Goal: Task Accomplishment & Management: Manage account settings

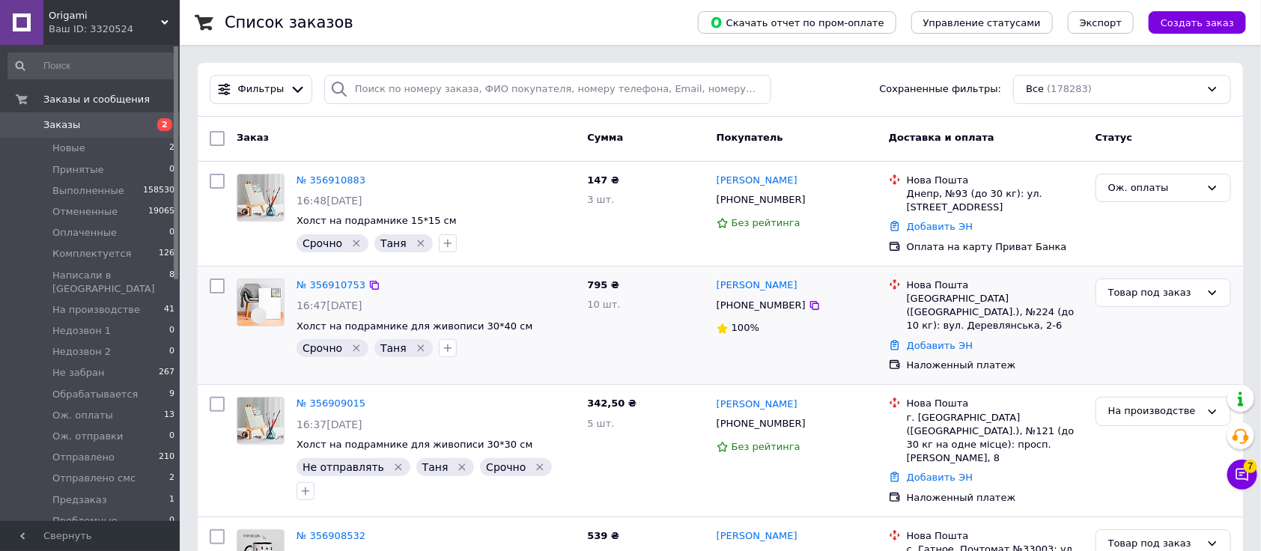
click at [1082, 287] on div "Нова Пошта" at bounding box center [995, 285] width 177 height 13
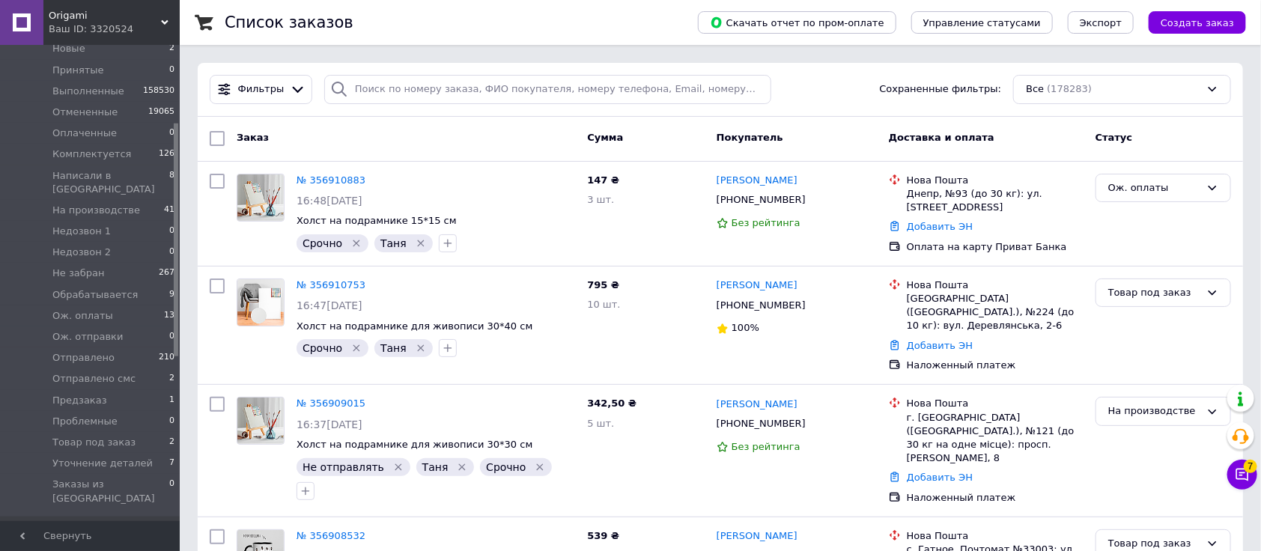
scroll to position [199, 0]
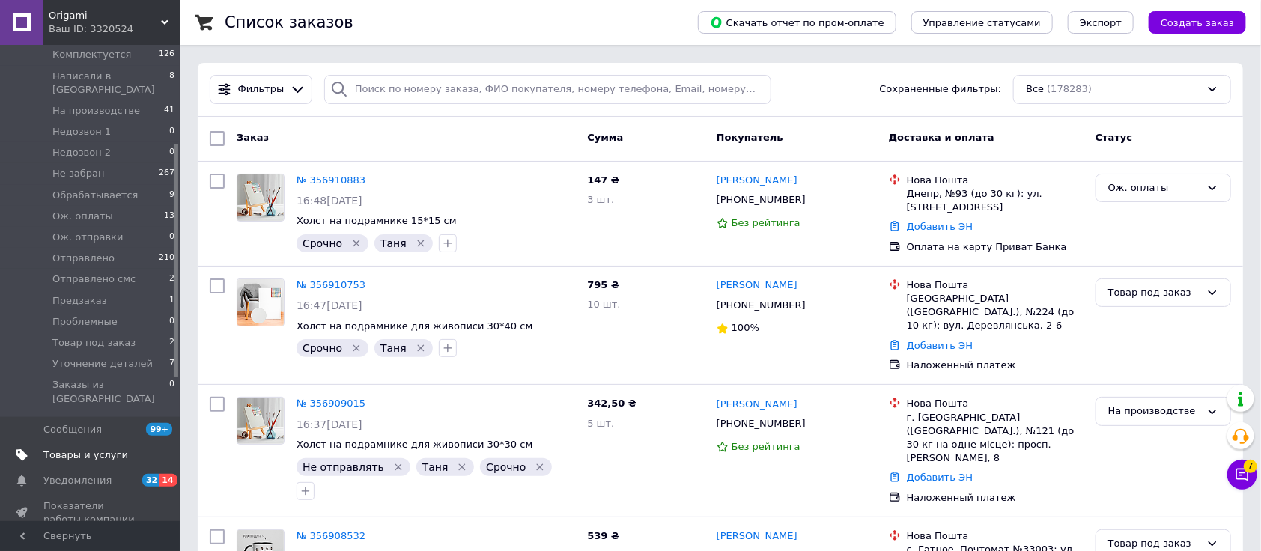
click at [97, 448] on span "Товары и услуги" at bounding box center [85, 454] width 85 height 13
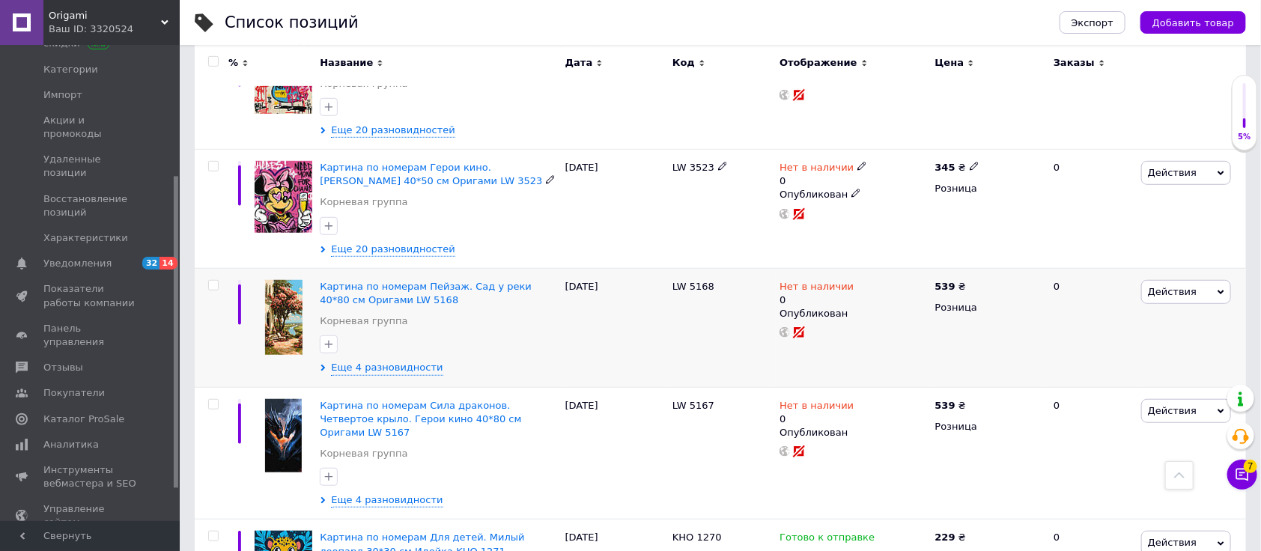
scroll to position [499, 0]
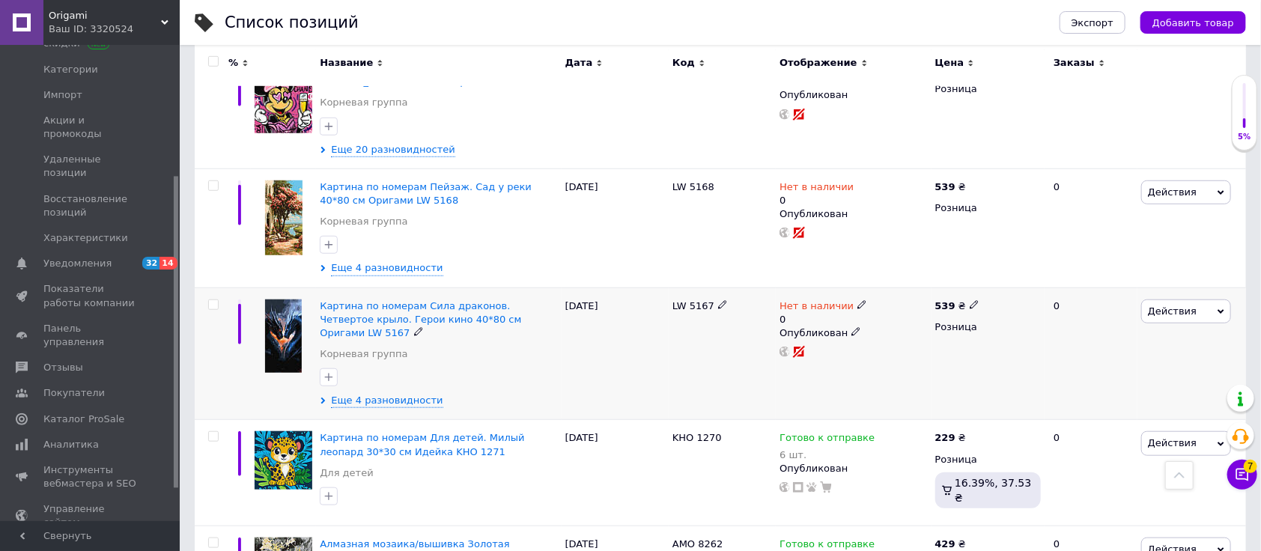
click at [213, 303] on input "checkbox" at bounding box center [213, 305] width 10 height 10
checkbox input "true"
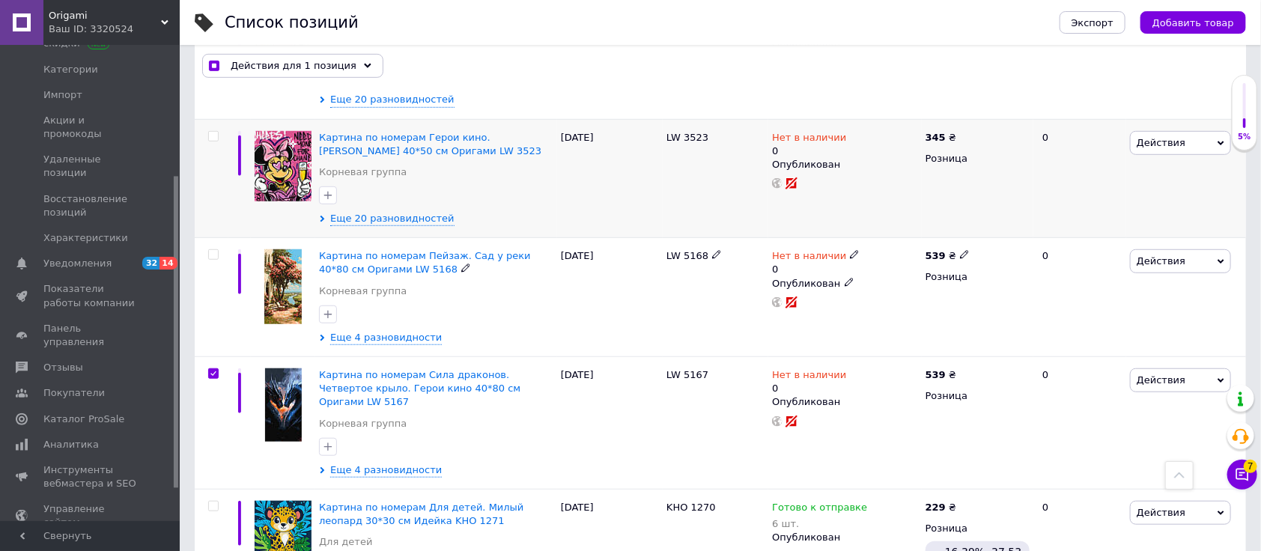
scroll to position [398, 0]
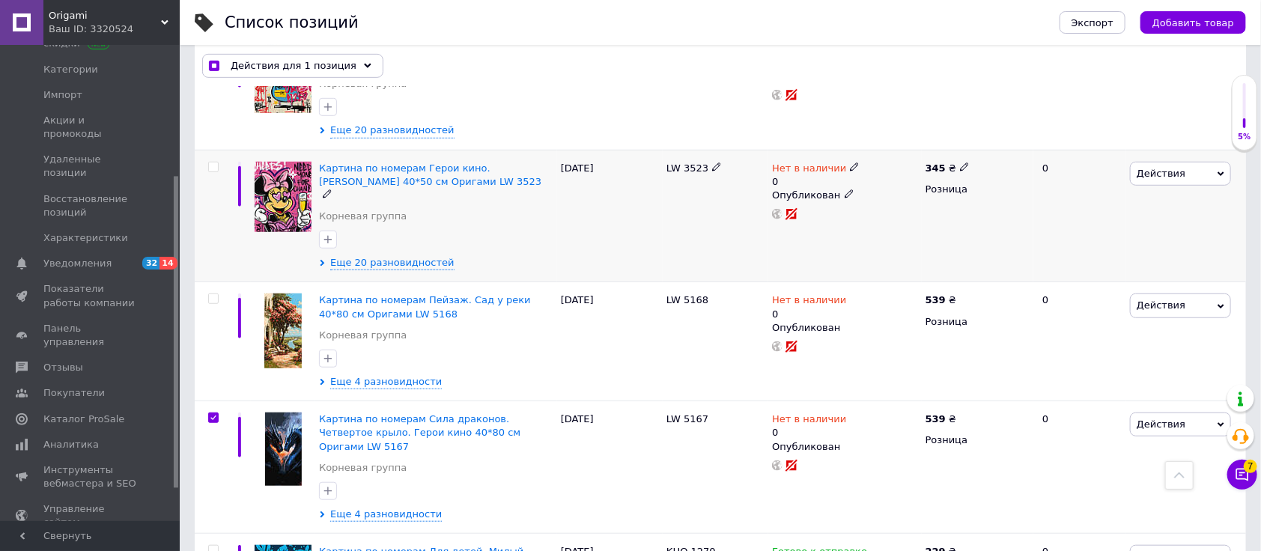
click at [206, 165] on div at bounding box center [213, 167] width 30 height 10
checkbox input "true"
click at [213, 165] on input "checkbox" at bounding box center [213, 167] width 10 height 10
checkbox input "true"
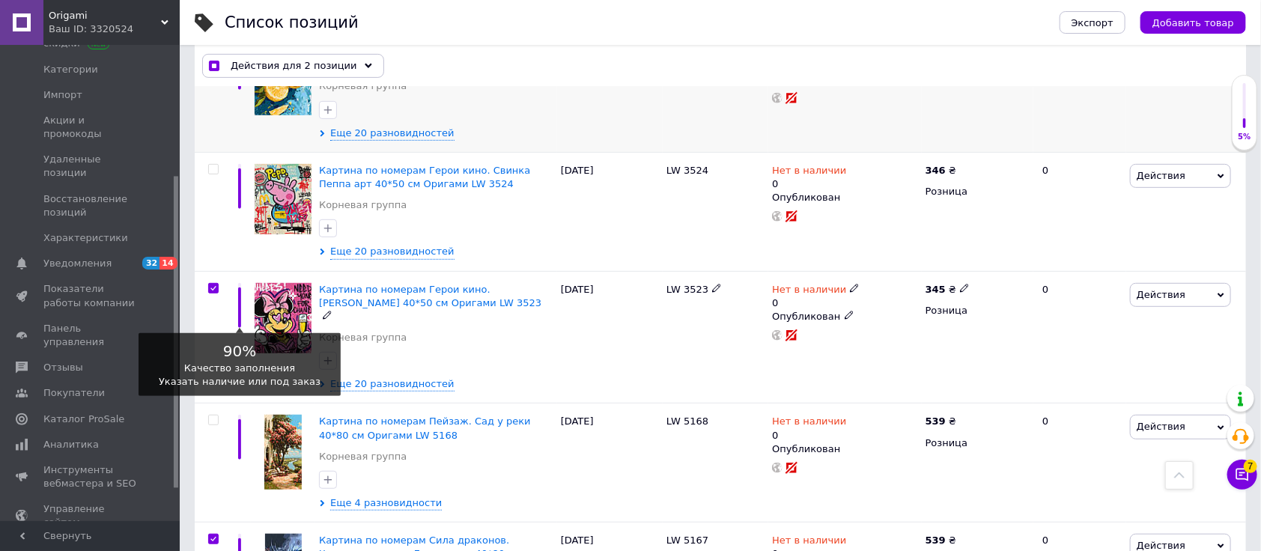
scroll to position [198, 0]
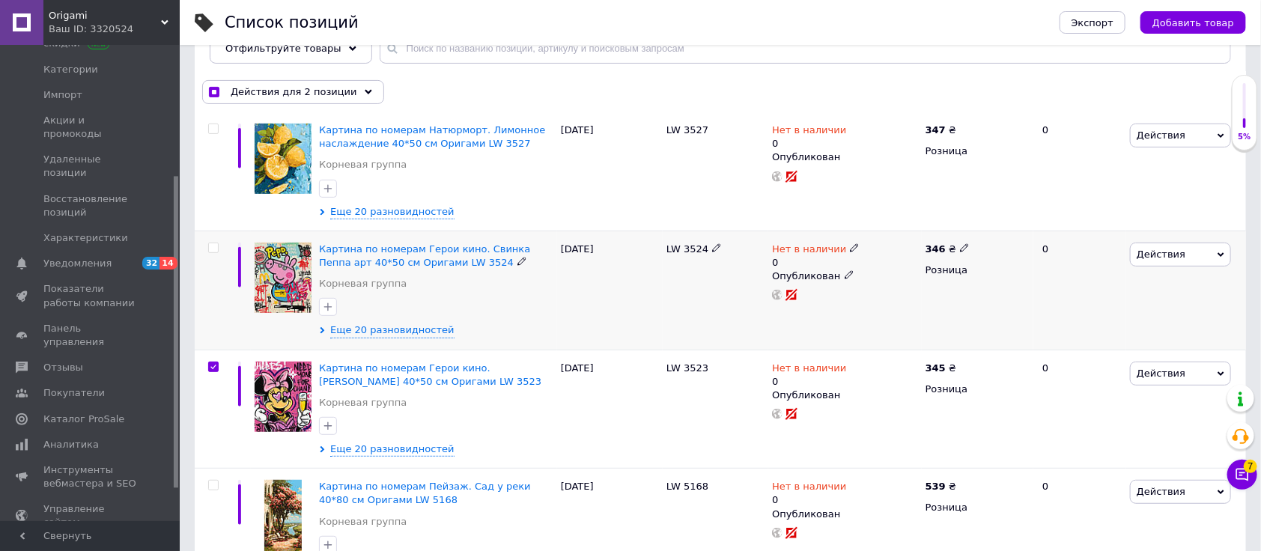
click at [210, 247] on input "checkbox" at bounding box center [213, 248] width 10 height 10
checkbox input "true"
click at [271, 93] on span "Действия для 3 позиции" at bounding box center [294, 91] width 127 height 13
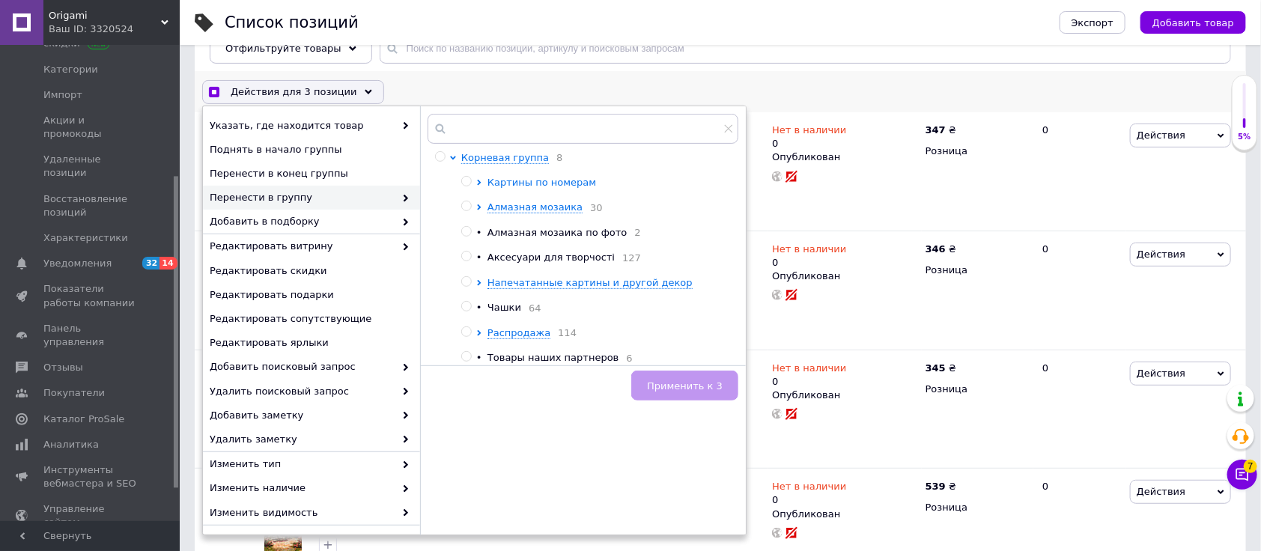
click at [480, 180] on icon at bounding box center [479, 183] width 6 height 6
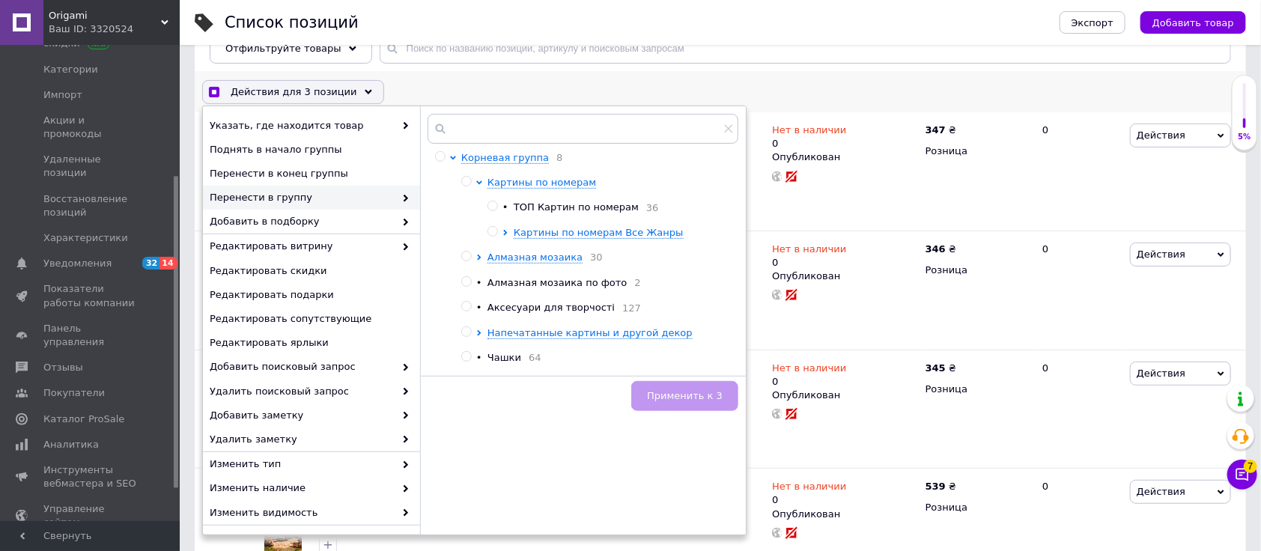
click at [508, 236] on div at bounding box center [507, 232] width 11 height 13
click at [503, 231] on icon at bounding box center [505, 233] width 6 height 6
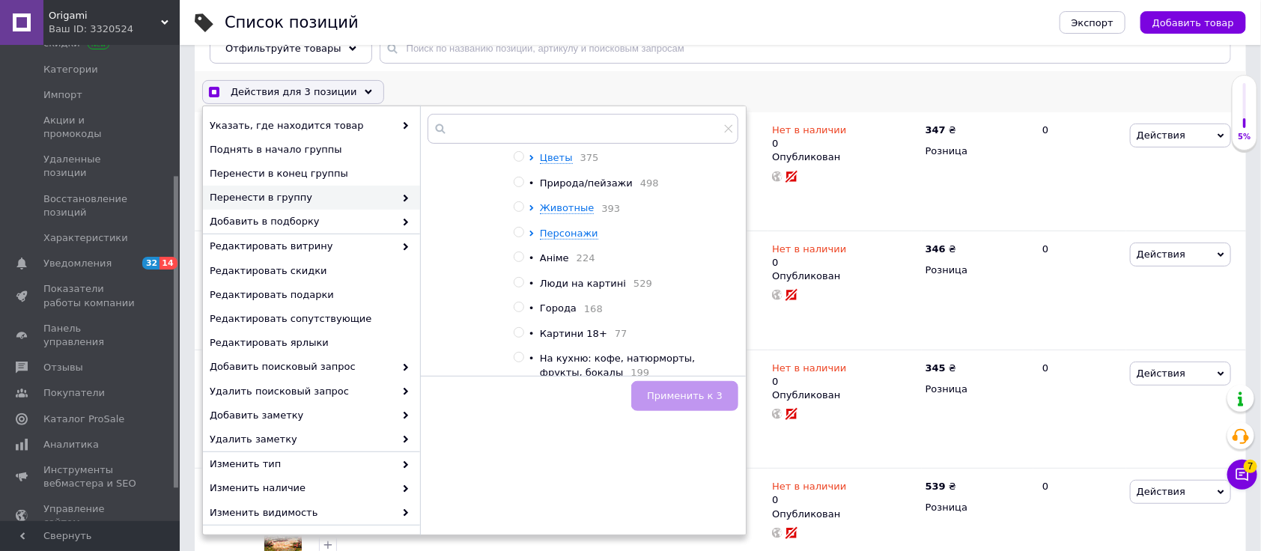
scroll to position [0, 0]
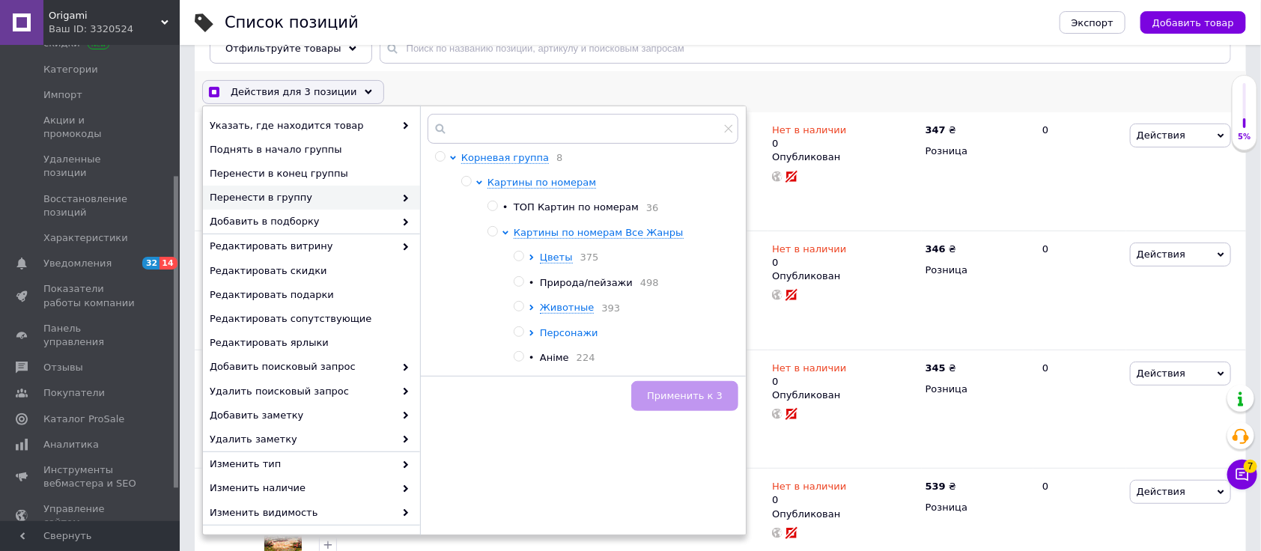
click at [532, 335] on icon at bounding box center [532, 333] width 6 height 6
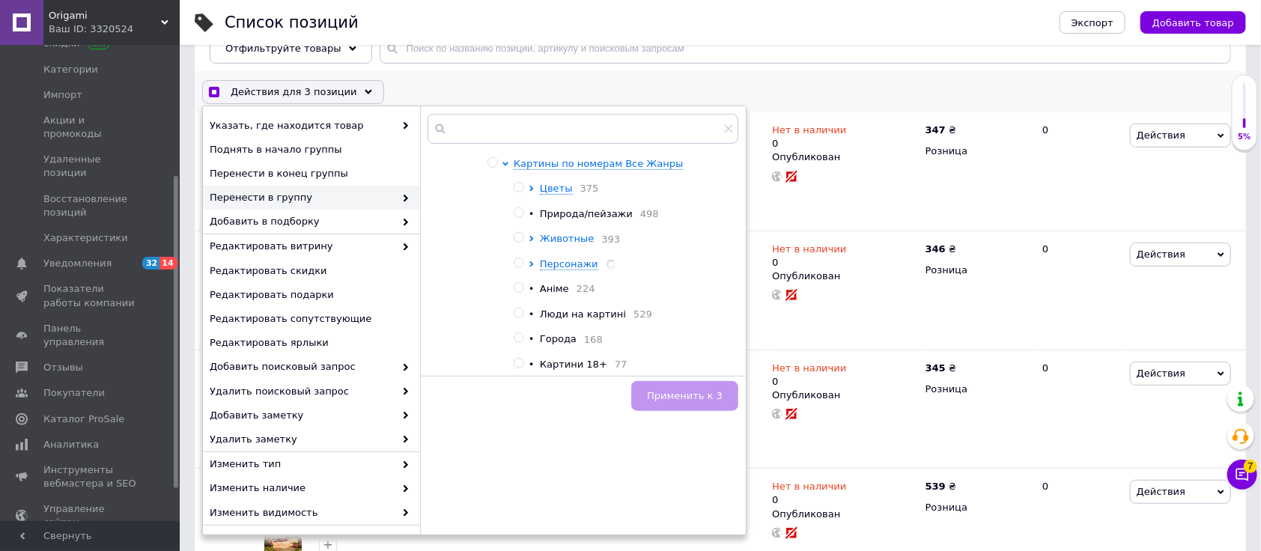
scroll to position [100, 0]
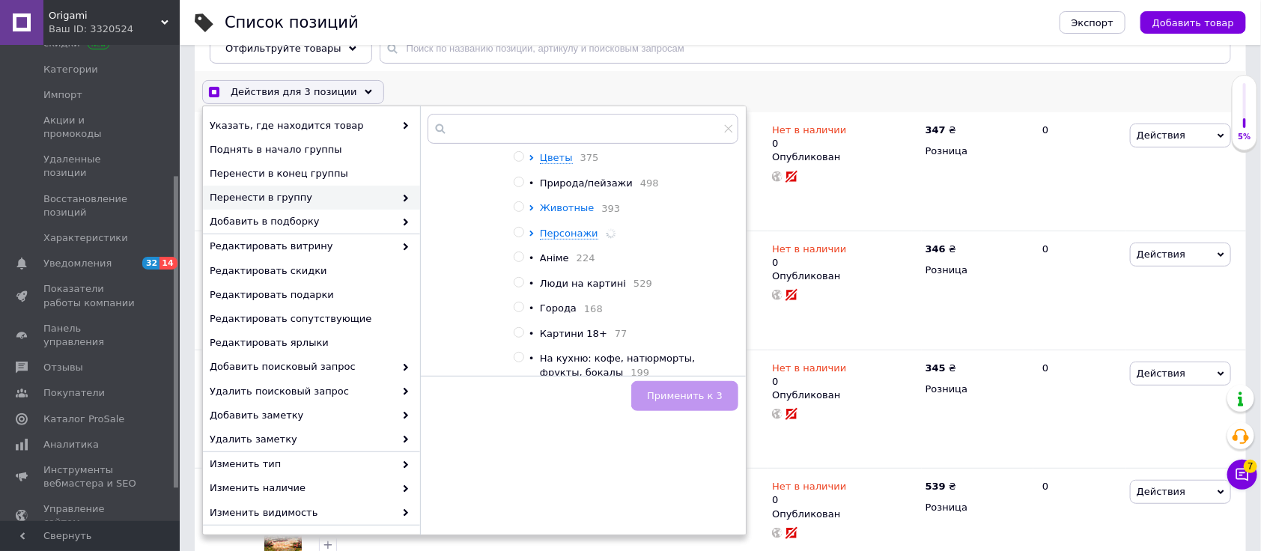
checkbox input "true"
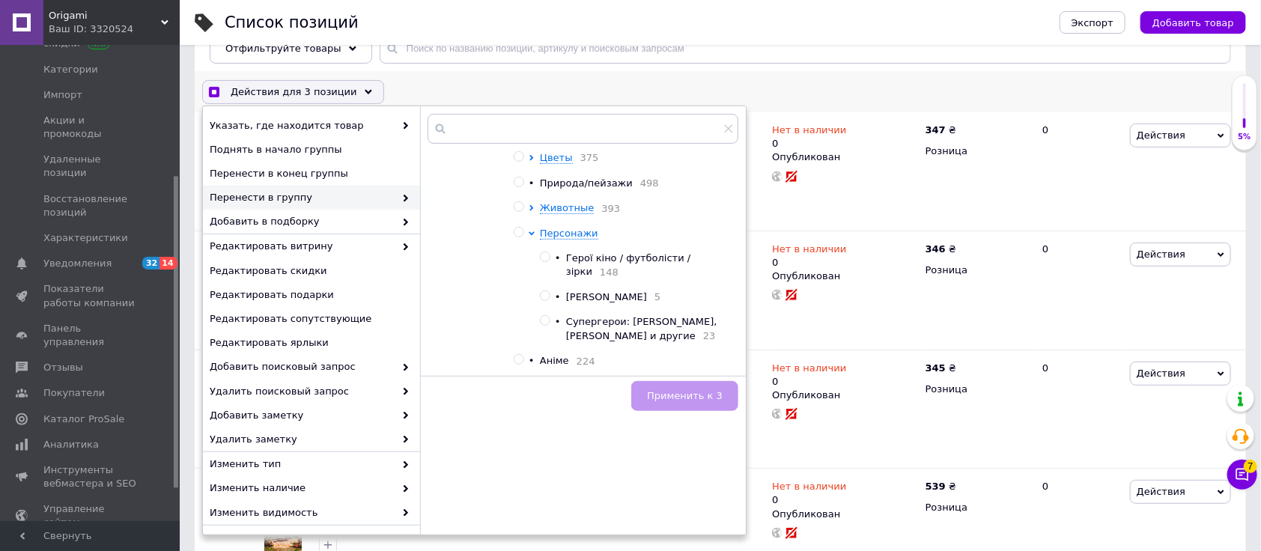
click at [549, 255] on div "Персонажи • Герої кіно / футболісти / зірки 148 • Гарри Поттер 5 • Супергерои: …" at bounding box center [635, 285] width 190 height 116
click at [546, 260] on input "radio" at bounding box center [545, 257] width 10 height 10
radio input "true"
click at [713, 392] on span "Применить к 3" at bounding box center [685, 395] width 76 height 11
checkbox input "true"
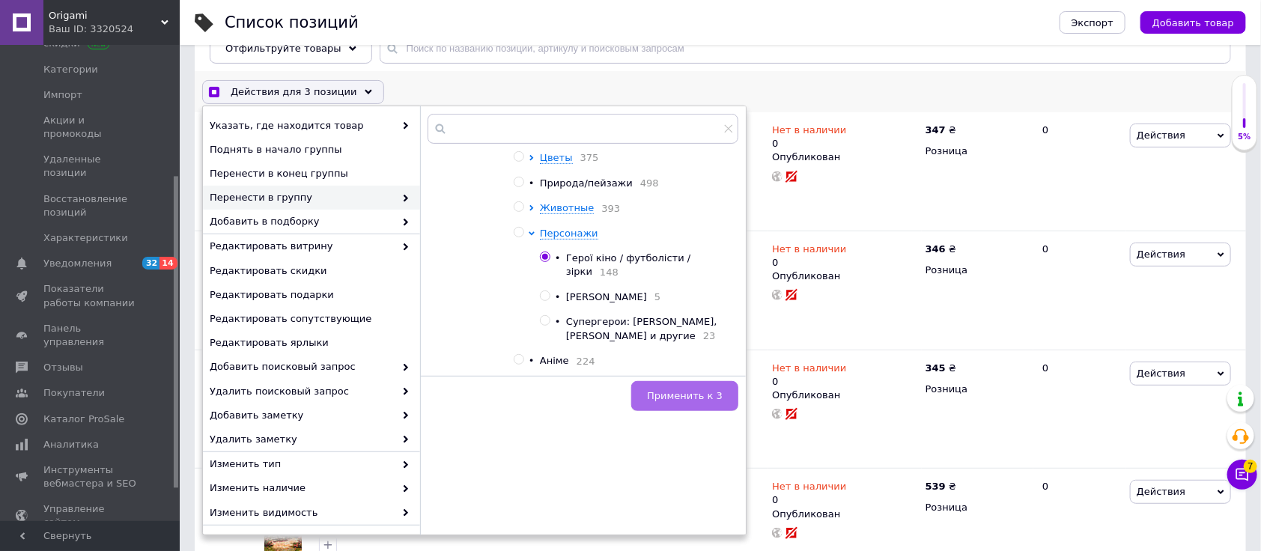
checkbox input "false"
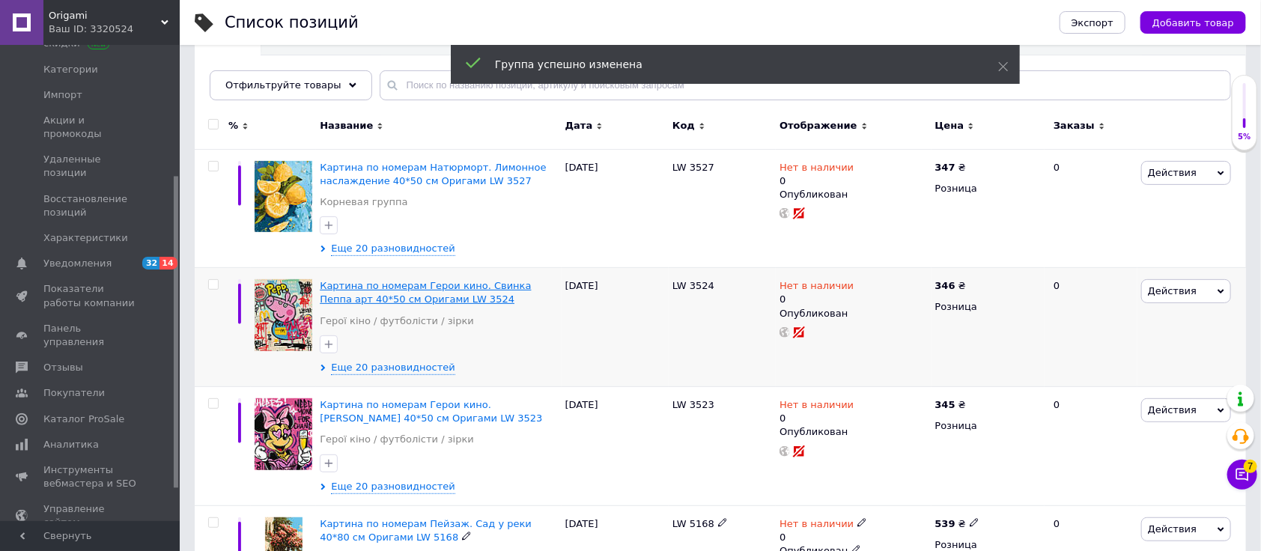
scroll to position [499, 0]
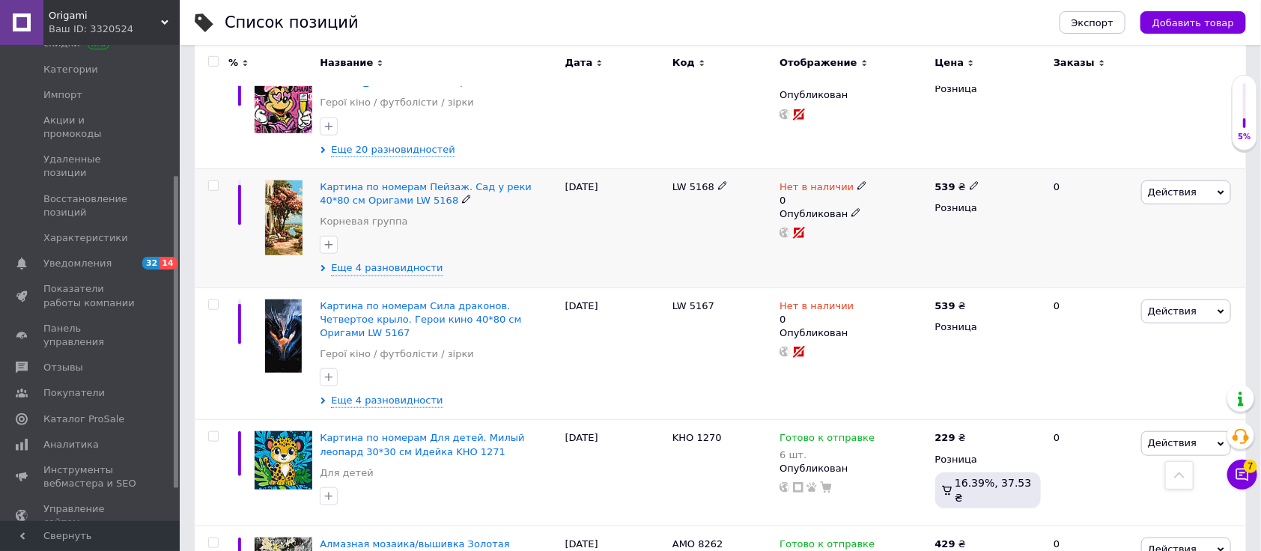
click at [205, 181] on div at bounding box center [213, 185] width 30 height 10
click at [216, 192] on div at bounding box center [212, 227] width 34 height 119
click at [215, 189] on input "checkbox" at bounding box center [213, 186] width 10 height 10
checkbox input "true"
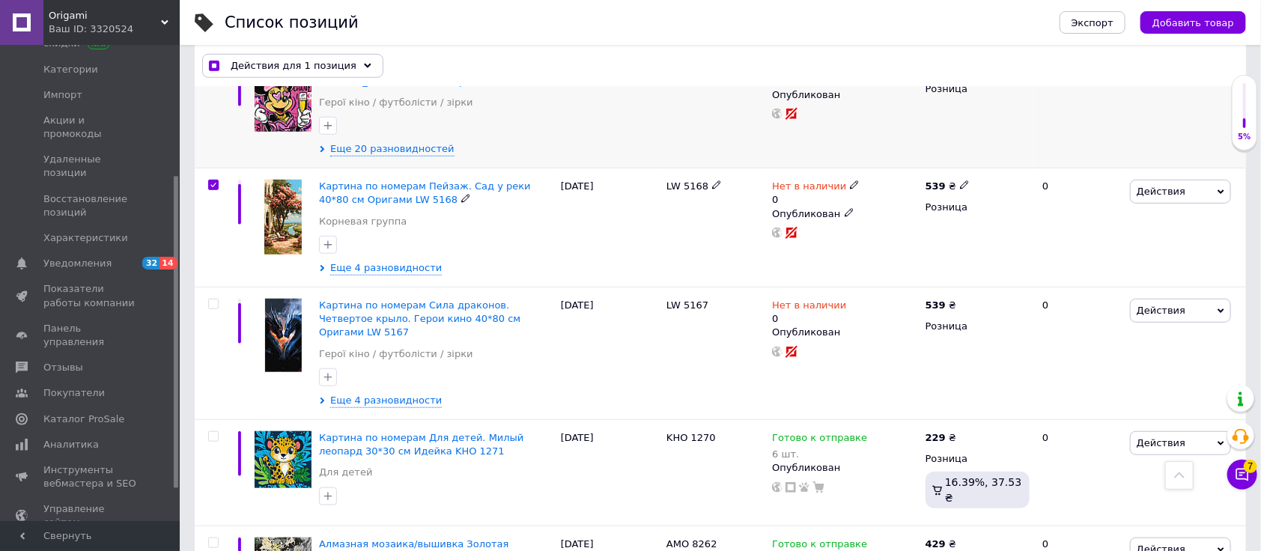
scroll to position [498, 0]
click at [293, 66] on span "Действия для 1 позиция" at bounding box center [294, 65] width 126 height 13
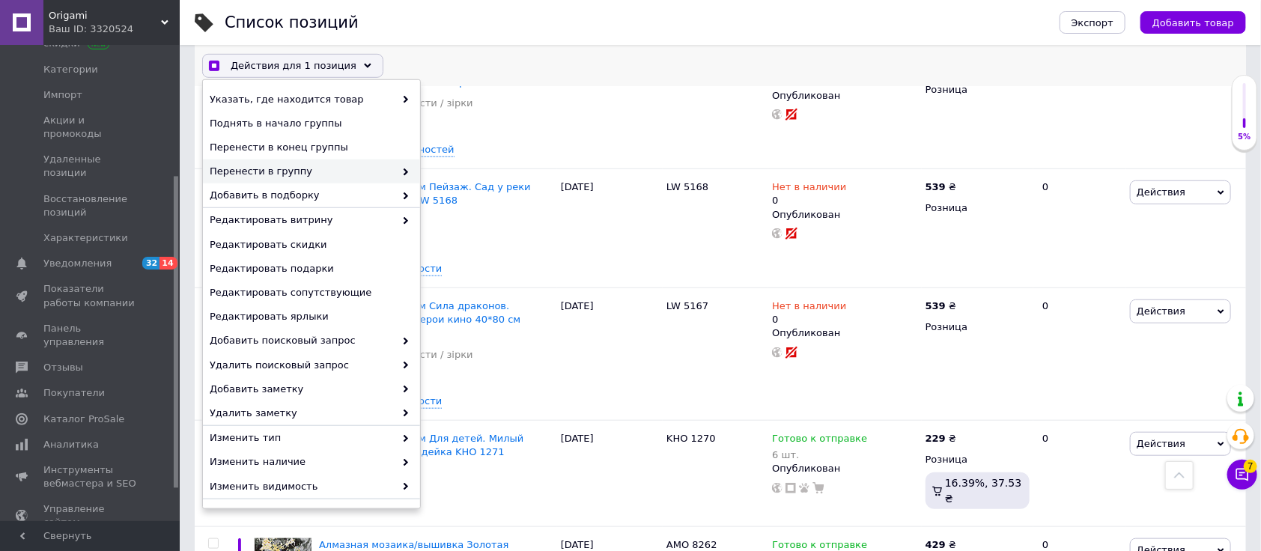
checkbox input "true"
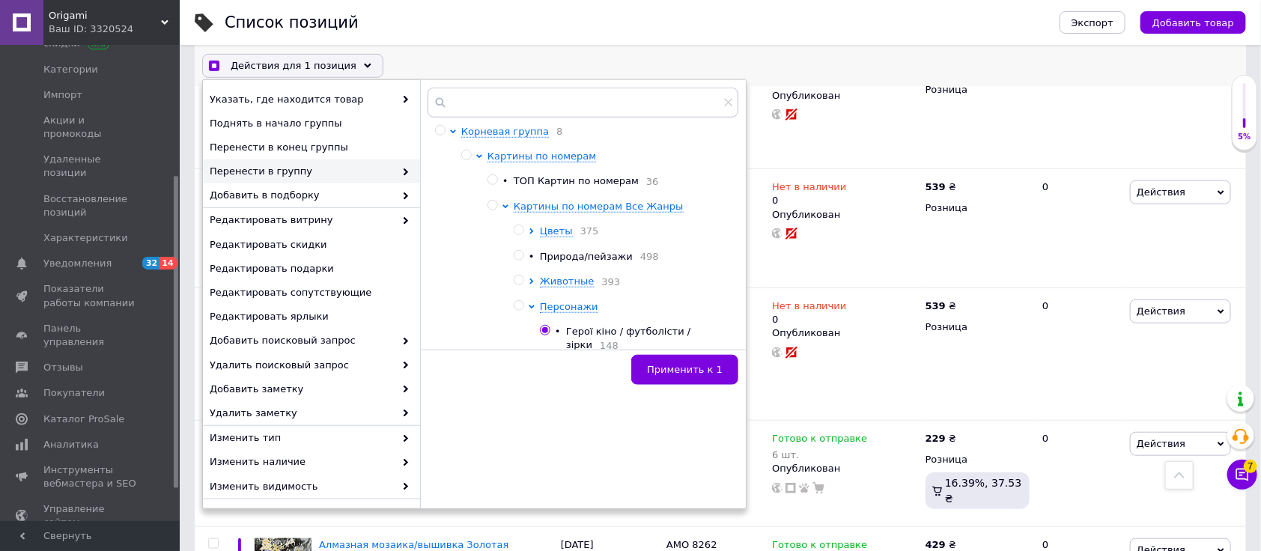
click at [512, 261] on div at bounding box center [507, 506] width 11 height 612
click at [514, 261] on input "radio" at bounding box center [519, 256] width 10 height 10
radio input "true"
checkbox input "true"
radio input "false"
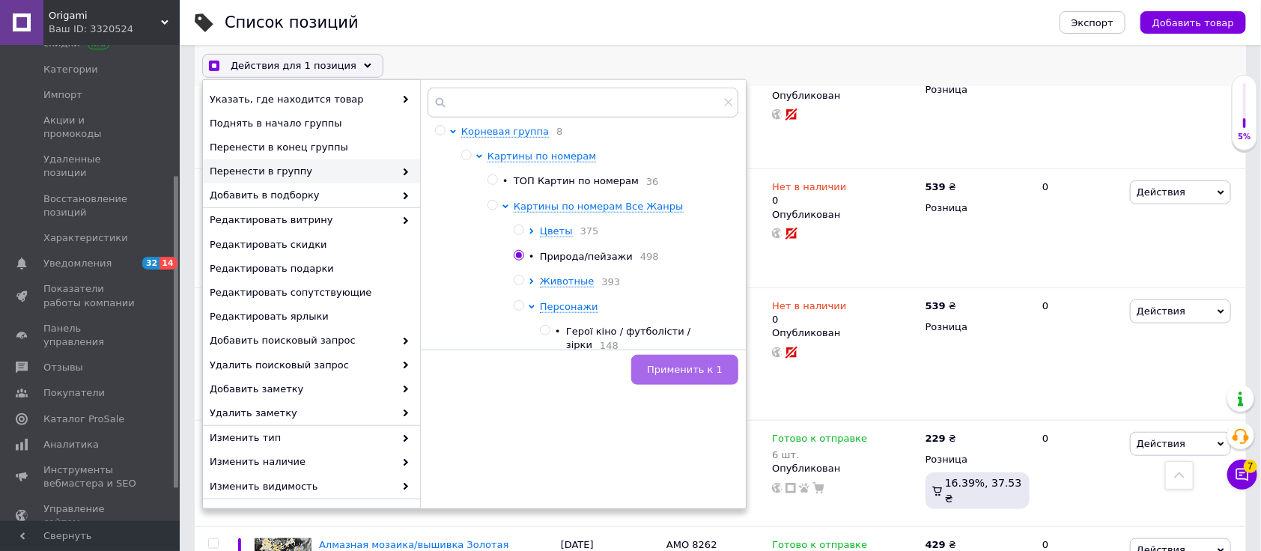
click at [678, 368] on span "Применить к 1" at bounding box center [685, 369] width 76 height 11
checkbox input "false"
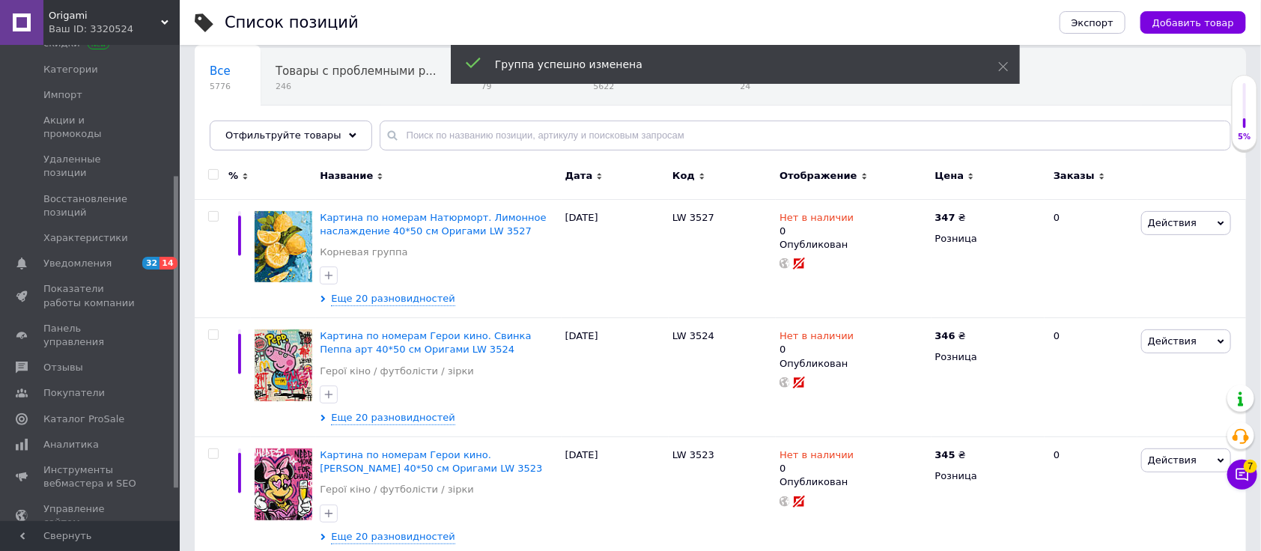
scroll to position [100, 0]
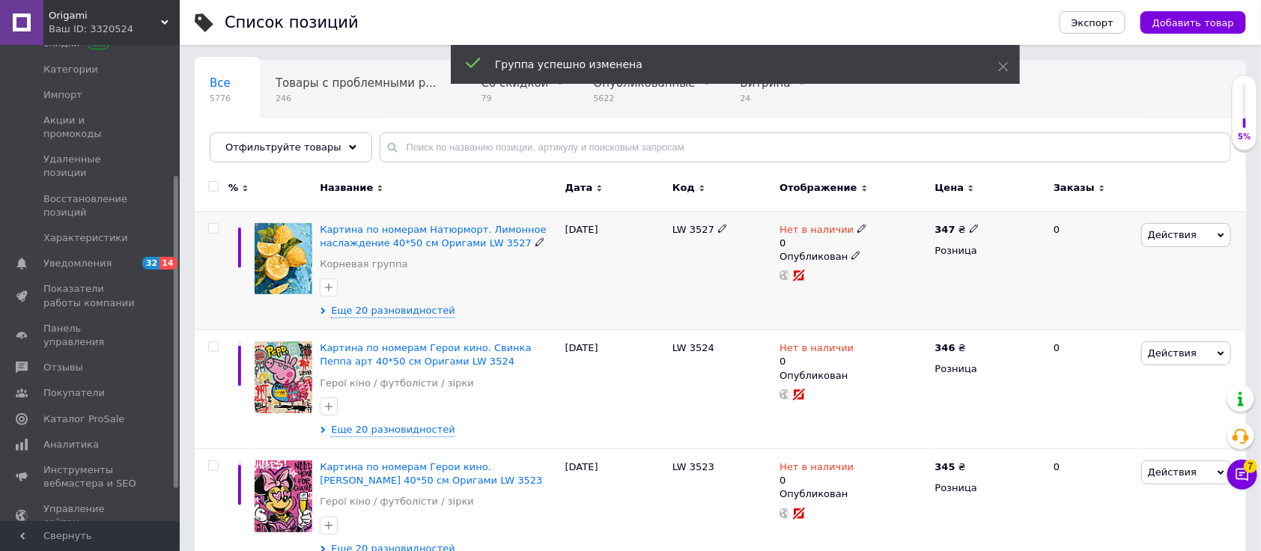
click at [214, 225] on input "checkbox" at bounding box center [213, 229] width 10 height 10
checkbox input "true"
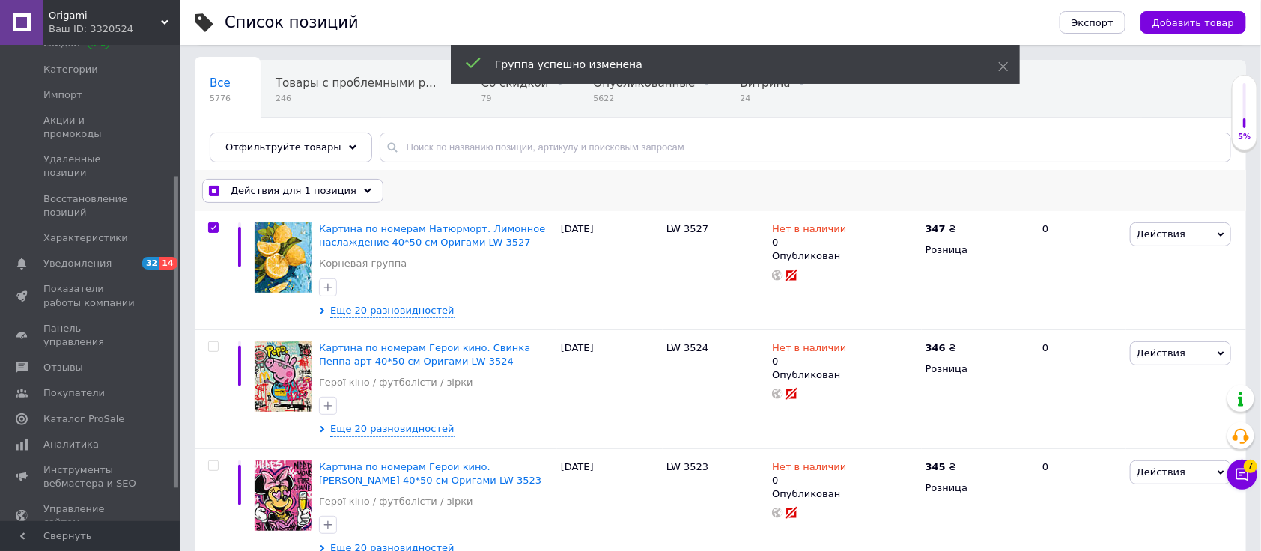
click at [252, 177] on div "Действия для 1 позиция Выбрать все 5776 позиций Выбраны все 5776 позиций Отмени…" at bounding box center [720, 190] width 1051 height 39
click at [313, 191] on span "Действия для 1 позиция" at bounding box center [294, 190] width 126 height 13
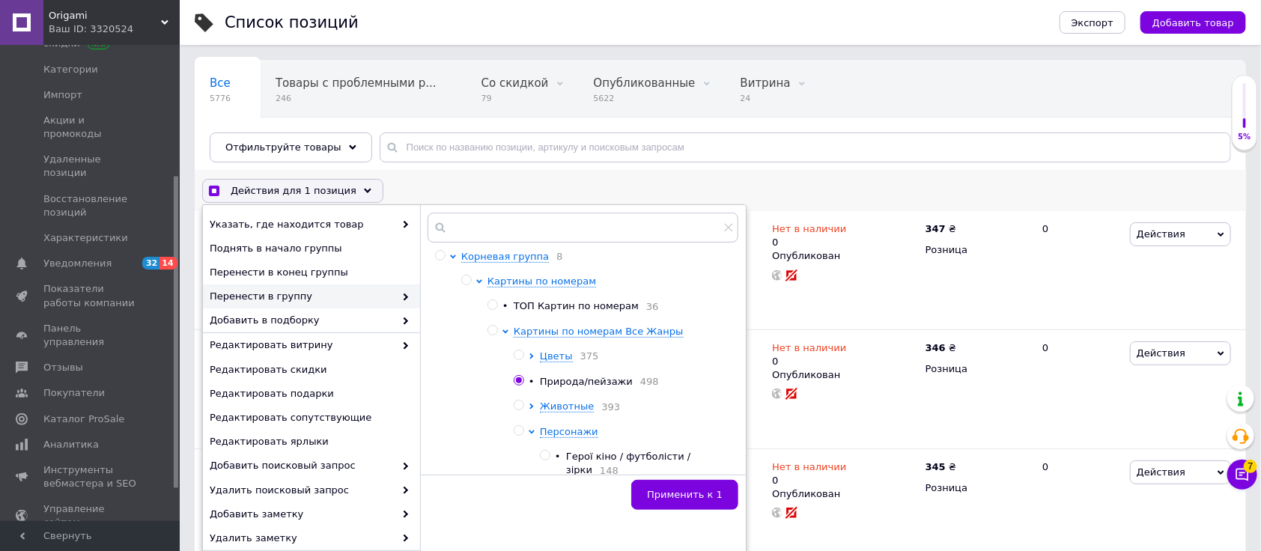
checkbox input "true"
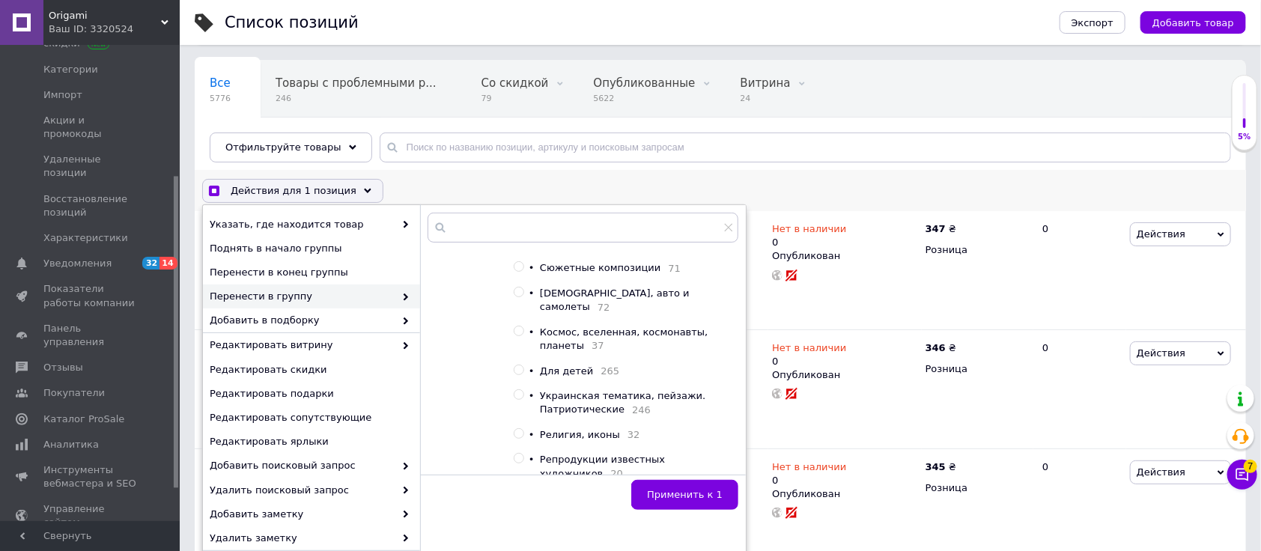
scroll to position [399, 0]
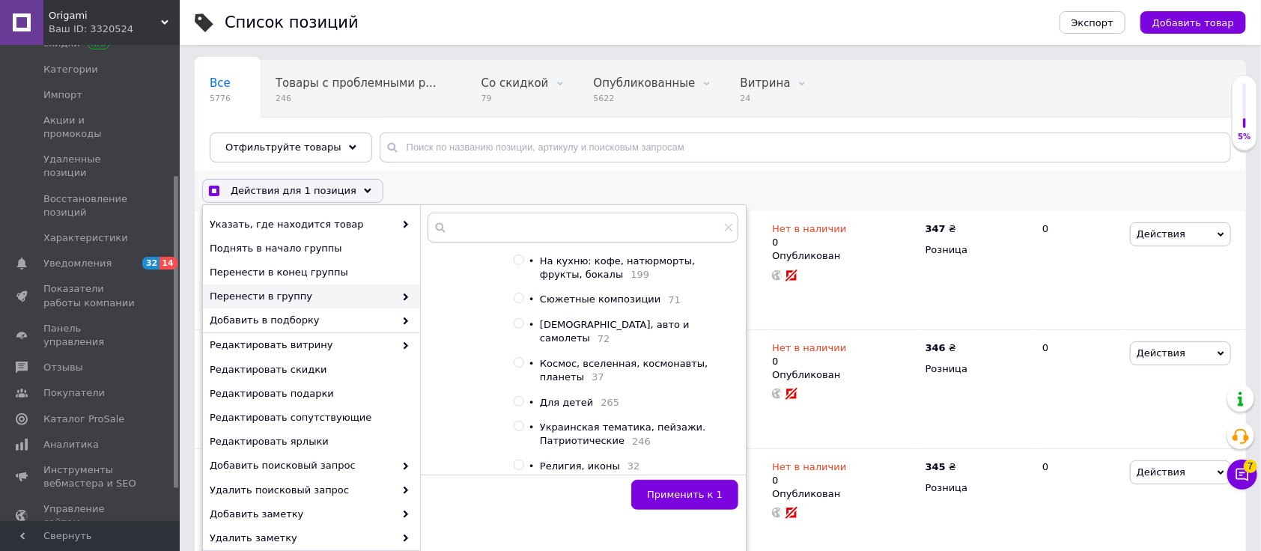
click at [517, 259] on input "radio" at bounding box center [519, 260] width 10 height 10
radio input "true"
checkbox input "true"
radio input "false"
click at [658, 499] on span "Применить к 1" at bounding box center [685, 494] width 76 height 11
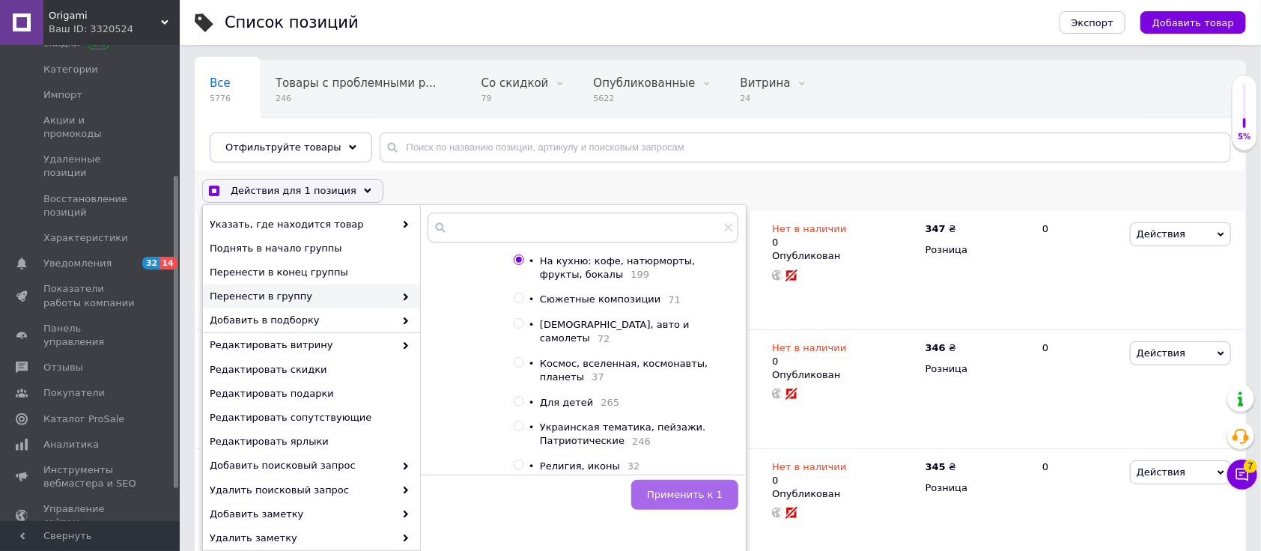
checkbox input "true"
checkbox input "false"
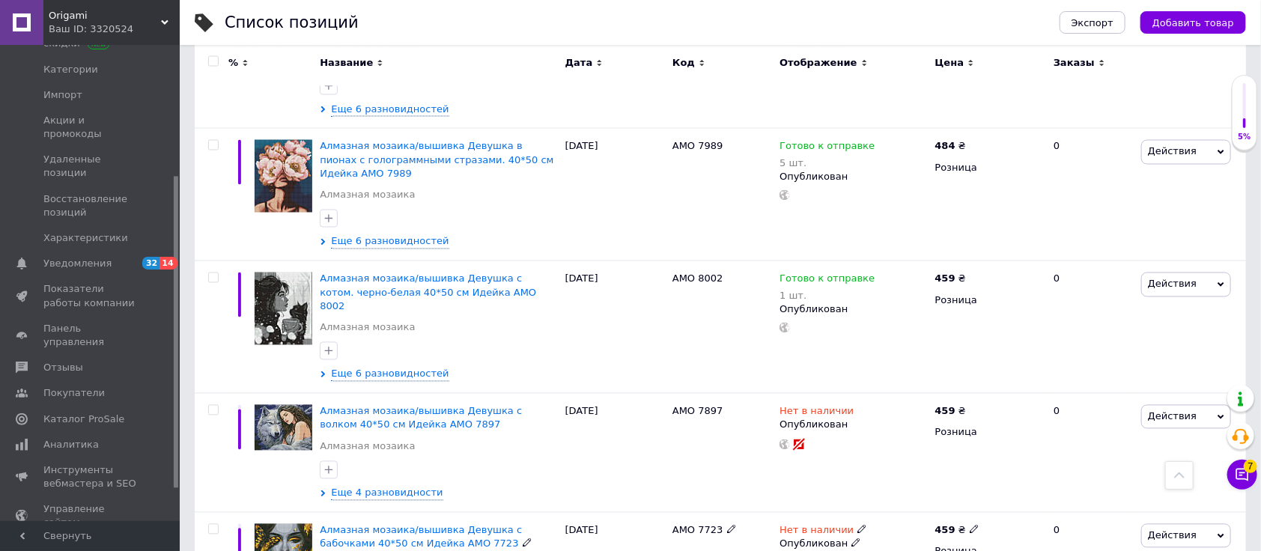
scroll to position [4092, 0]
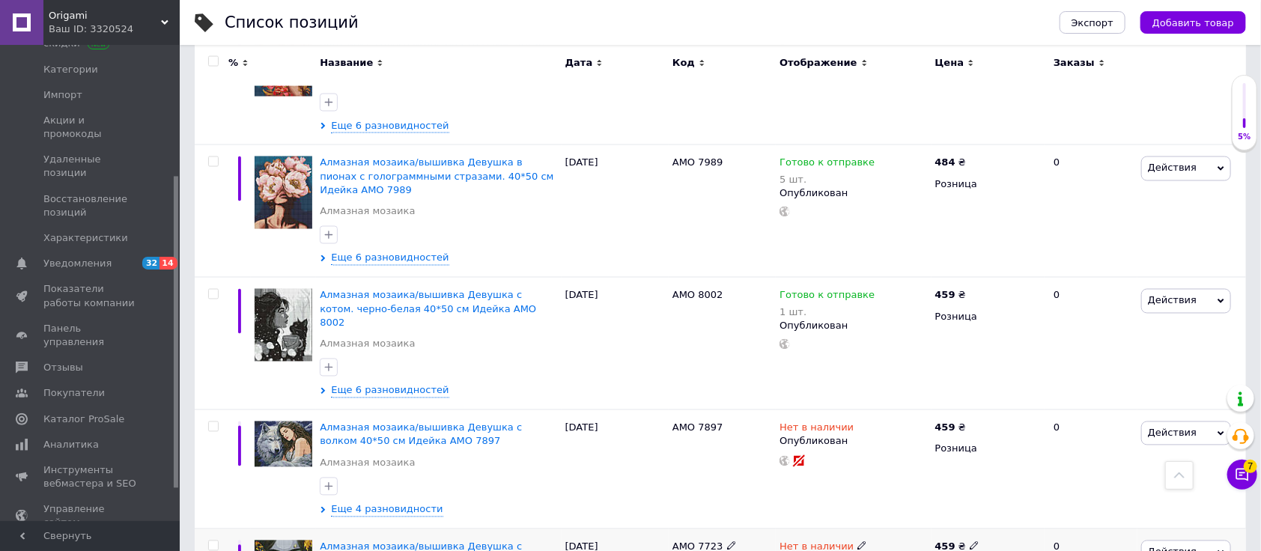
click at [211, 541] on input "checkbox" at bounding box center [213, 546] width 10 height 10
checkbox input "true"
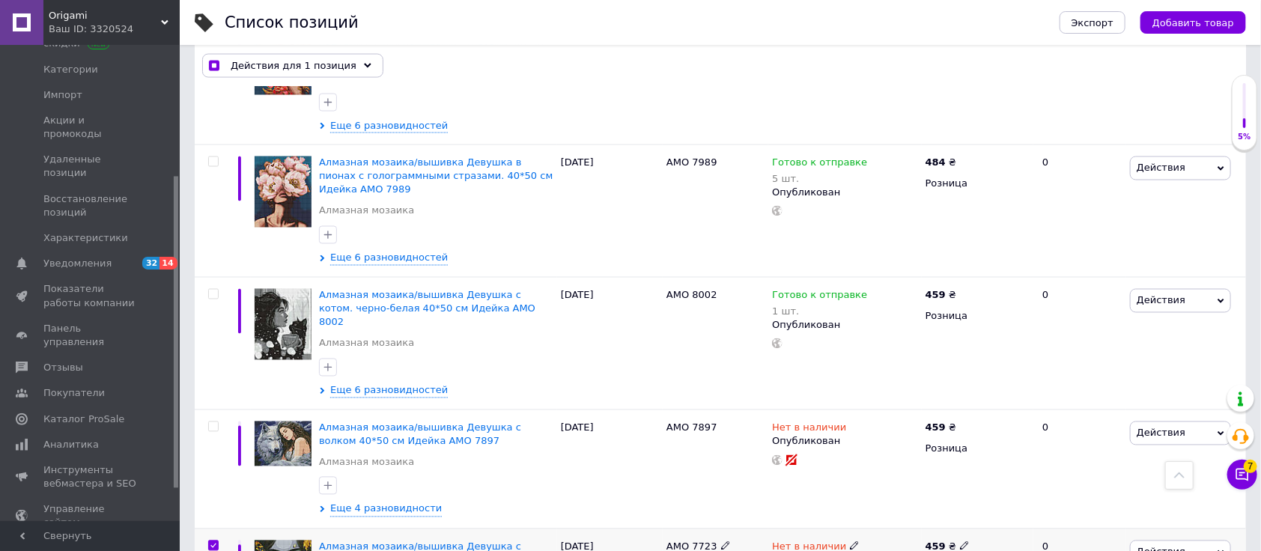
scroll to position [4092, 0]
click at [209, 410] on div at bounding box center [212, 469] width 34 height 119
drag, startPoint x: 210, startPoint y: 171, endPoint x: 216, endPoint y: 162, distance: 10.8
click at [210, 278] on div at bounding box center [212, 344] width 34 height 133
checkbox input "true"
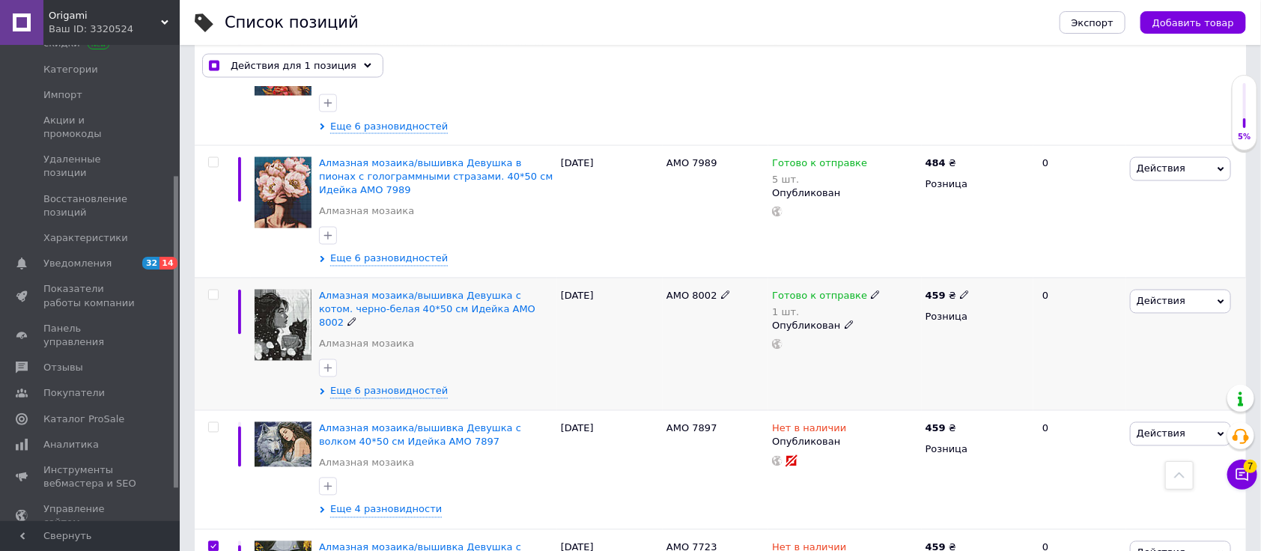
click at [216, 290] on input "checkbox" at bounding box center [213, 295] width 10 height 10
checkbox input "true"
click at [213, 410] on div at bounding box center [212, 469] width 34 height 119
checkbox input "true"
click at [216, 423] on input "checkbox" at bounding box center [213, 428] width 10 height 10
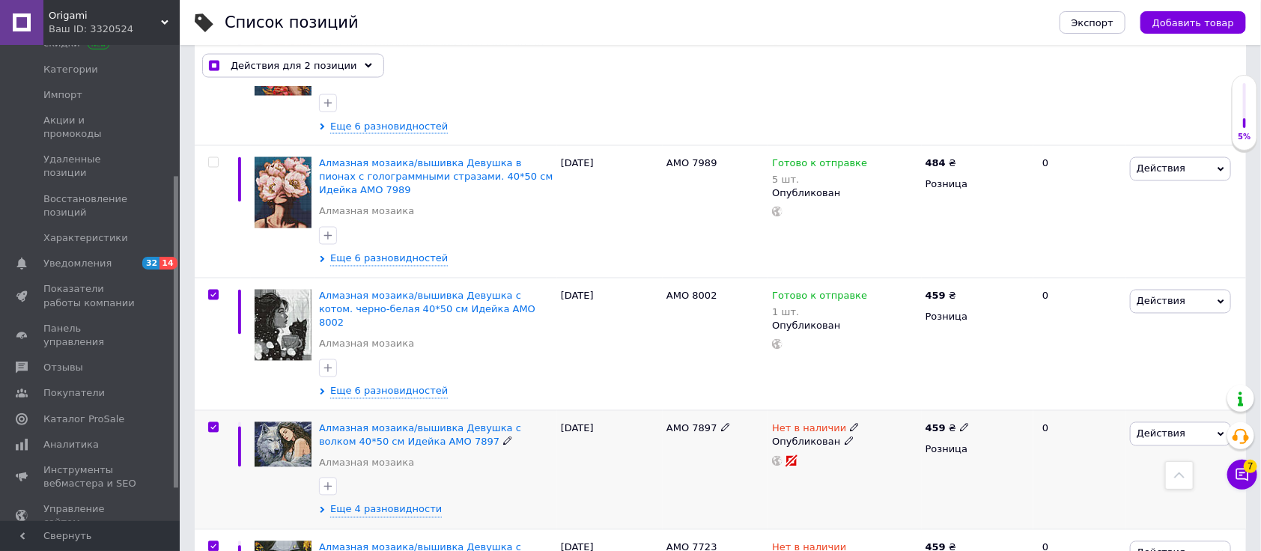
checkbox input "true"
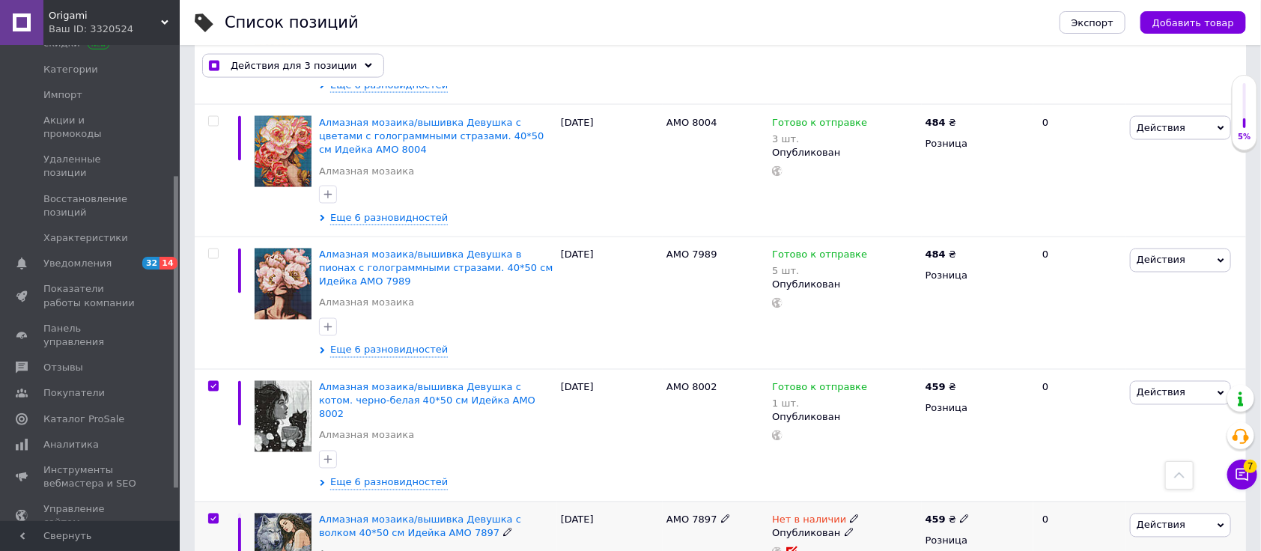
scroll to position [3892, 0]
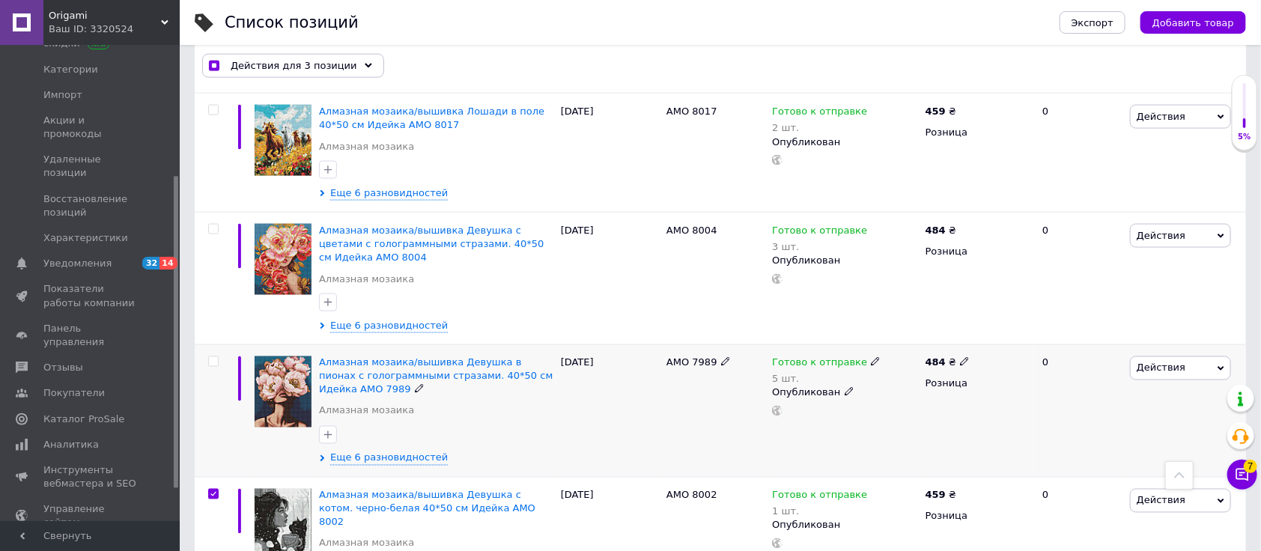
click at [217, 357] on input "checkbox" at bounding box center [213, 362] width 10 height 10
checkbox input "true"
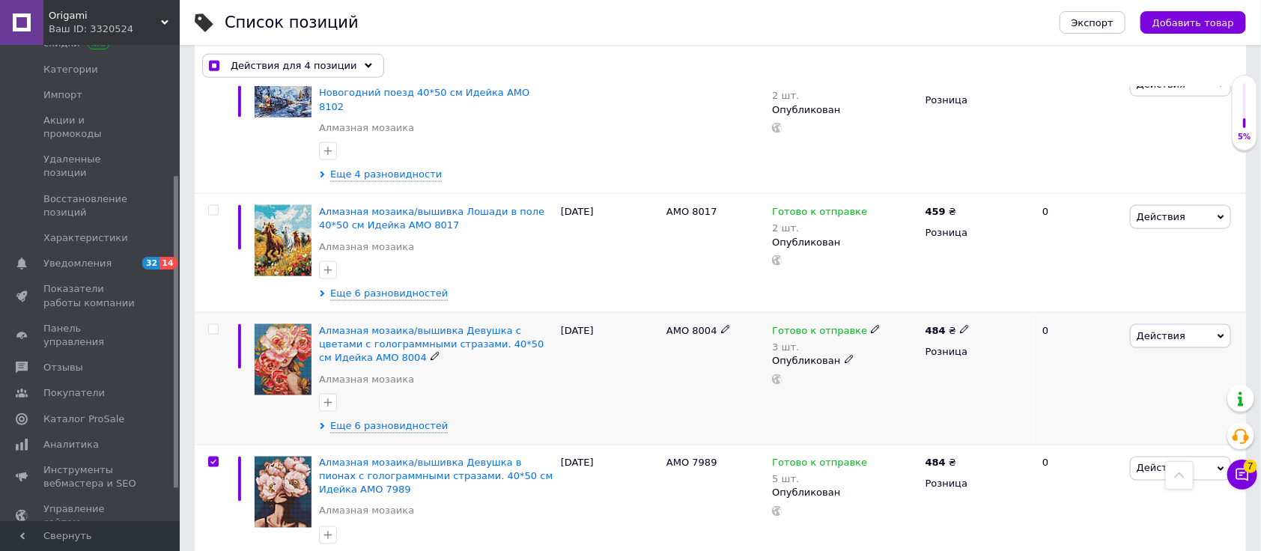
click at [216, 325] on input "checkbox" at bounding box center [213, 330] width 10 height 10
checkbox input "true"
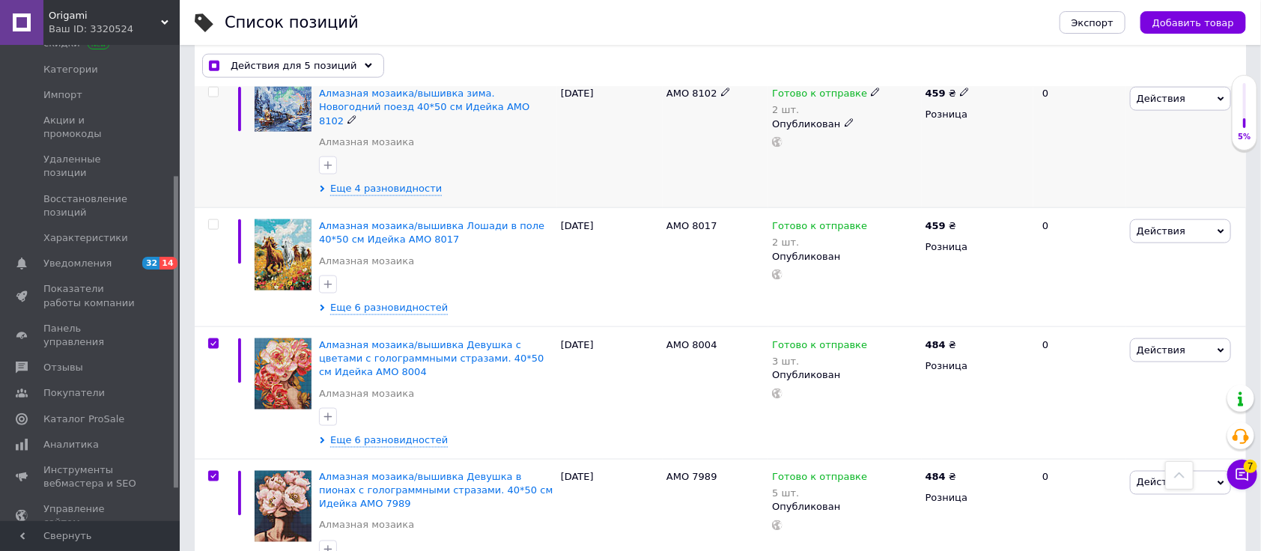
scroll to position [3692, 0]
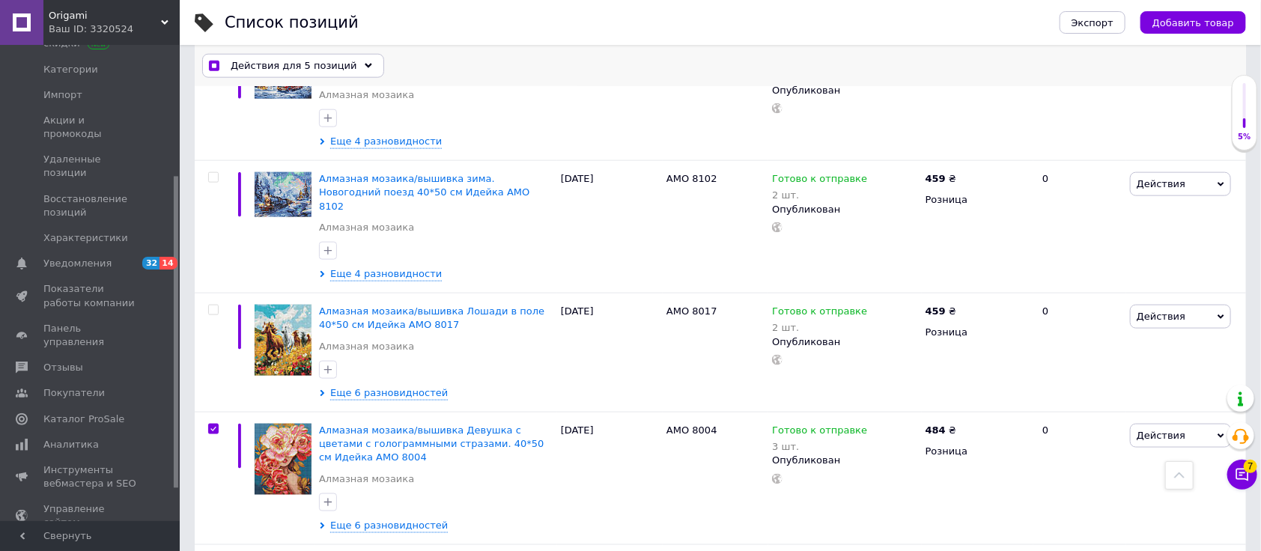
click at [259, 67] on span "Действия для 5 позиций" at bounding box center [294, 65] width 127 height 13
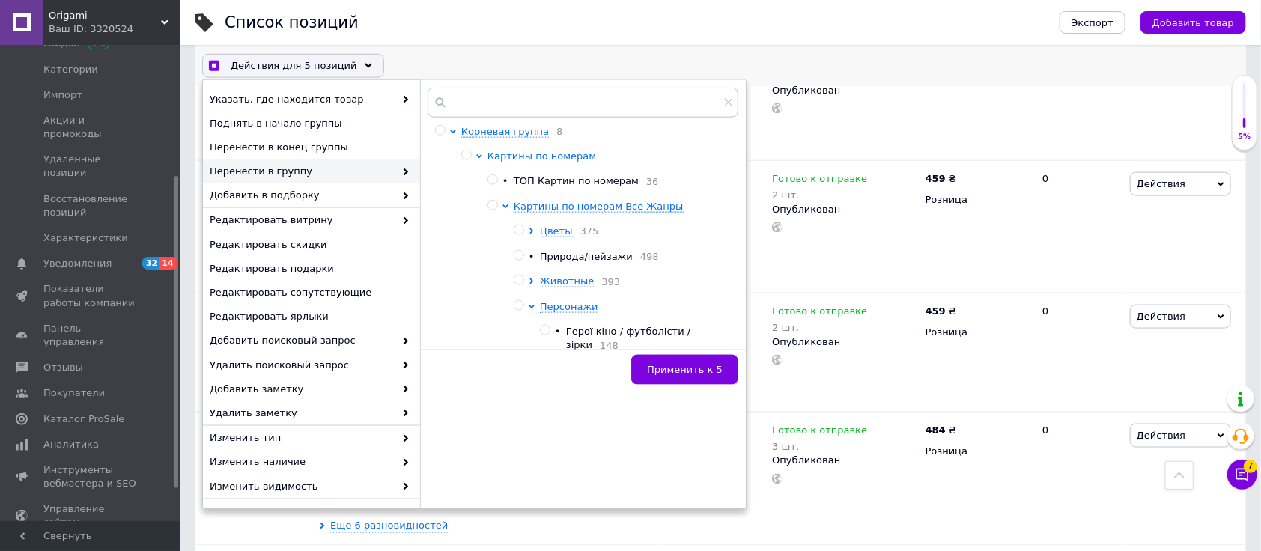
click at [478, 153] on icon at bounding box center [479, 156] width 6 height 6
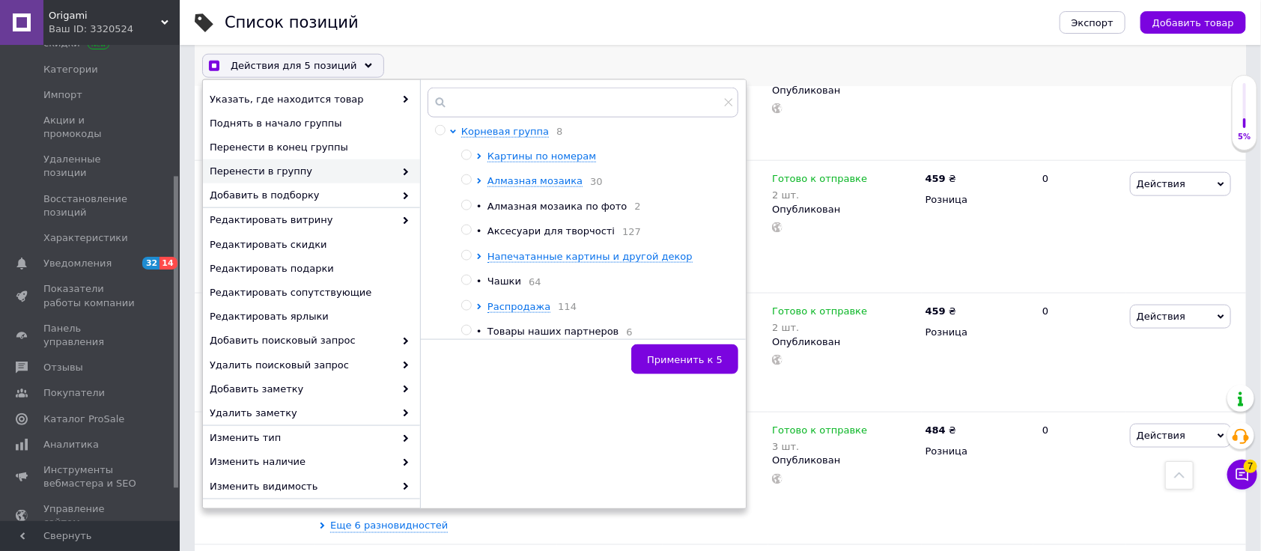
click at [475, 182] on div at bounding box center [468, 181] width 15 height 14
click at [477, 180] on icon at bounding box center [479, 181] width 6 height 6
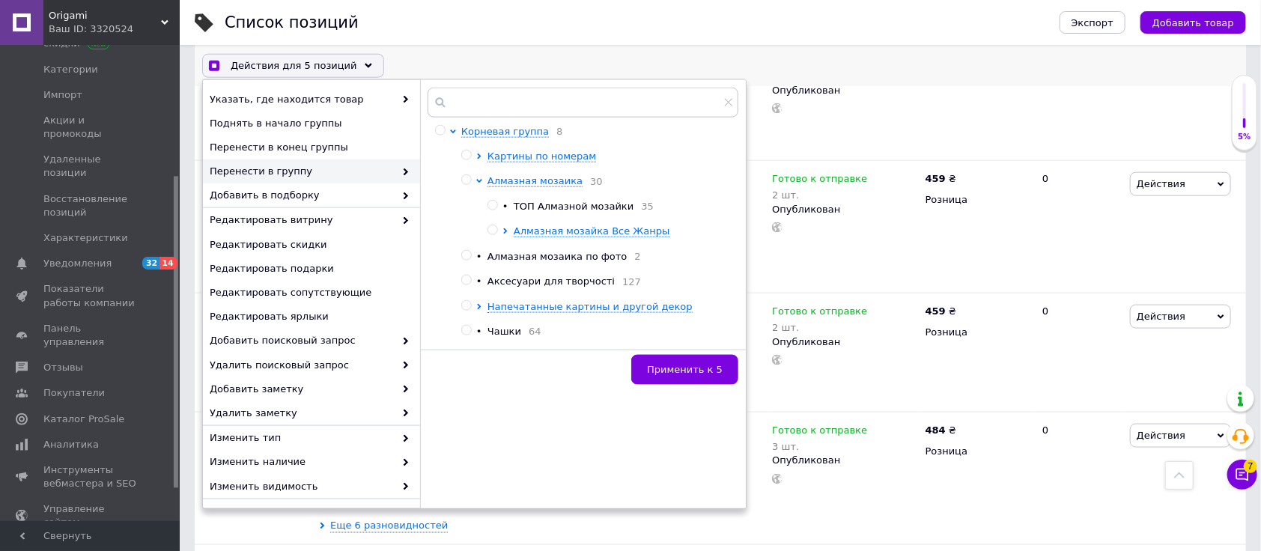
click at [500, 233] on div at bounding box center [494, 231] width 15 height 13
click at [503, 234] on icon at bounding box center [505, 231] width 4 height 6
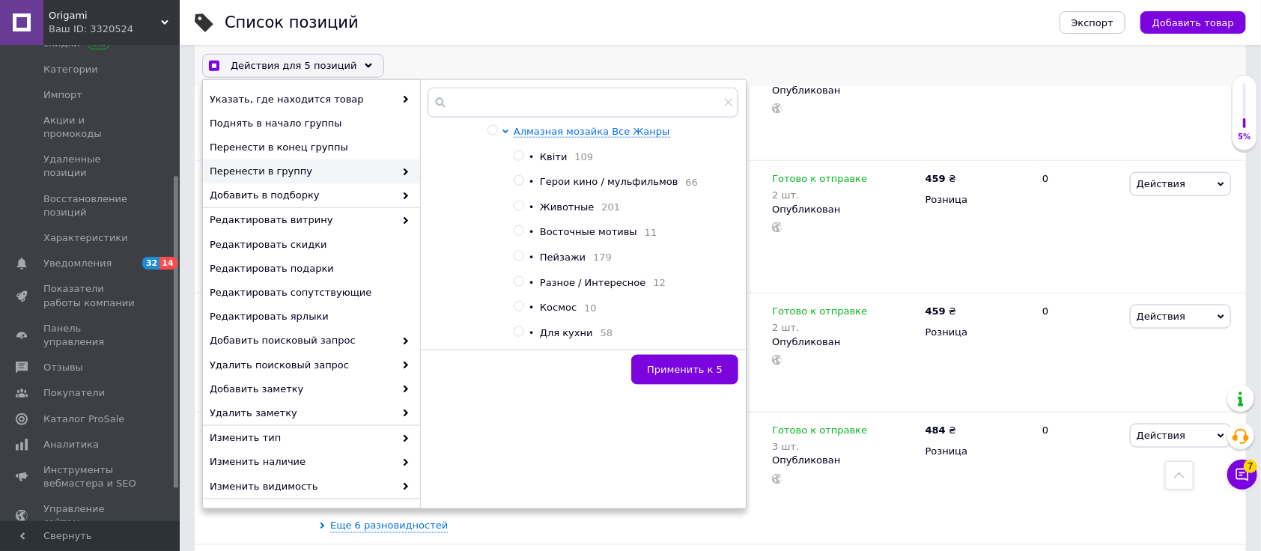
scroll to position [199, 0]
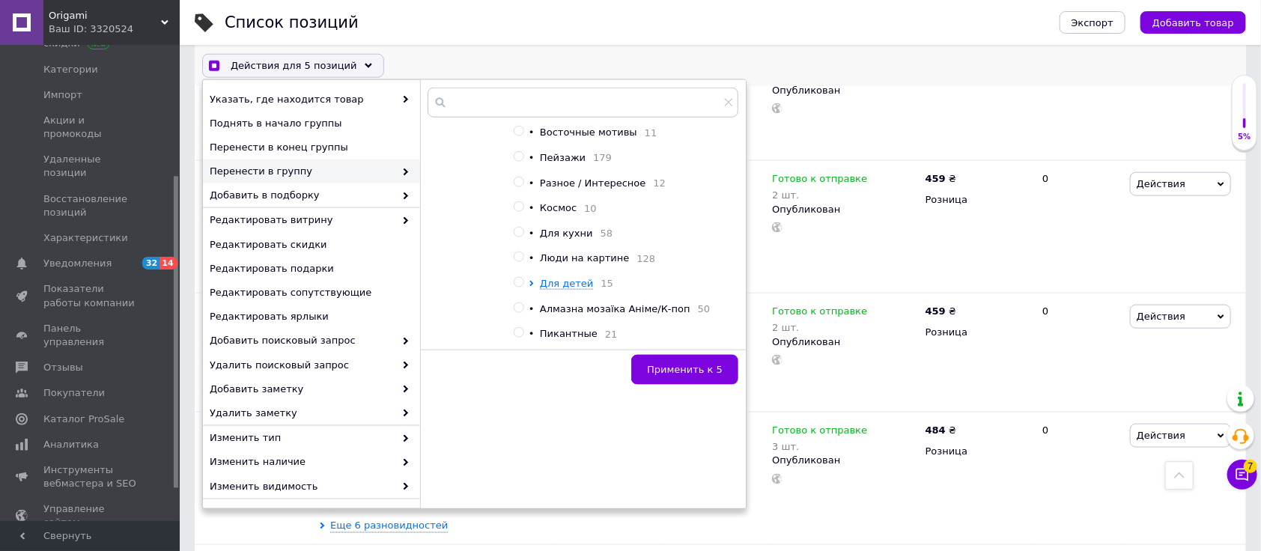
checkbox input "true"
click at [522, 262] on input "radio" at bounding box center [519, 257] width 10 height 10
radio input "true"
click at [684, 368] on span "Применить к 5" at bounding box center [685, 369] width 76 height 11
checkbox input "true"
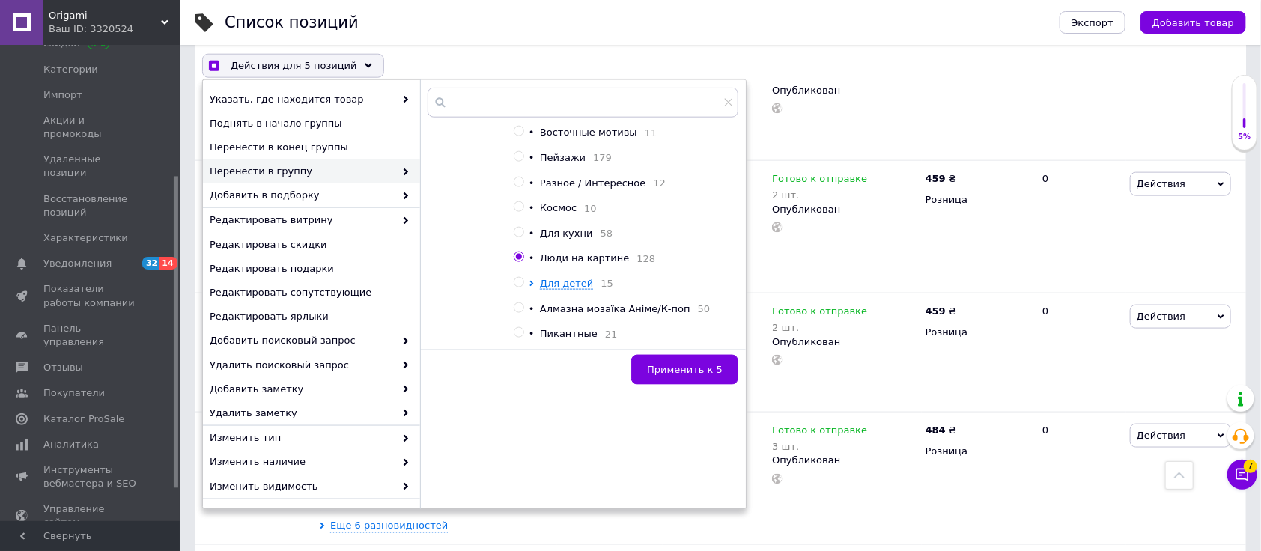
checkbox input "false"
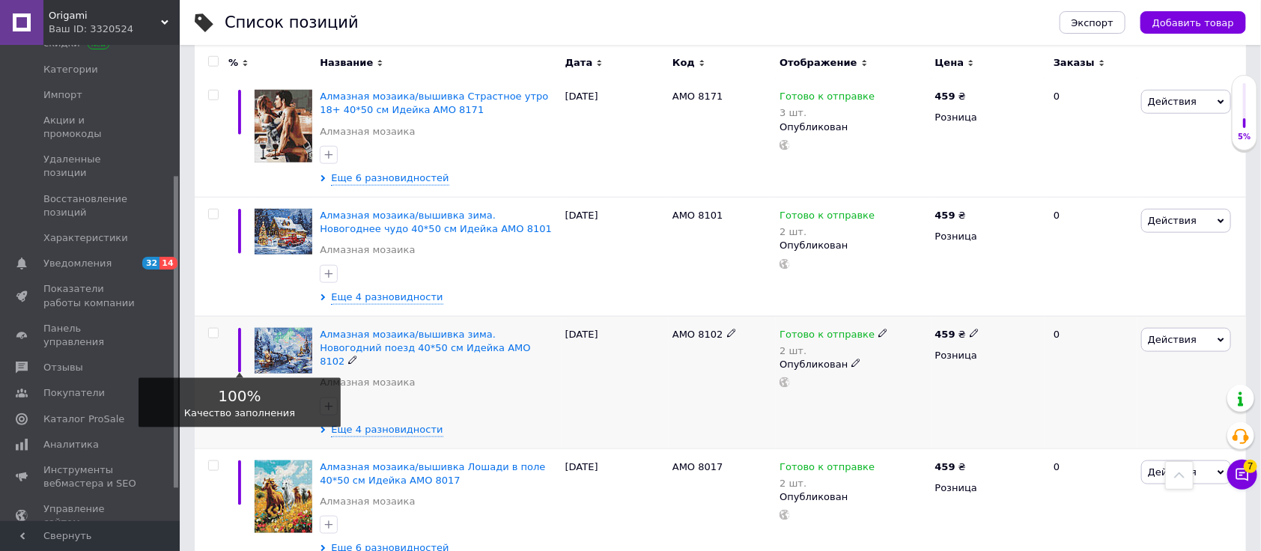
scroll to position [3493, 0]
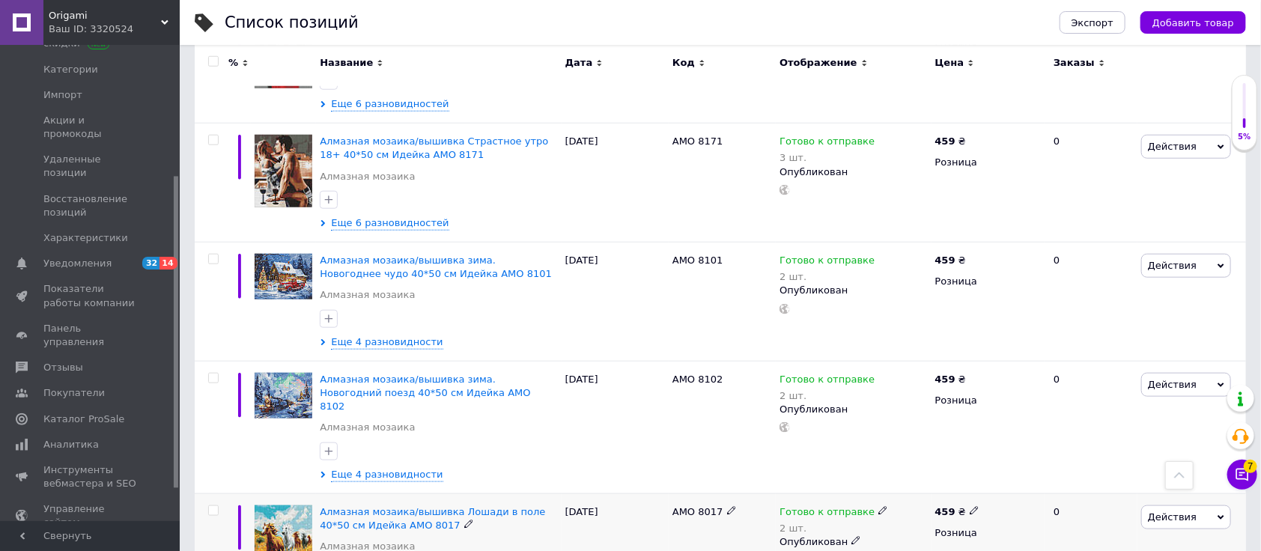
click at [213, 506] on input "checkbox" at bounding box center [213, 511] width 10 height 10
checkbox input "true"
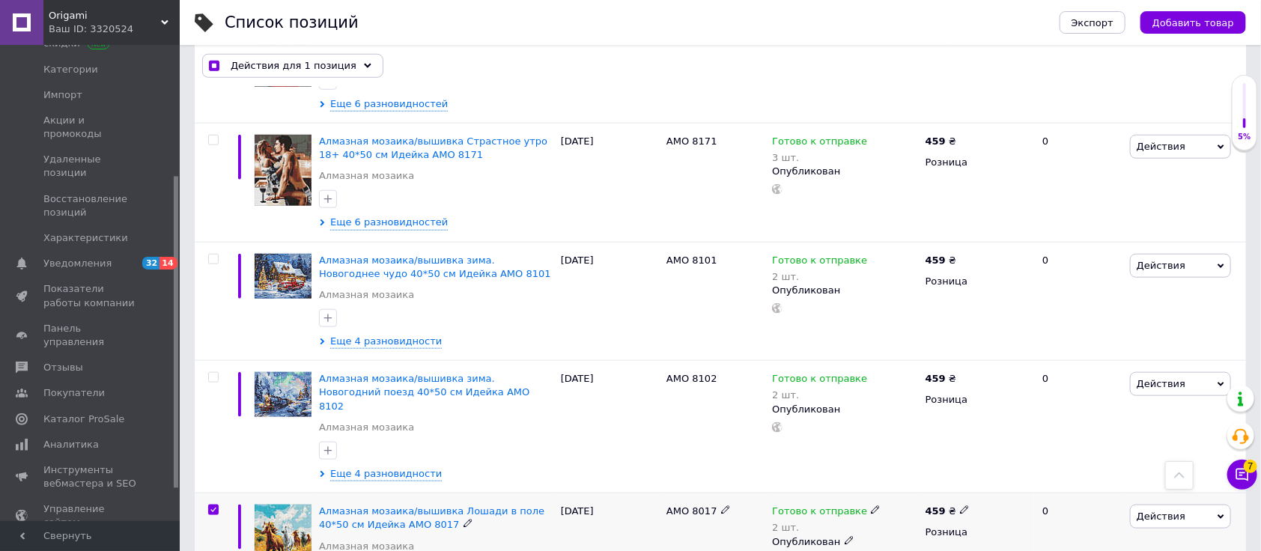
scroll to position [3492, 0]
click at [296, 62] on span "Действия для 1 позиция" at bounding box center [294, 65] width 126 height 13
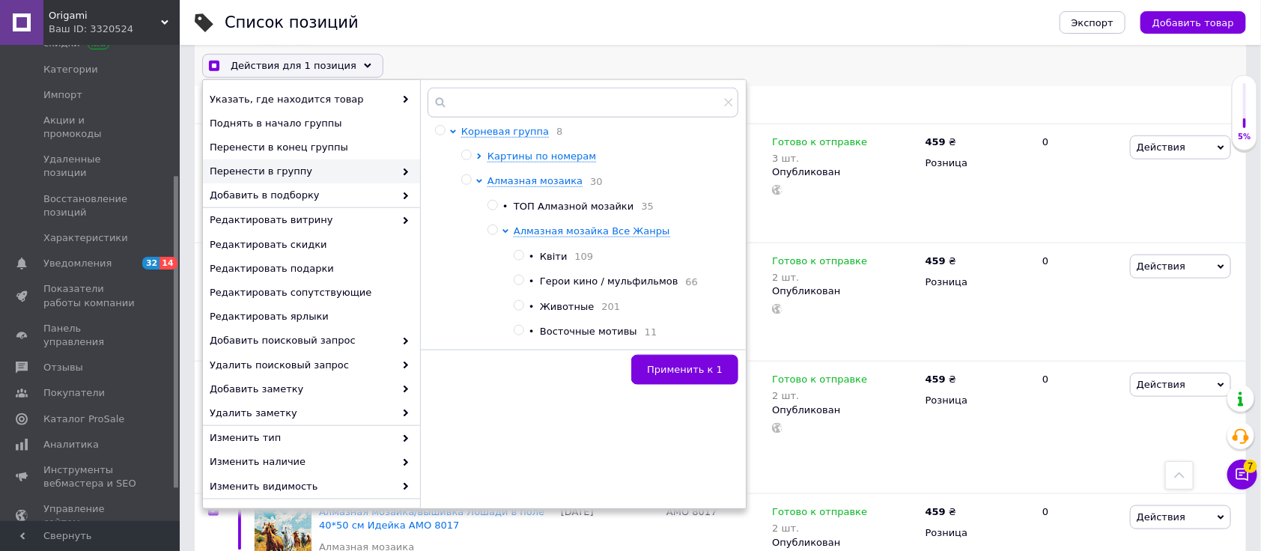
checkbox input "true"
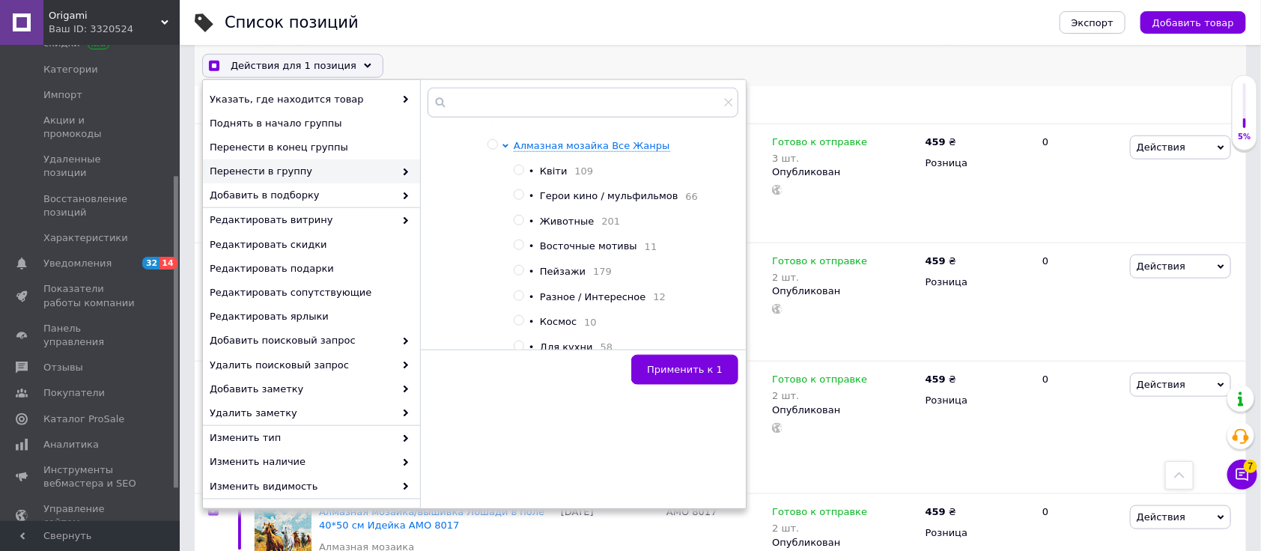
scroll to position [100, 0]
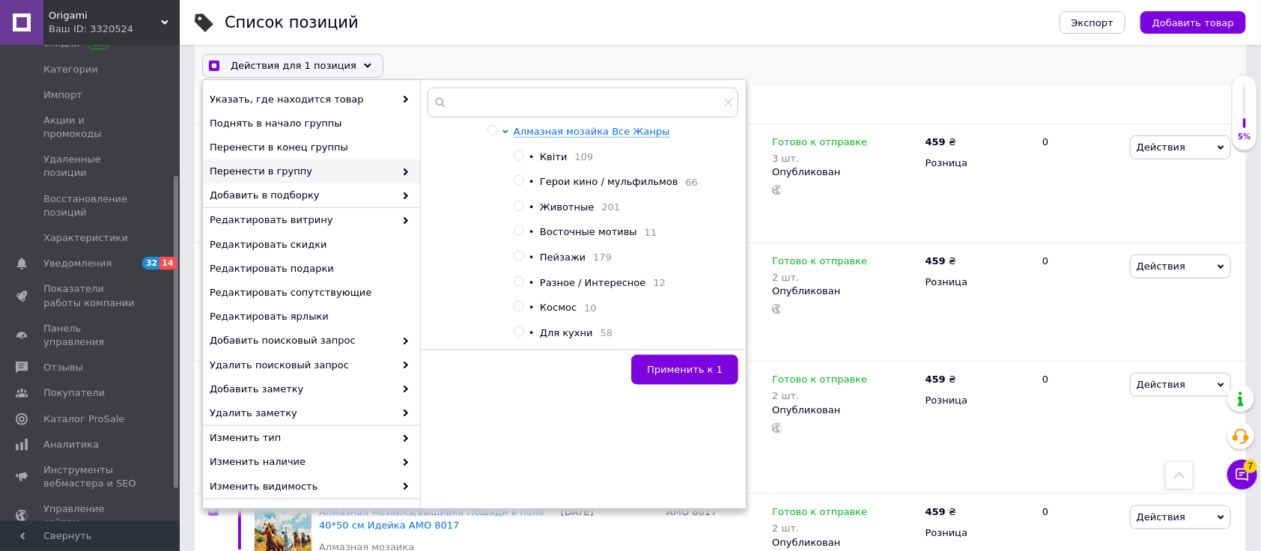
click at [521, 211] on input "radio" at bounding box center [519, 206] width 10 height 10
radio input "true"
checkbox input "true"
radio input "false"
click at [681, 367] on span "Применить к 1" at bounding box center [685, 369] width 76 height 11
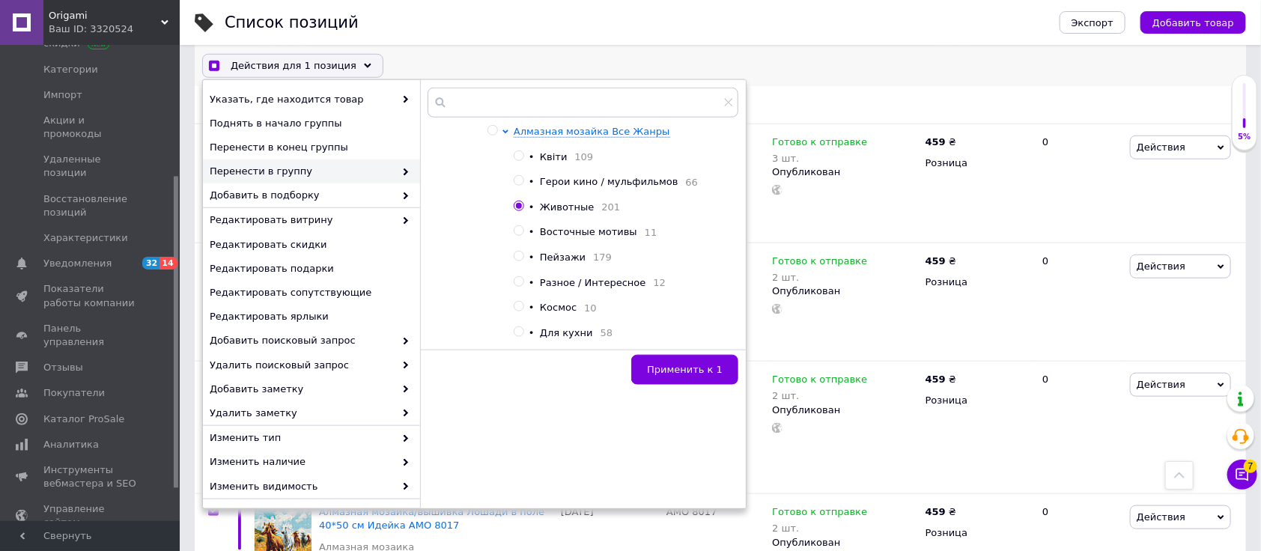
checkbox input "true"
checkbox input "false"
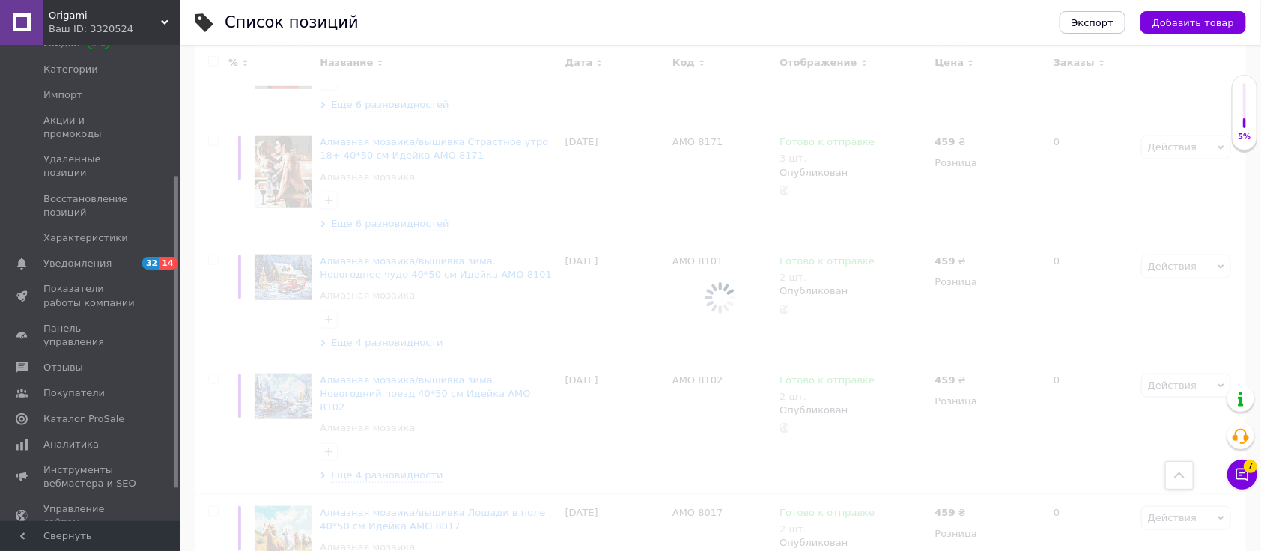
scroll to position [3493, 0]
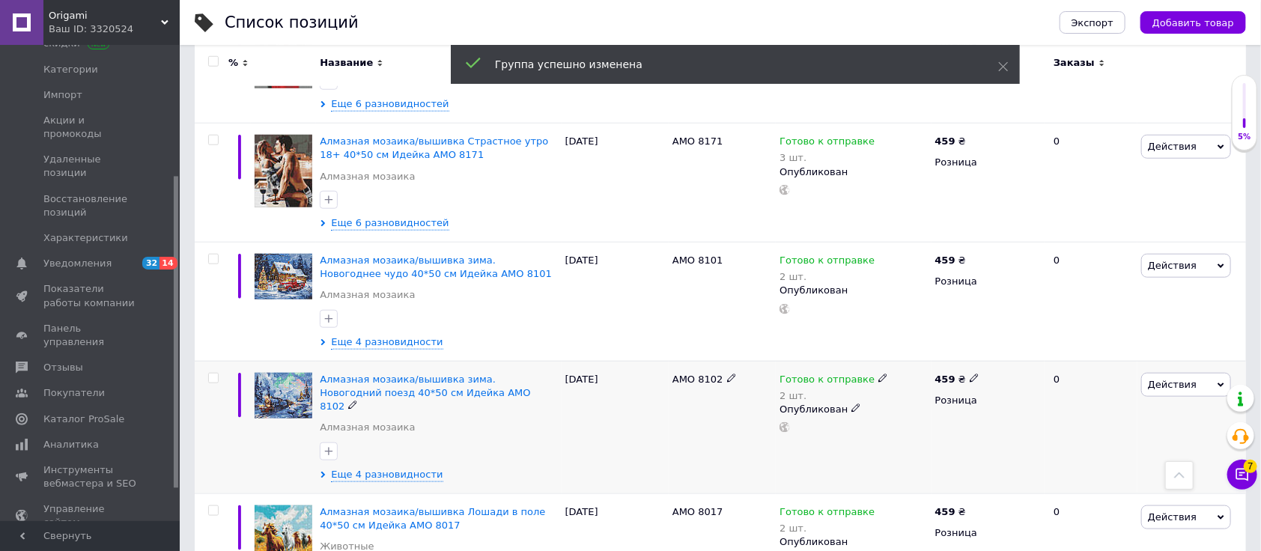
click at [214, 374] on input "checkbox" at bounding box center [213, 379] width 10 height 10
checkbox input "true"
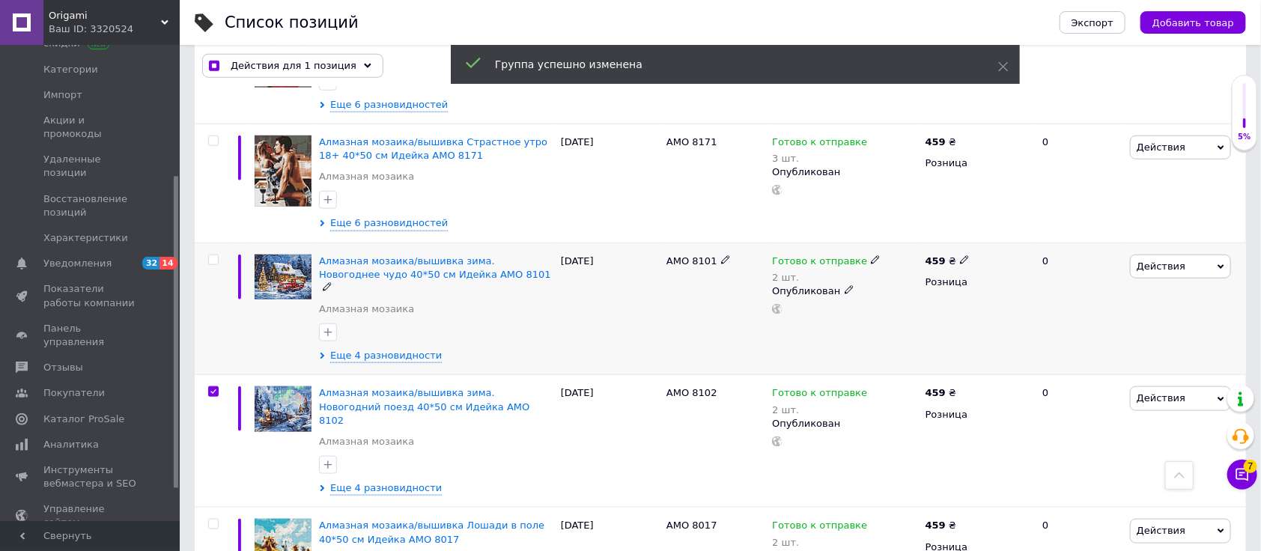
click at [213, 255] on input "checkbox" at bounding box center [213, 260] width 10 height 10
checkbox input "true"
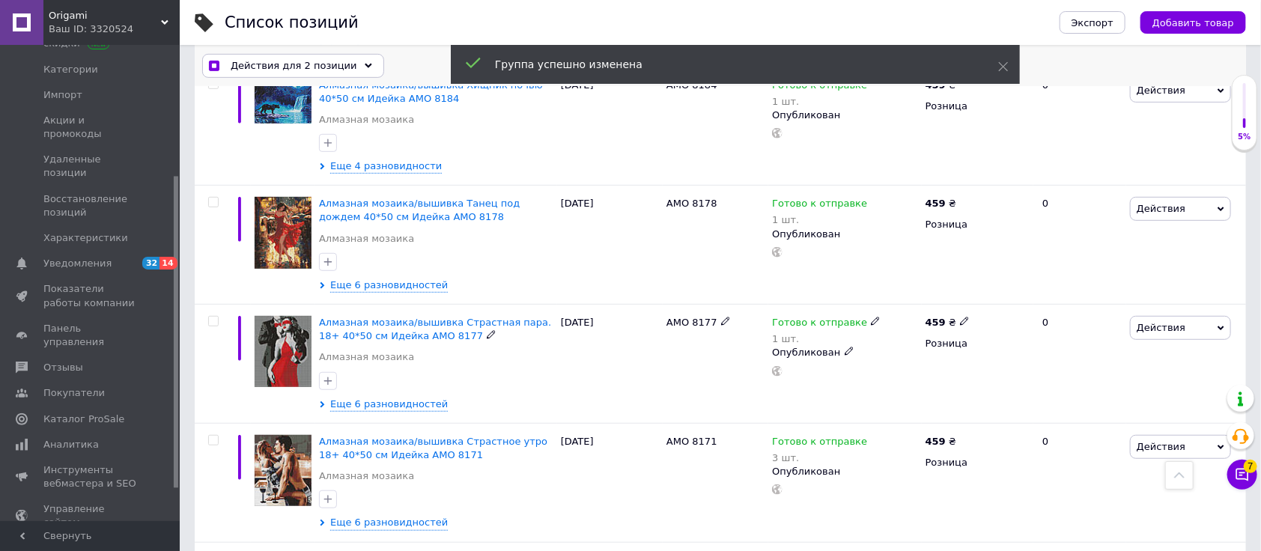
scroll to position [3293, 0]
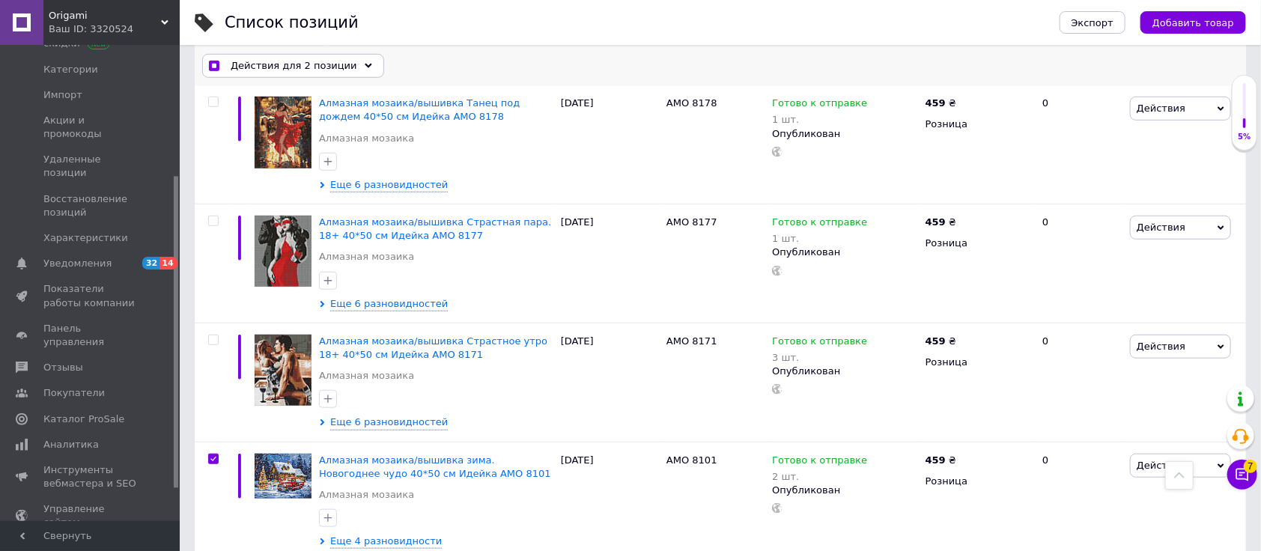
click at [294, 61] on span "Действия для 2 позиции" at bounding box center [294, 65] width 127 height 13
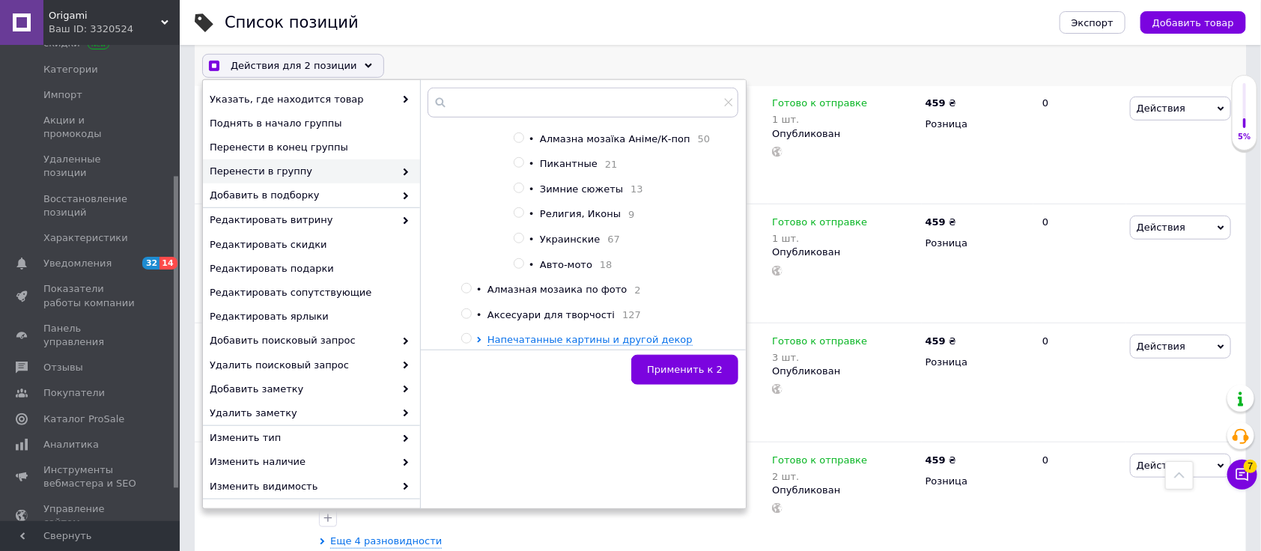
checkbox input "true"
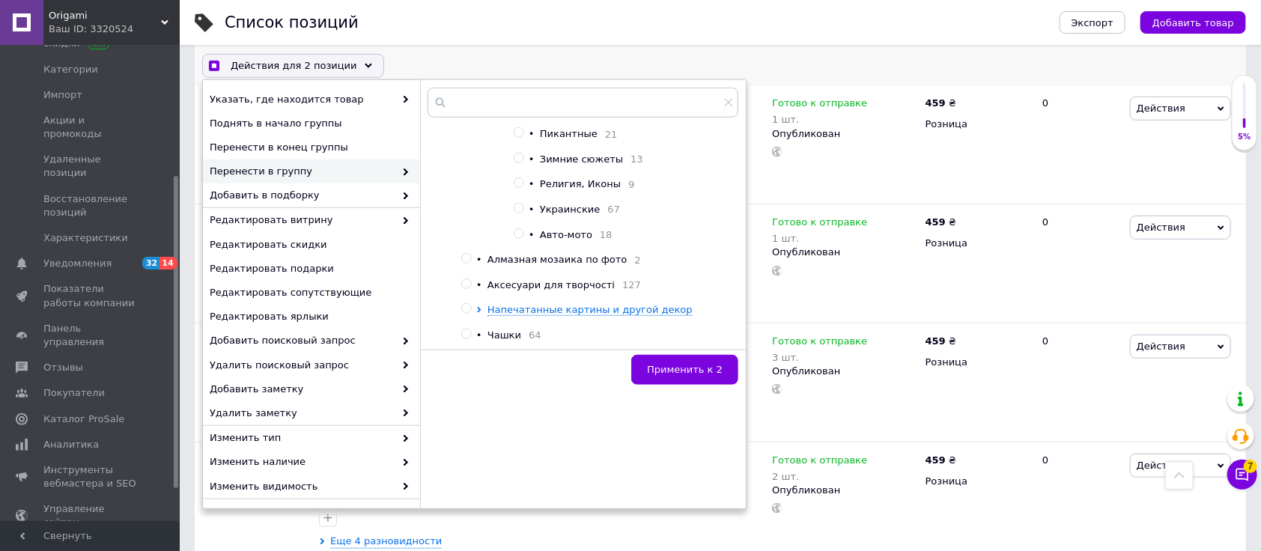
click at [522, 163] on input "radio" at bounding box center [519, 158] width 10 height 10
radio input "true"
checkbox input "true"
radio input "false"
click at [671, 364] on span "Применить к 2" at bounding box center [685, 369] width 76 height 11
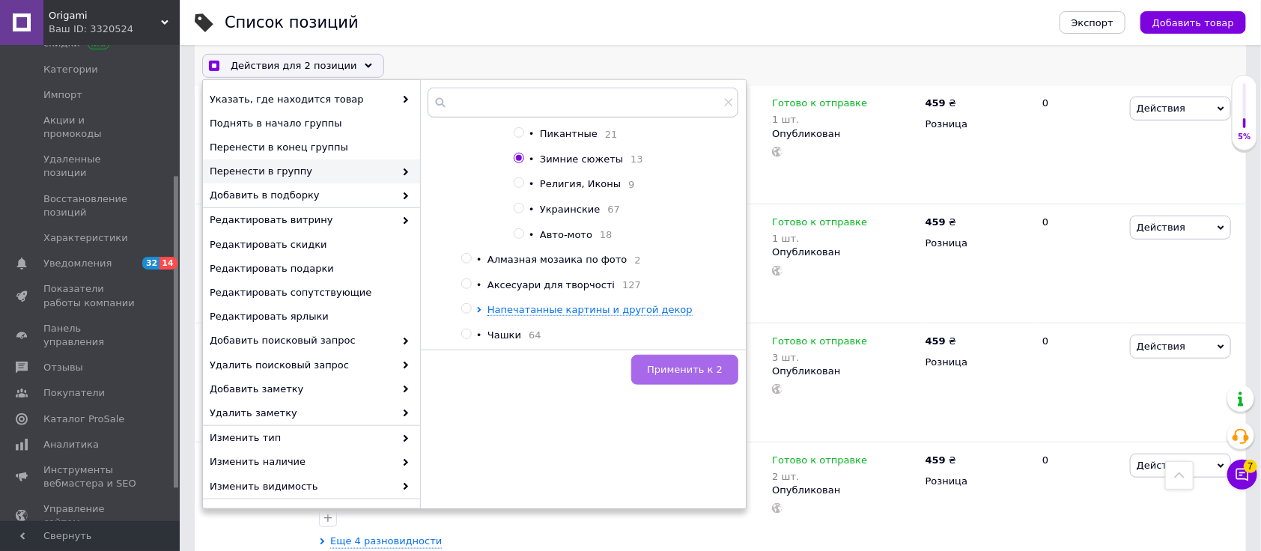
checkbox input "true"
checkbox input "false"
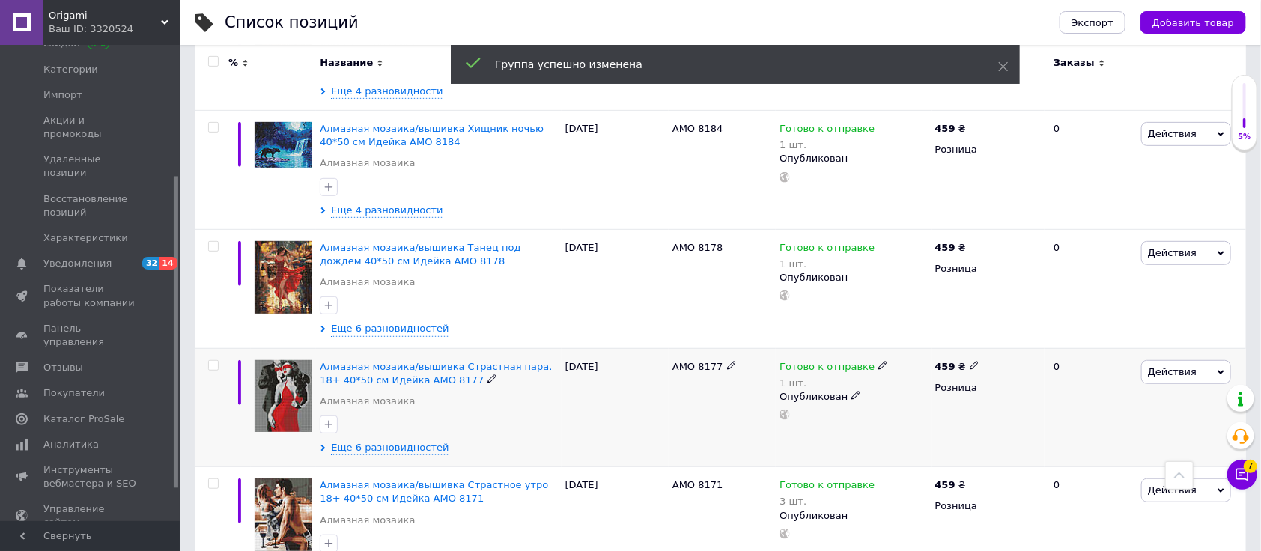
scroll to position [3192, 0]
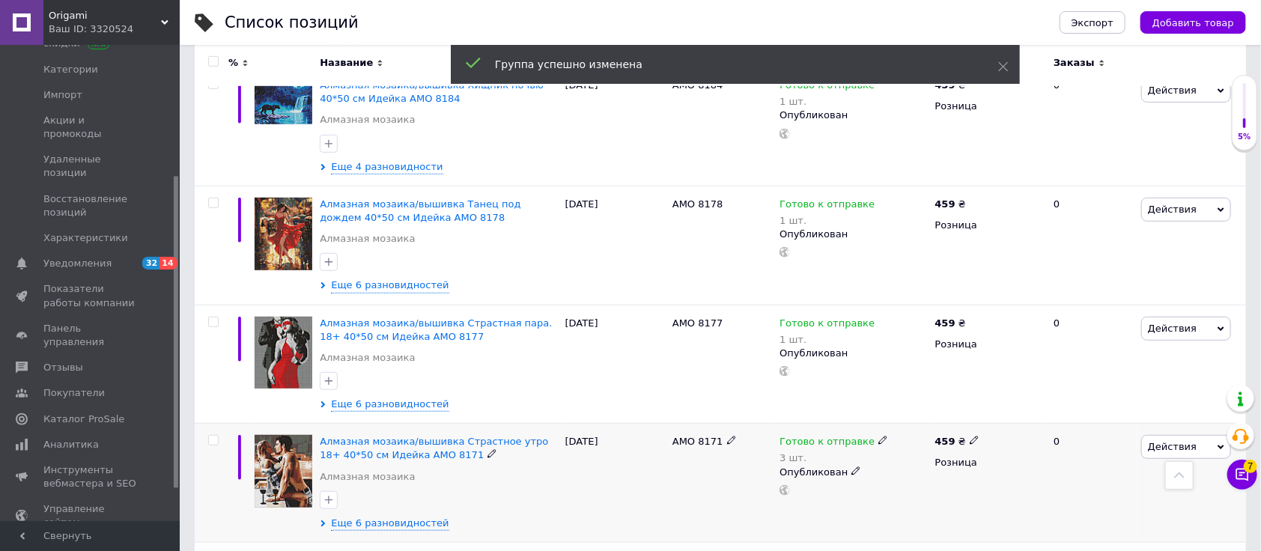
click at [207, 435] on div at bounding box center [213, 440] width 30 height 10
click at [210, 436] on input "checkbox" at bounding box center [213, 441] width 10 height 10
checkbox input "true"
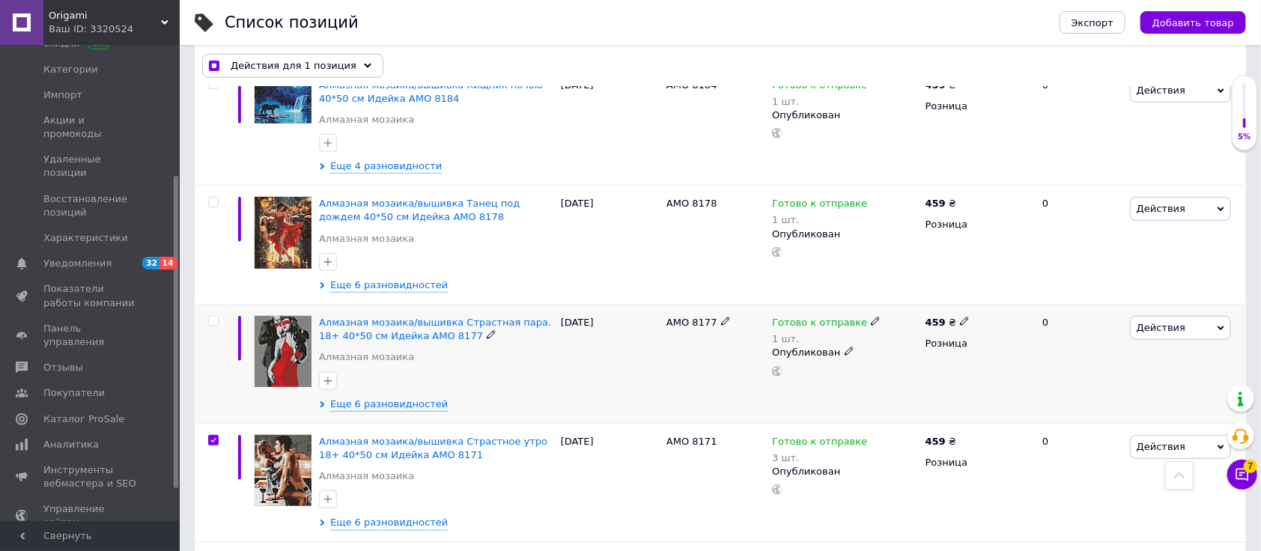
click at [213, 317] on input "checkbox" at bounding box center [213, 322] width 10 height 10
checkbox input "true"
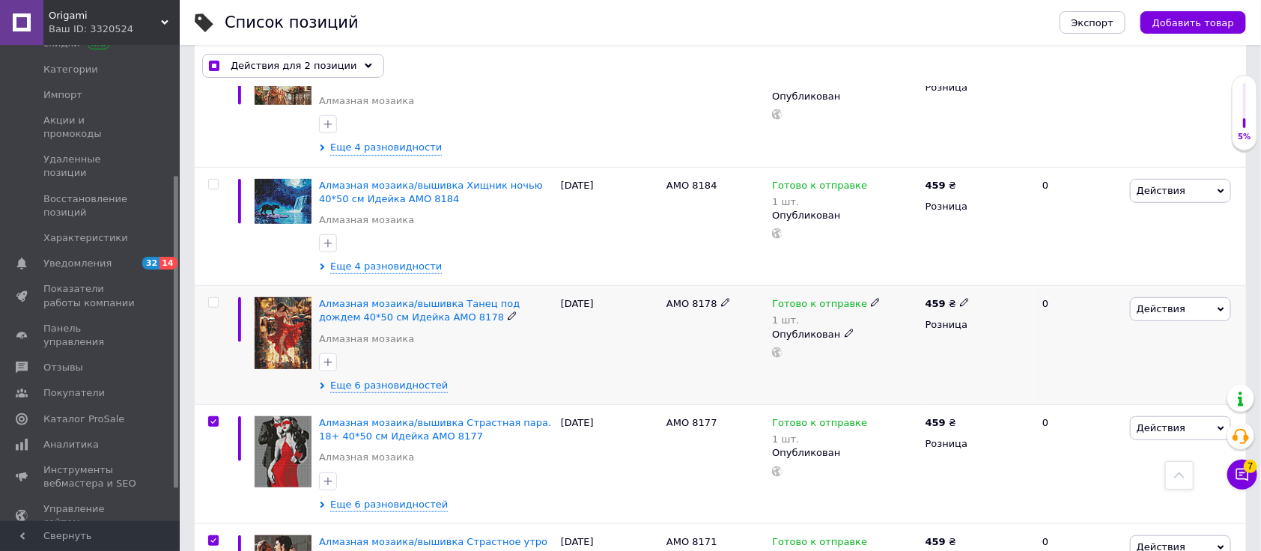
click at [214, 298] on input "checkbox" at bounding box center [213, 303] width 10 height 10
checkbox input "true"
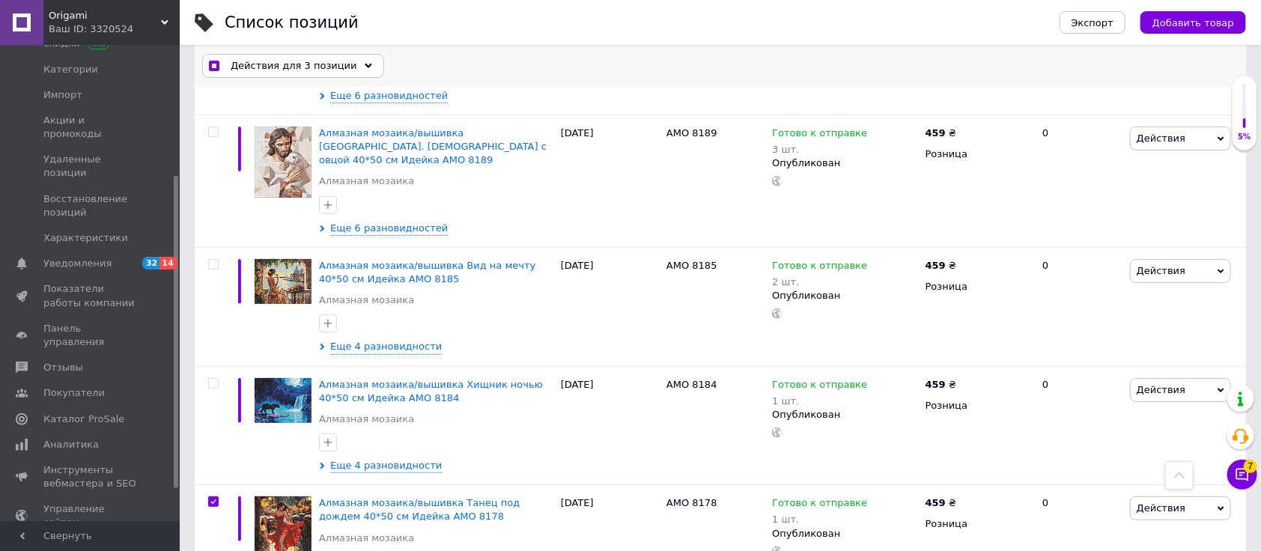
click at [285, 59] on span "Действия для 3 позиции" at bounding box center [294, 65] width 127 height 13
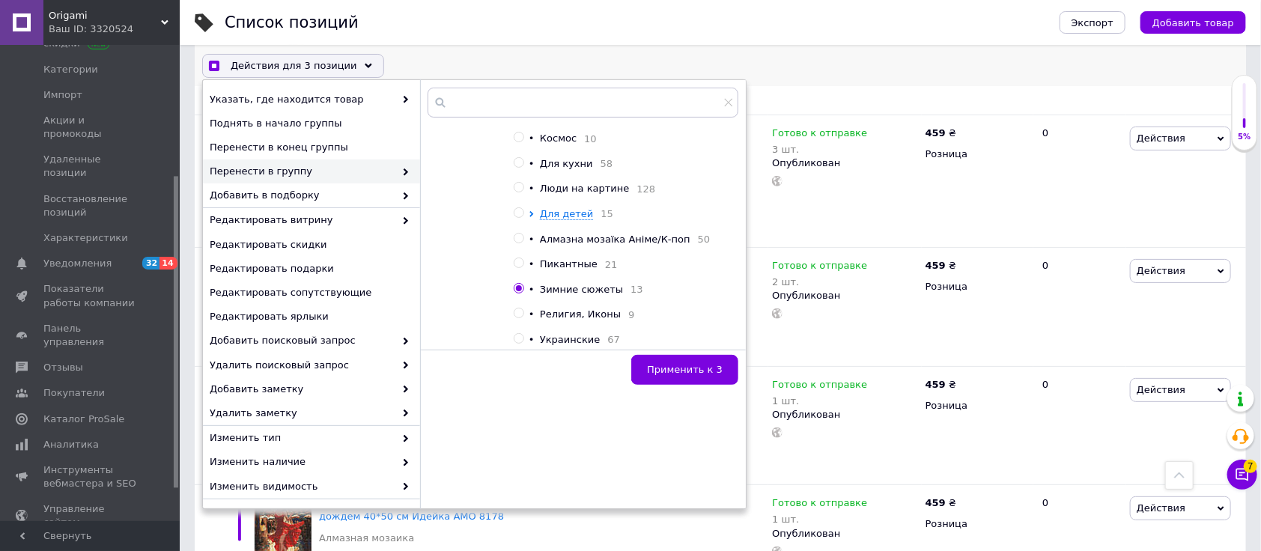
scroll to position [299, 0]
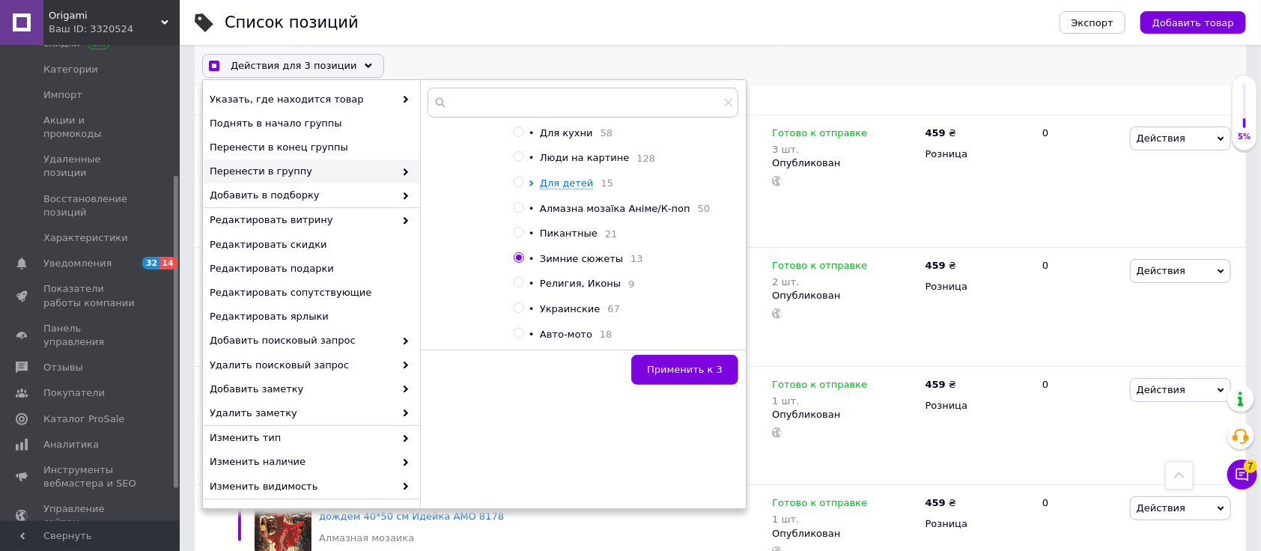
click at [766, 74] on div "Действия для 3 позиции Выбрать все 5776 позиций Выбраны все 5776 позиций Отмени…" at bounding box center [720, 65] width 1051 height 39
checkbox input "true"
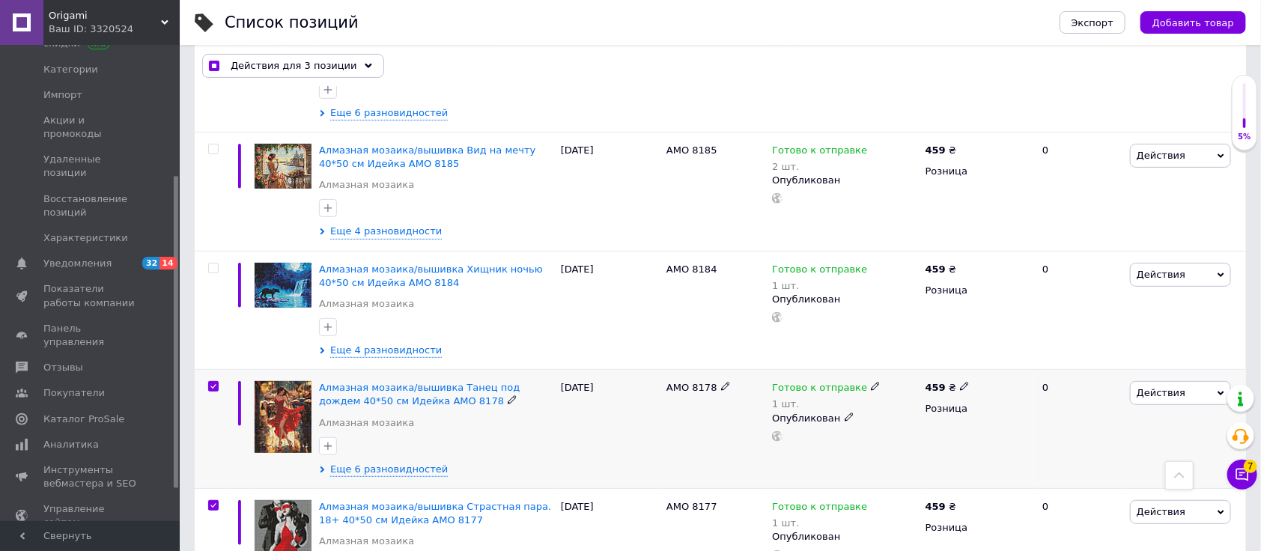
scroll to position [3092, 0]
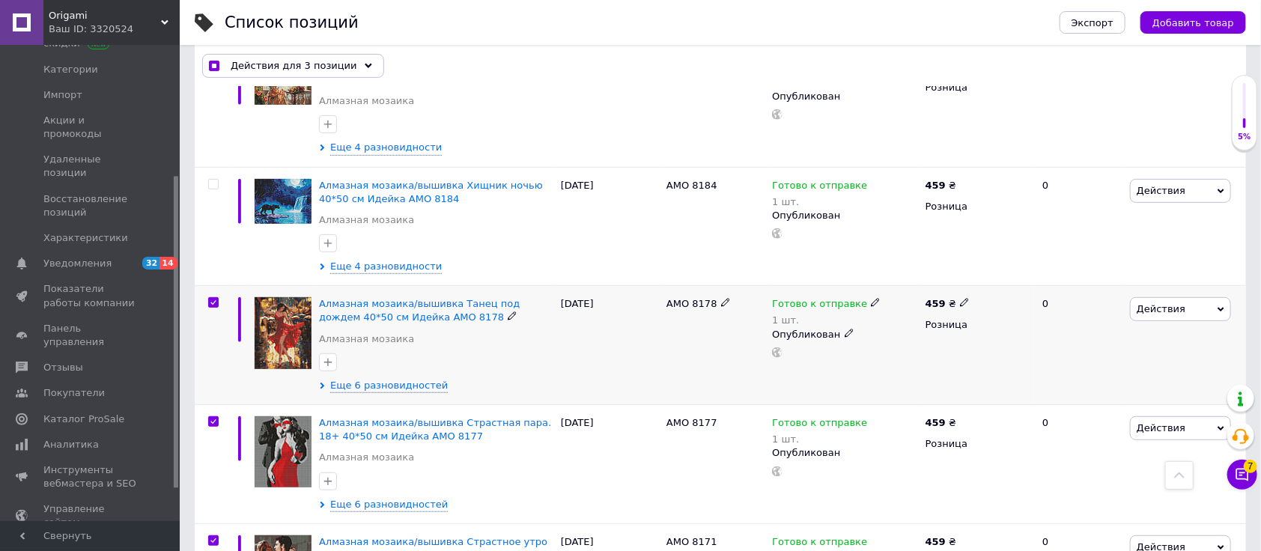
click at [210, 298] on input "checkbox" at bounding box center [213, 303] width 10 height 10
checkbox input "false"
click at [299, 67] on span "Действия для 2 позиции" at bounding box center [294, 65] width 127 height 13
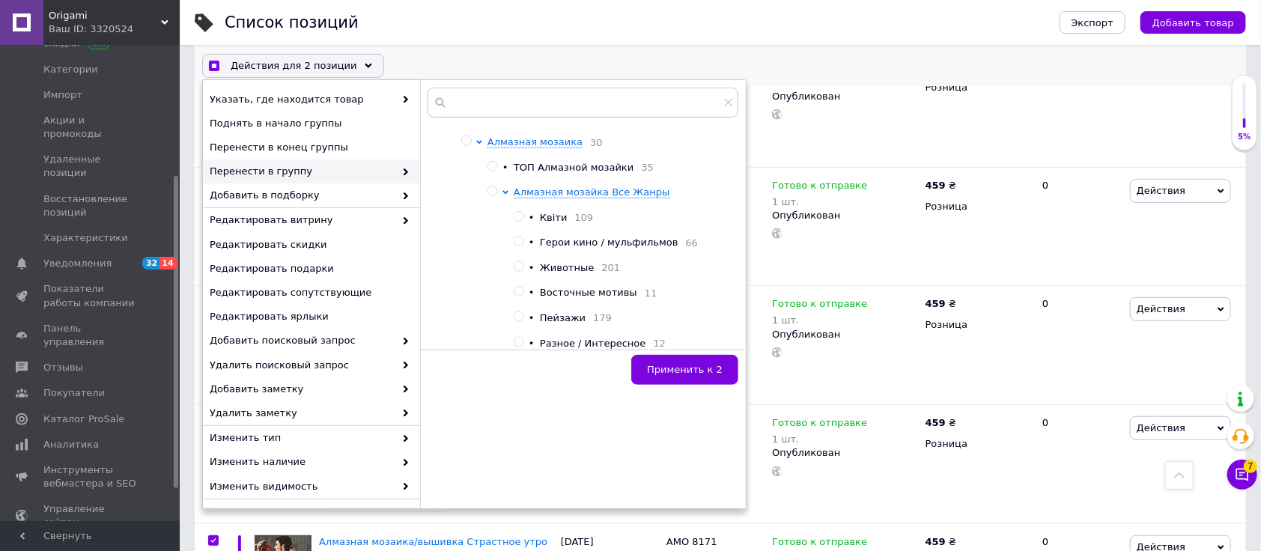
scroll to position [199, 0]
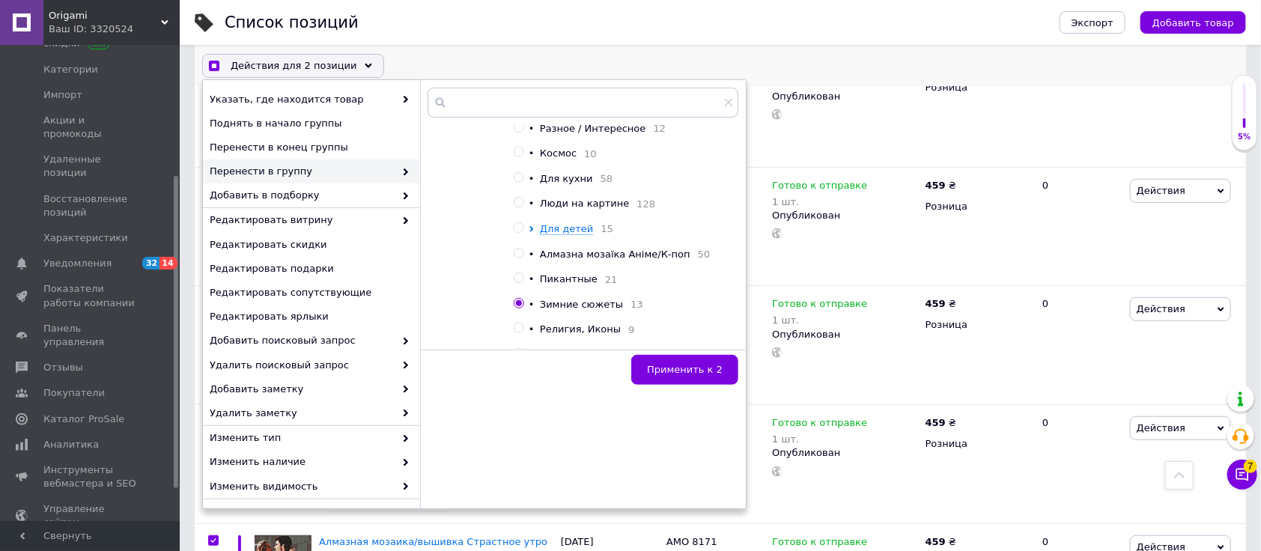
checkbox input "true"
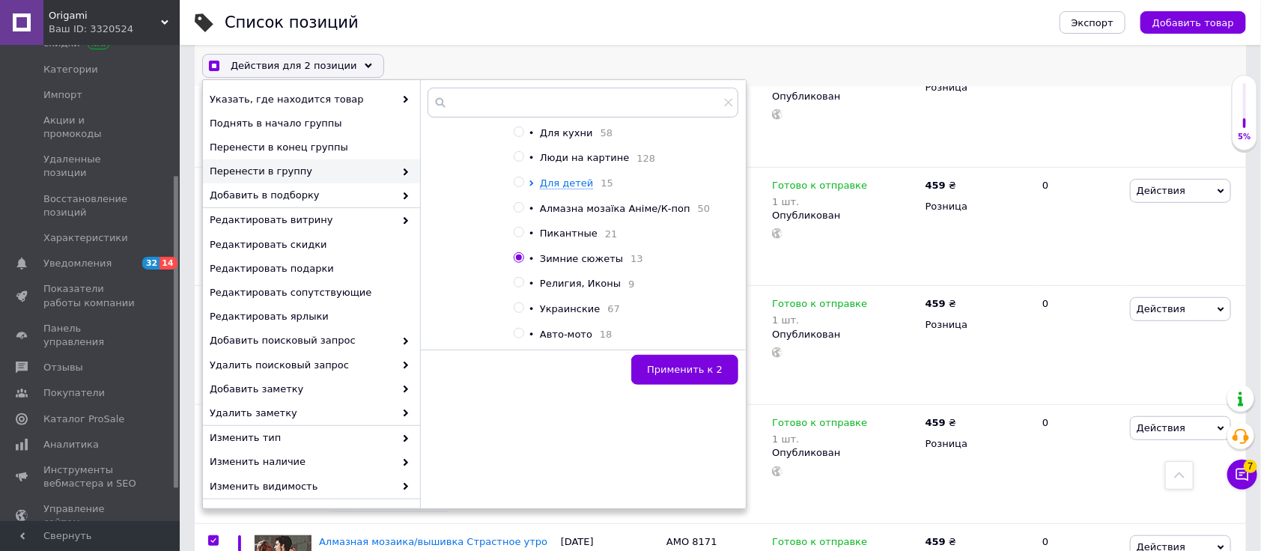
click at [524, 237] on div at bounding box center [519, 232] width 11 height 10
click at [520, 237] on input "radio" at bounding box center [519, 233] width 10 height 10
radio input "true"
checkbox input "true"
radio input "false"
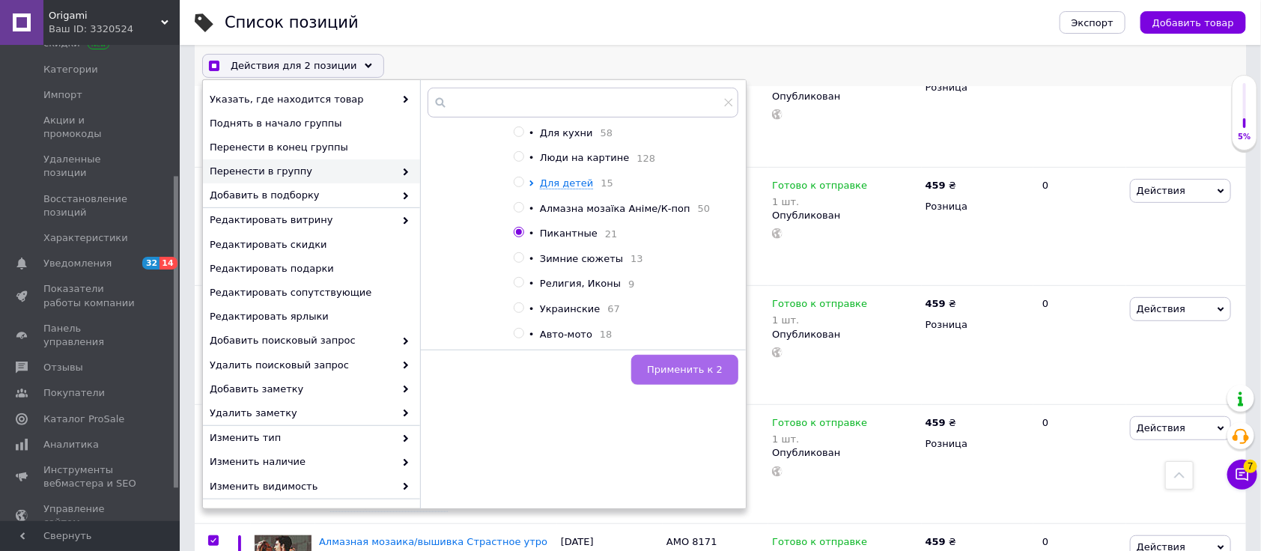
click at [704, 376] on button "Применить к 2" at bounding box center [684, 370] width 107 height 30
checkbox input "true"
checkbox input "false"
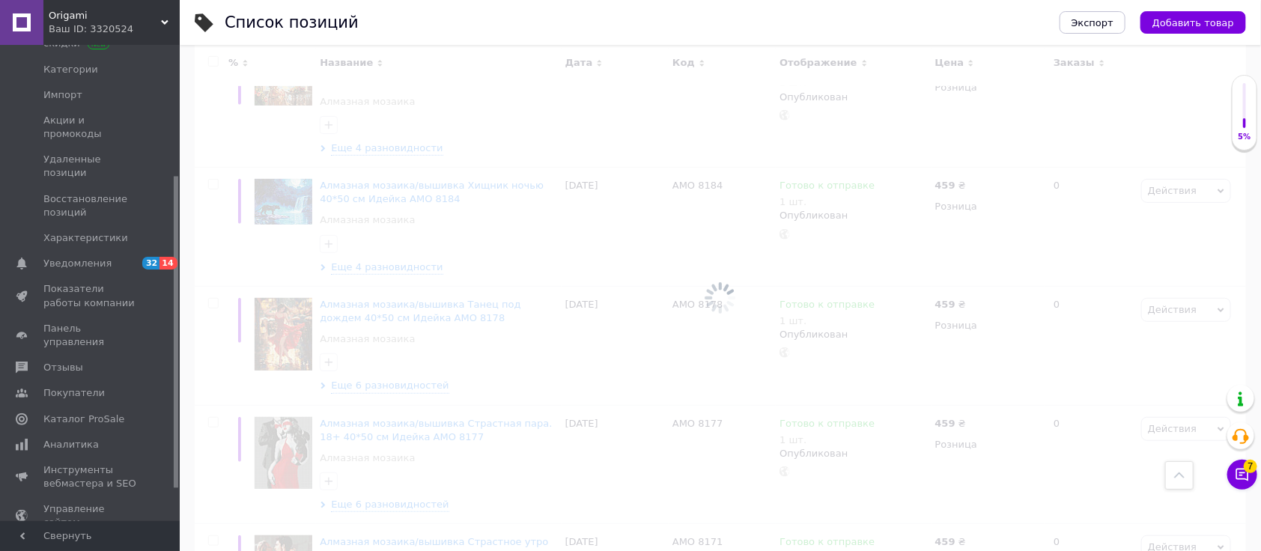
scroll to position [3093, 0]
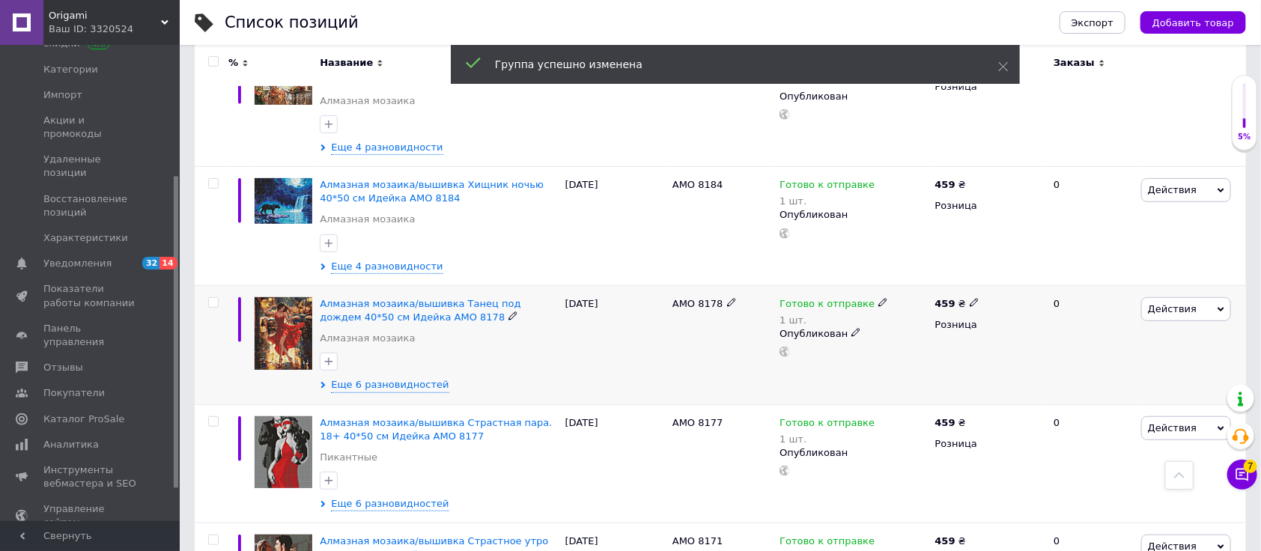
click at [213, 298] on input "checkbox" at bounding box center [213, 303] width 10 height 10
checkbox input "true"
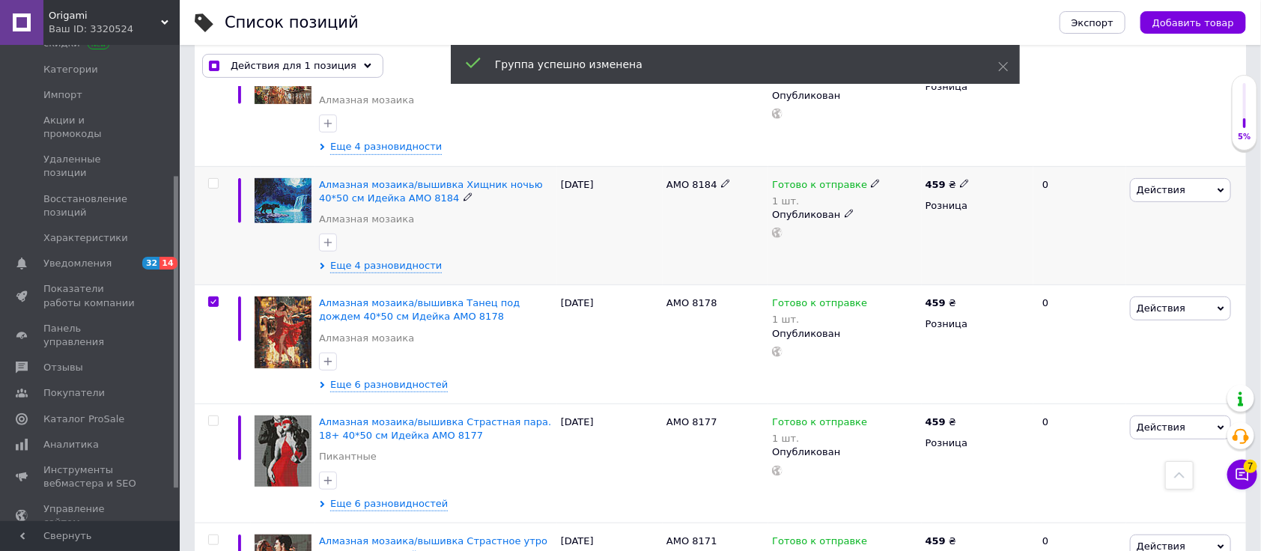
scroll to position [3092, 0]
click at [269, 61] on span "Действия для 1 позиция" at bounding box center [294, 65] width 126 height 13
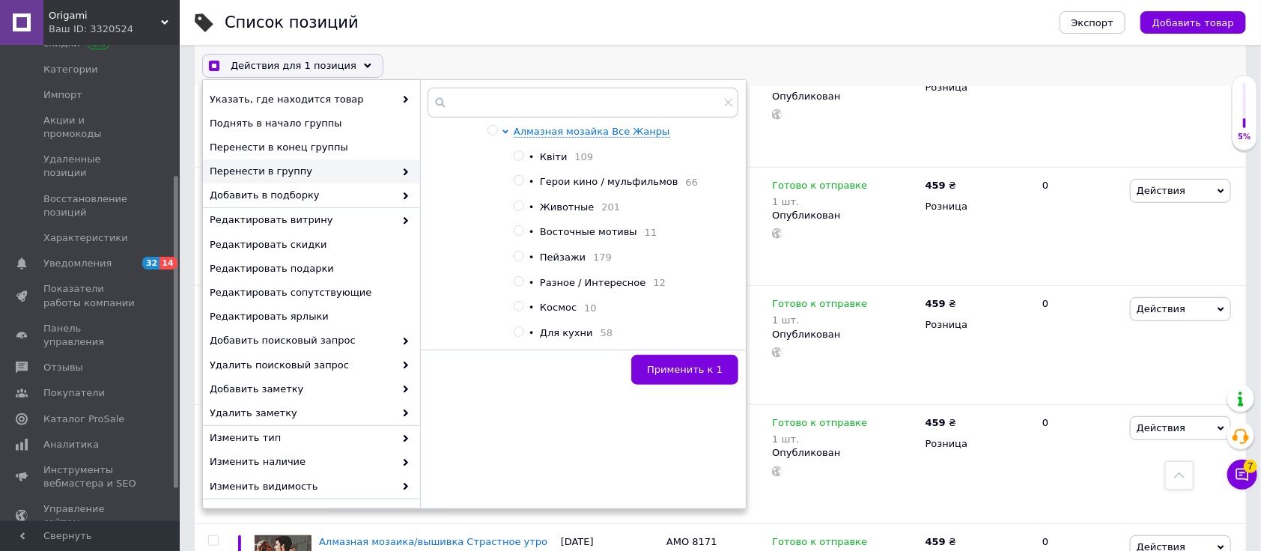
checkbox input "true"
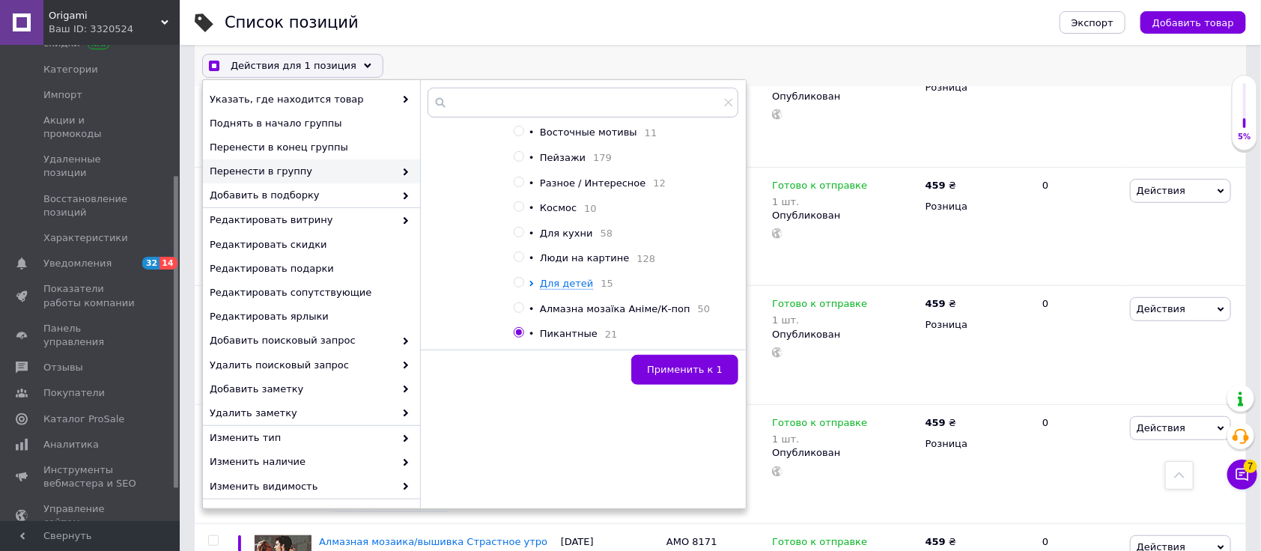
click at [519, 262] on input "radio" at bounding box center [519, 257] width 10 height 10
radio input "true"
checkbox input "true"
radio input "false"
checkbox input "true"
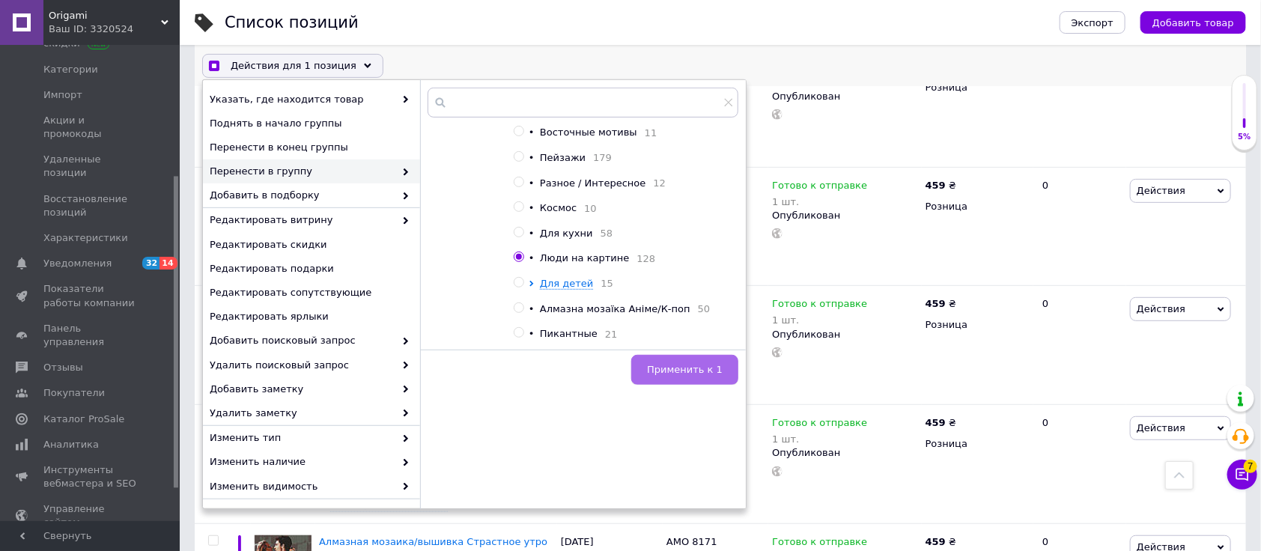
click at [716, 380] on button "Применить к 1" at bounding box center [684, 370] width 107 height 30
checkbox input "false"
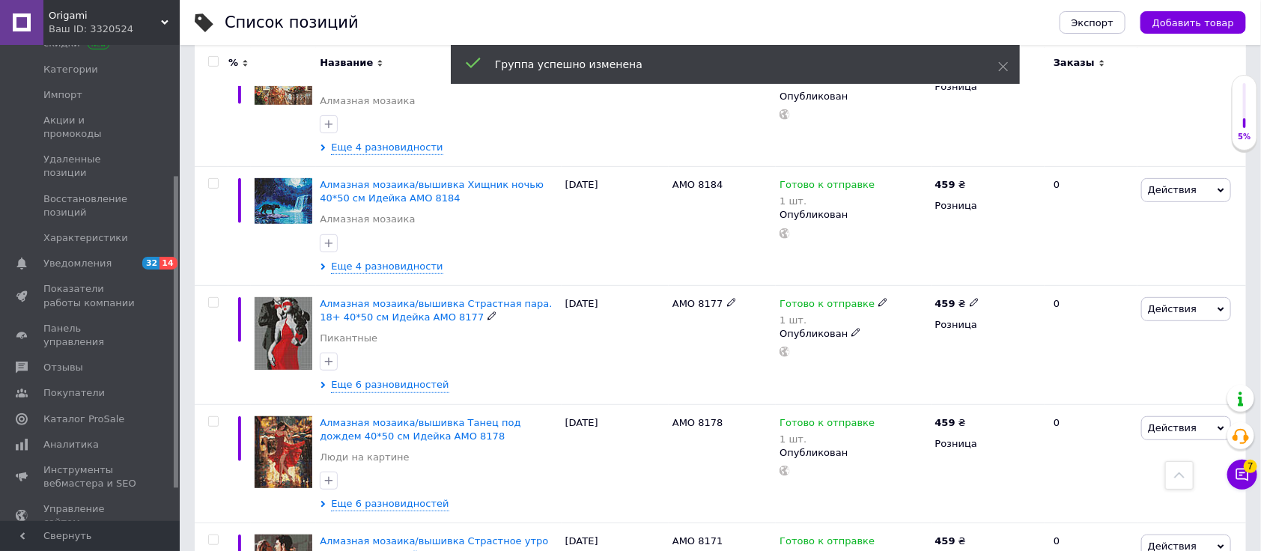
scroll to position [2793, 0]
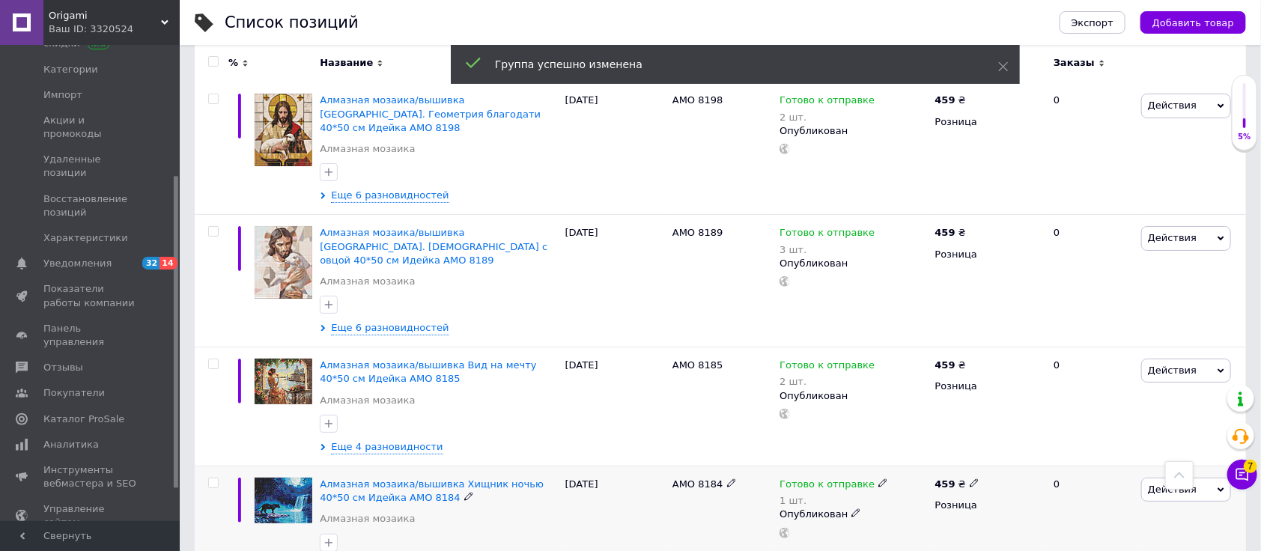
click at [213, 478] on input "checkbox" at bounding box center [213, 483] width 10 height 10
checkbox input "true"
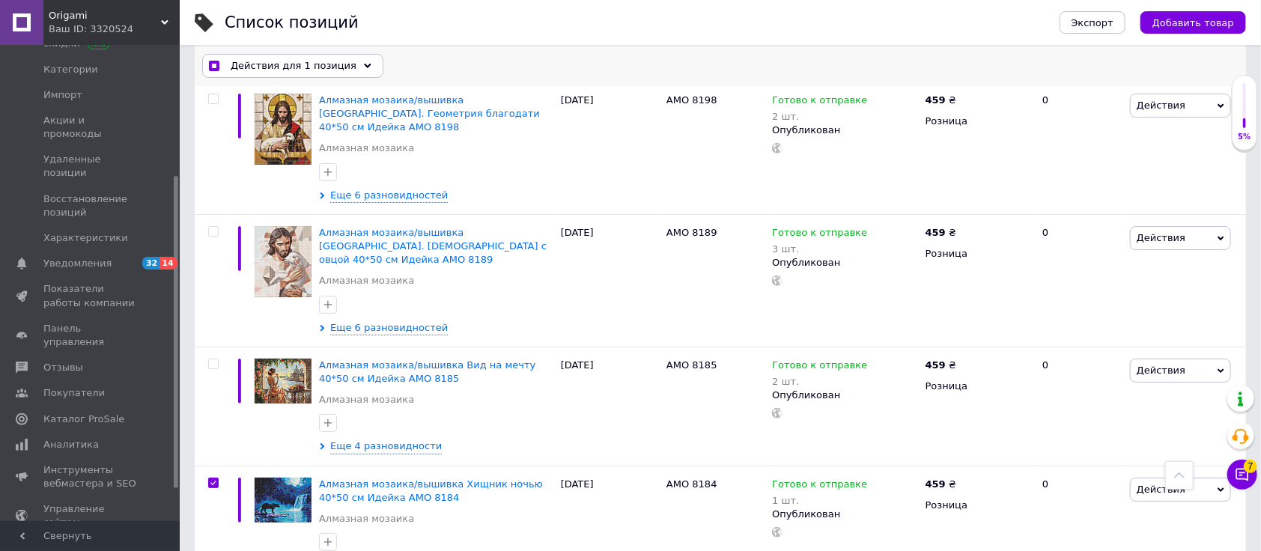
click at [276, 55] on div "Действия для 1 позиция" at bounding box center [292, 66] width 181 height 24
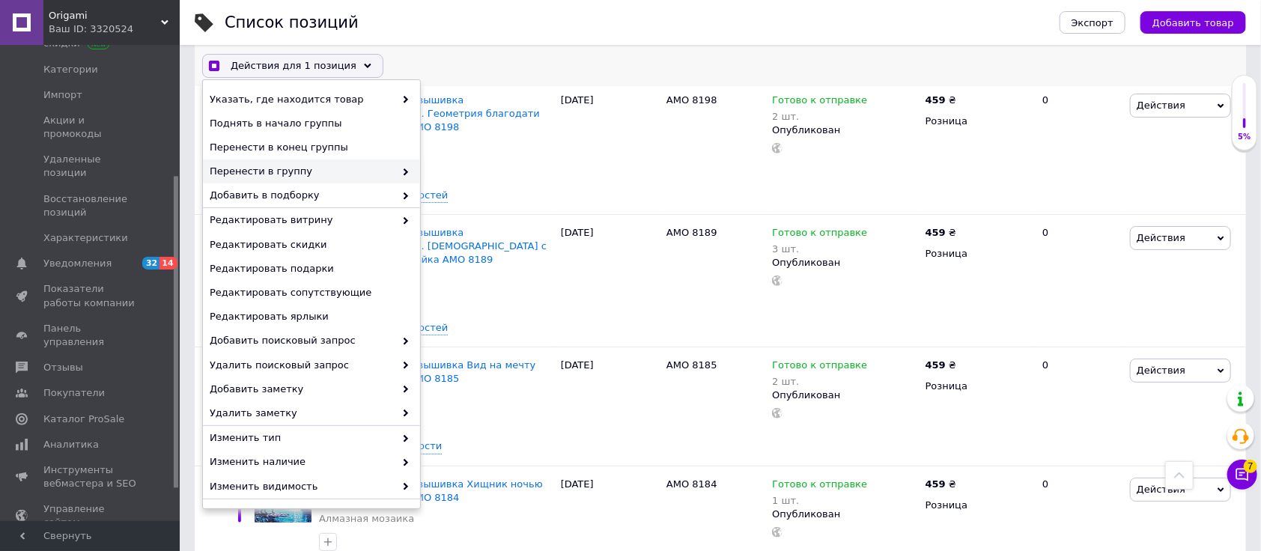
checkbox input "true"
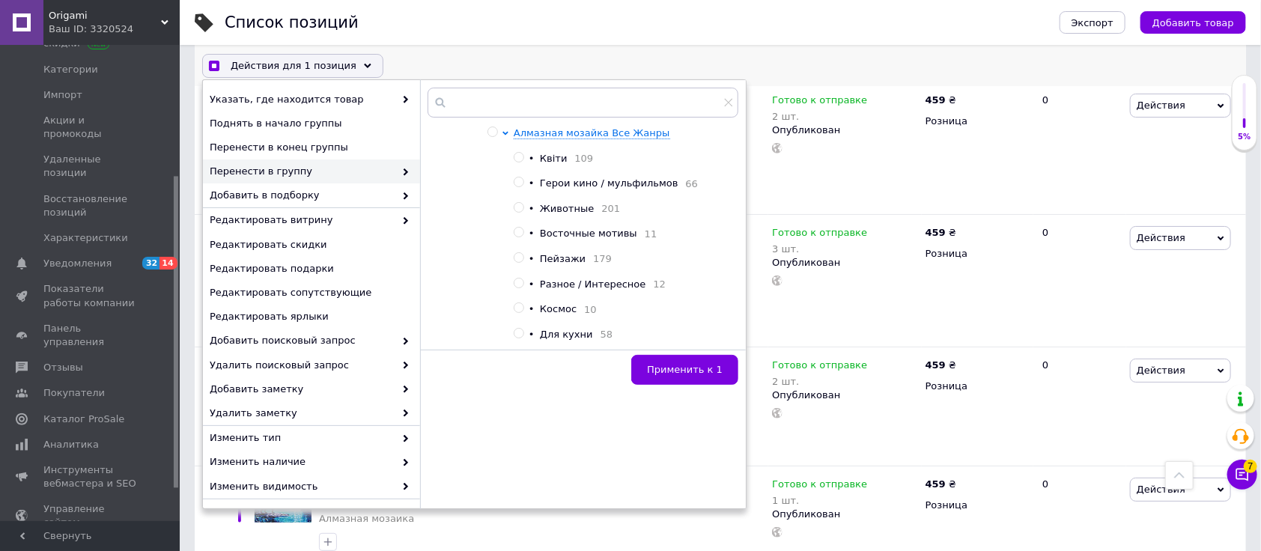
scroll to position [100, 0]
click at [518, 211] on input "radio" at bounding box center [519, 206] width 10 height 10
radio input "true"
checkbox input "true"
radio input "false"
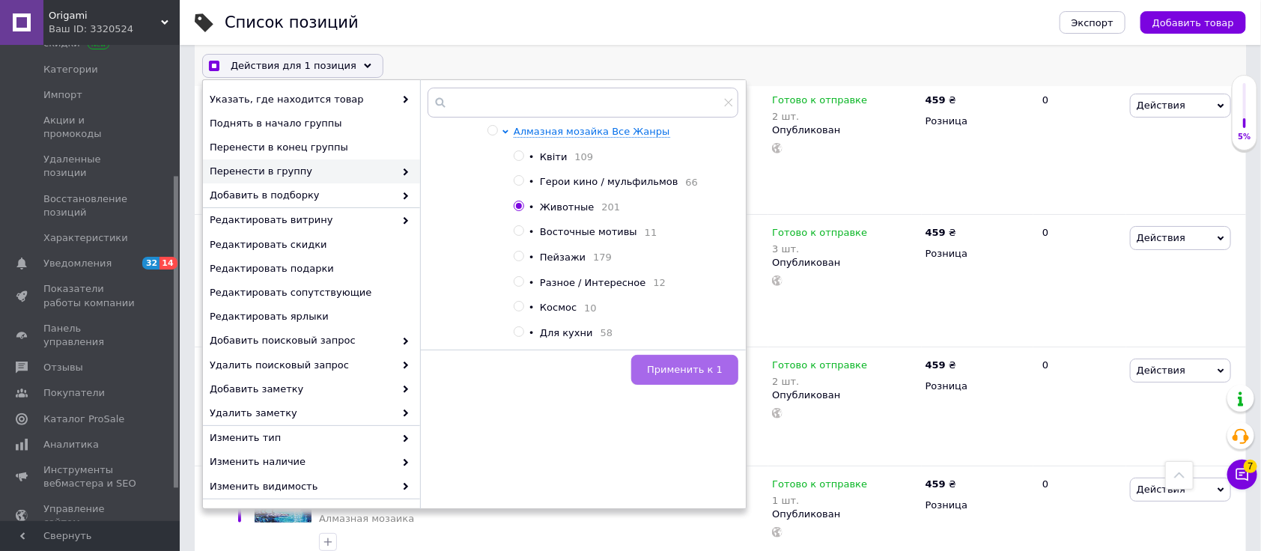
click at [659, 368] on span "Применить к 1" at bounding box center [685, 369] width 76 height 11
checkbox input "true"
checkbox input "false"
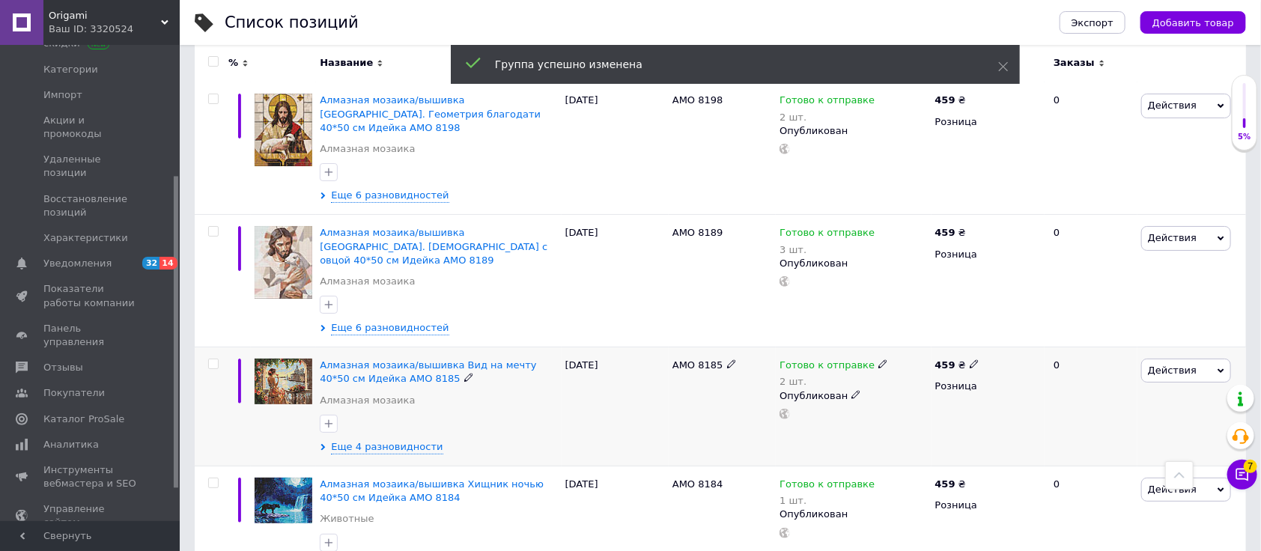
click at [209, 359] on input "checkbox" at bounding box center [213, 364] width 10 height 10
checkbox input "true"
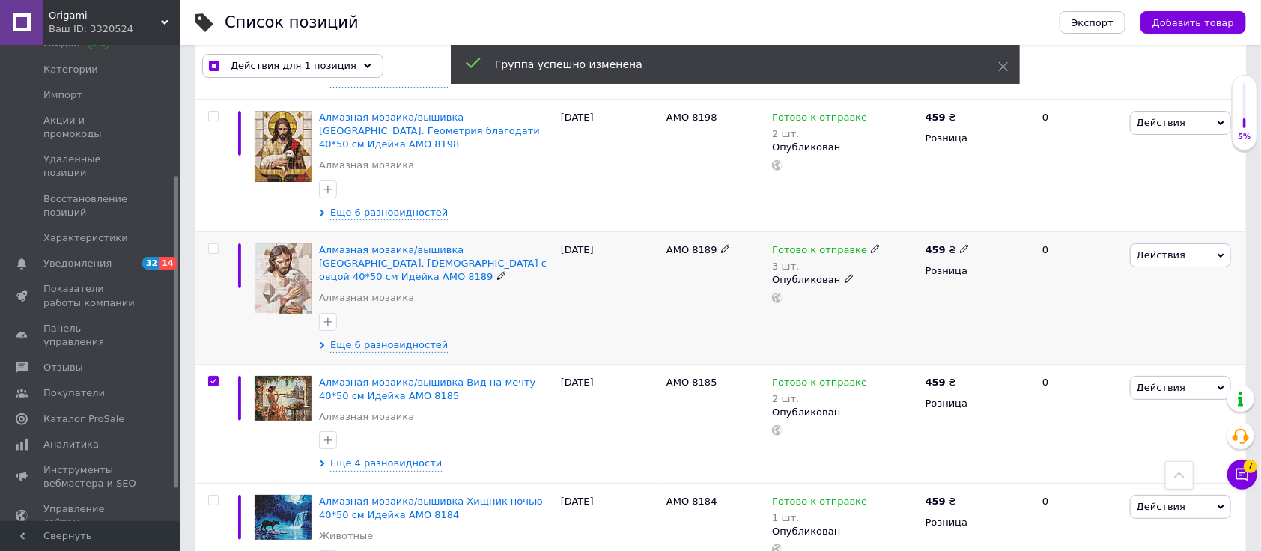
scroll to position [2694, 0]
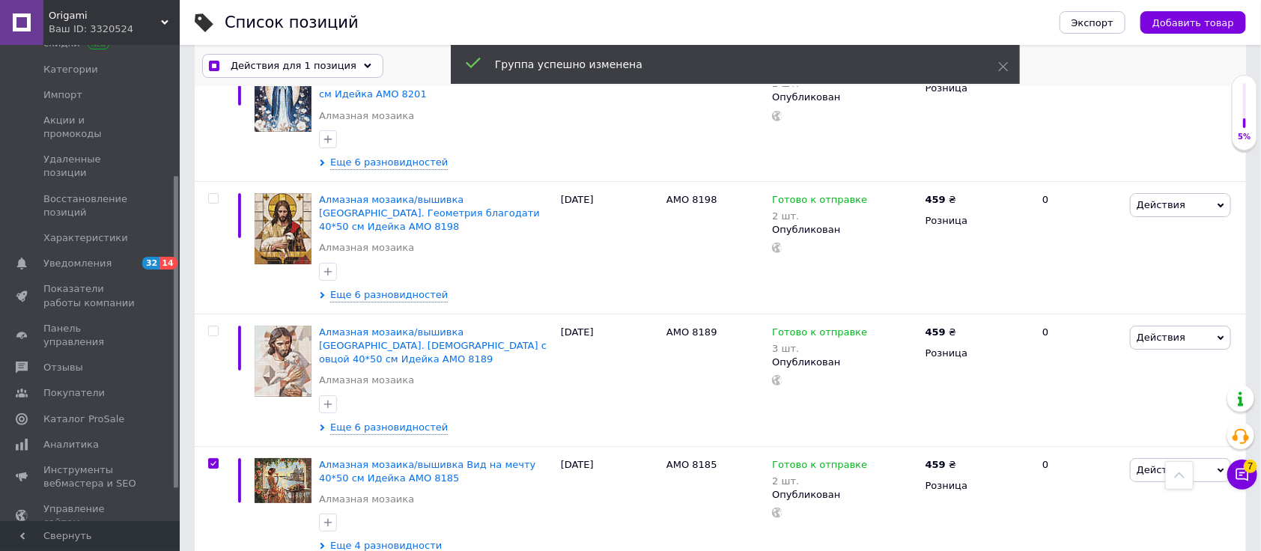
drag, startPoint x: 286, startPoint y: 63, endPoint x: 338, endPoint y: 119, distance: 76.8
click at [286, 62] on span "Действия для 1 позиция" at bounding box center [294, 65] width 126 height 13
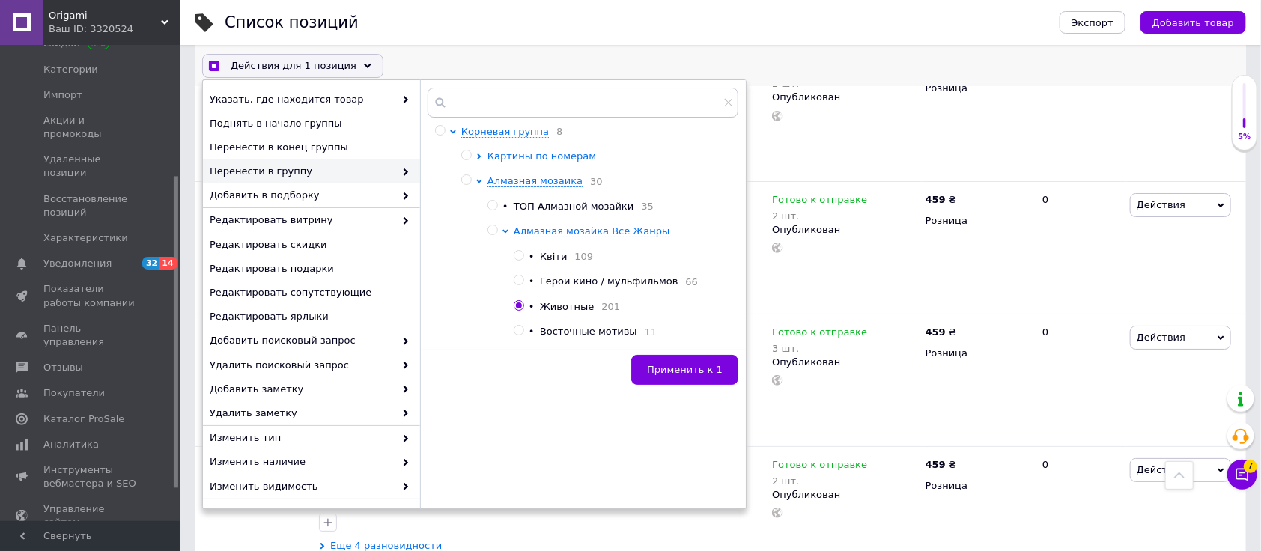
scroll to position [100, 0]
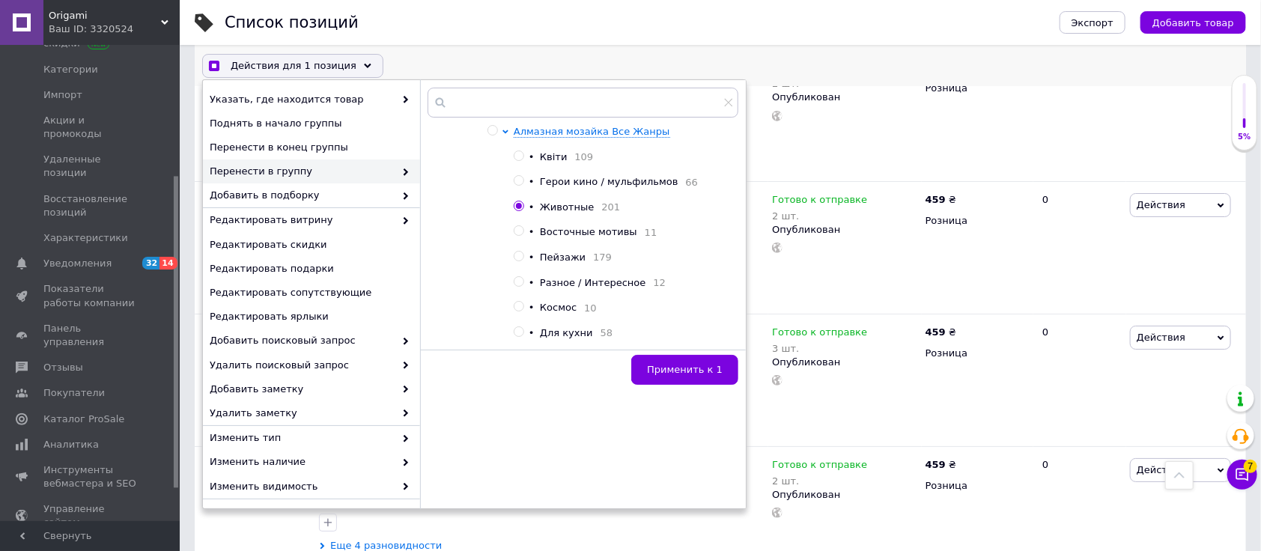
checkbox input "true"
click at [517, 261] on input "radio" at bounding box center [519, 257] width 10 height 10
radio input "true"
checkbox input "true"
radio input "false"
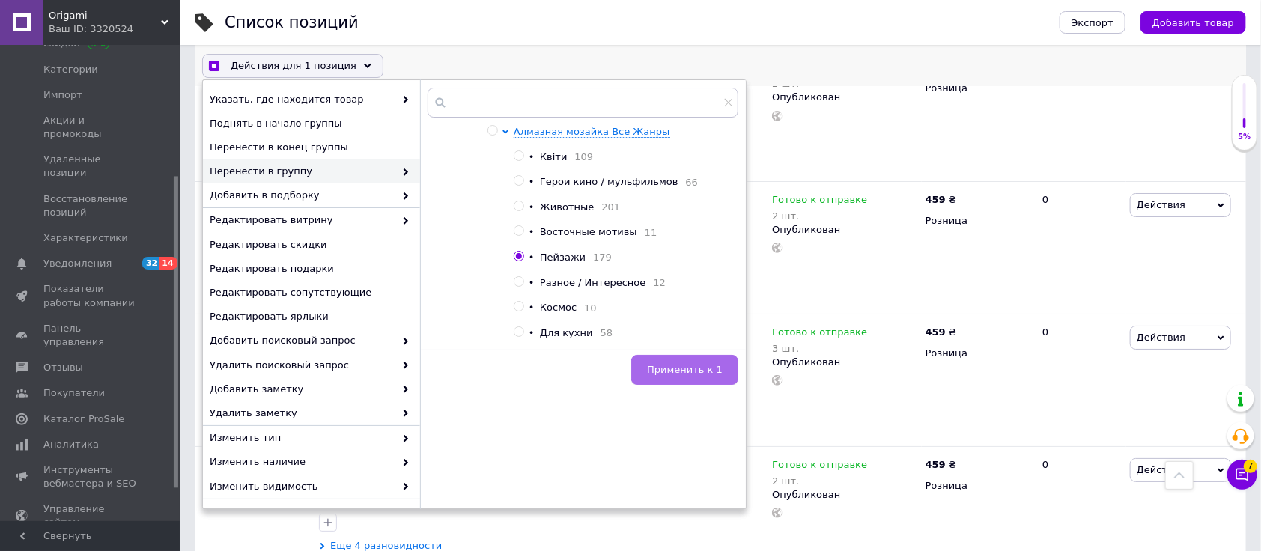
click at [693, 375] on span "Применить к 1" at bounding box center [685, 369] width 76 height 11
checkbox input "true"
checkbox input "false"
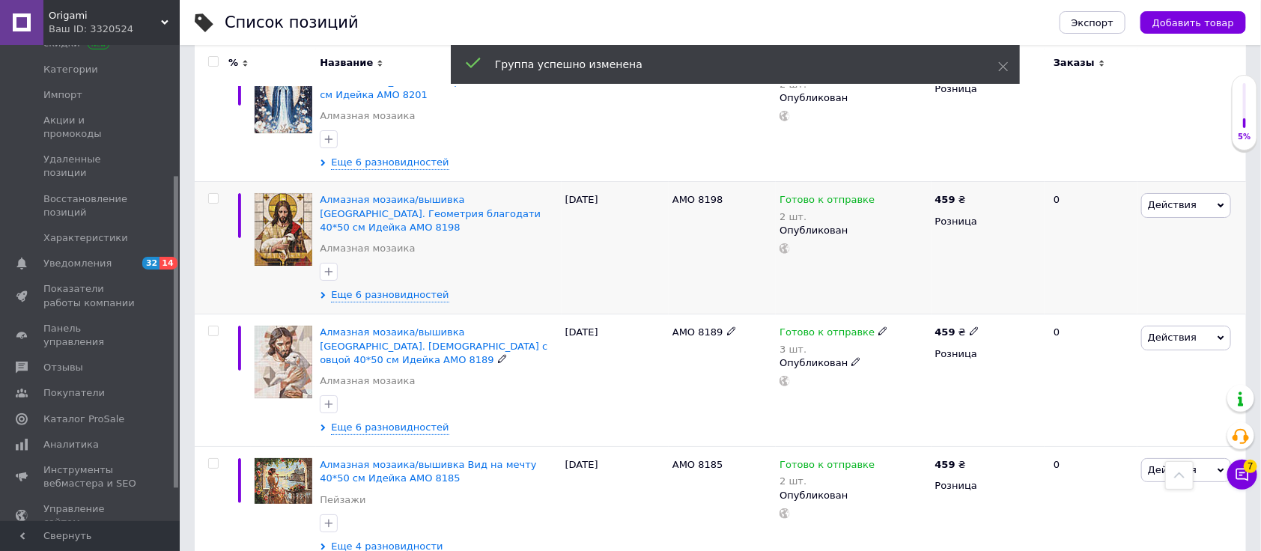
click at [213, 326] on input "checkbox" at bounding box center [213, 331] width 10 height 10
checkbox input "true"
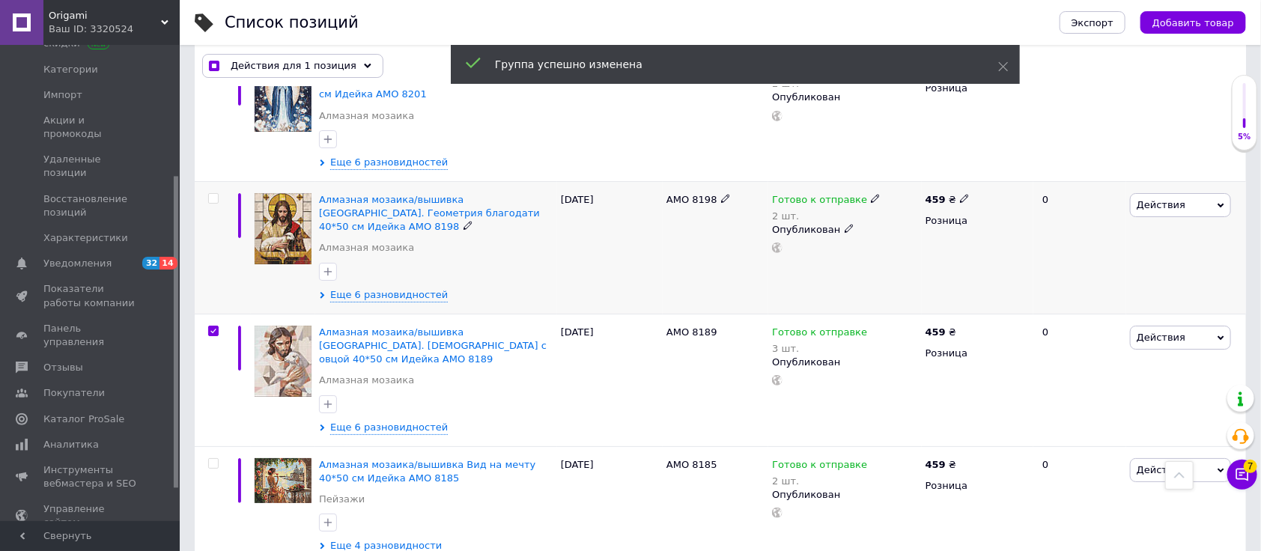
click at [217, 194] on input "checkbox" at bounding box center [213, 199] width 10 height 10
checkbox input "true"
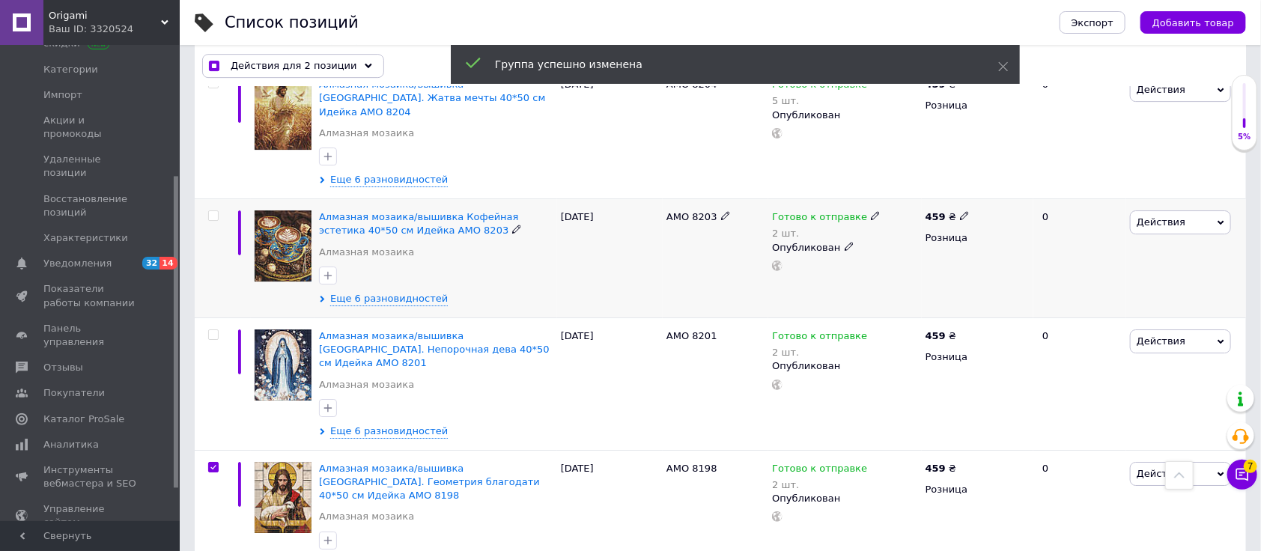
scroll to position [2394, 0]
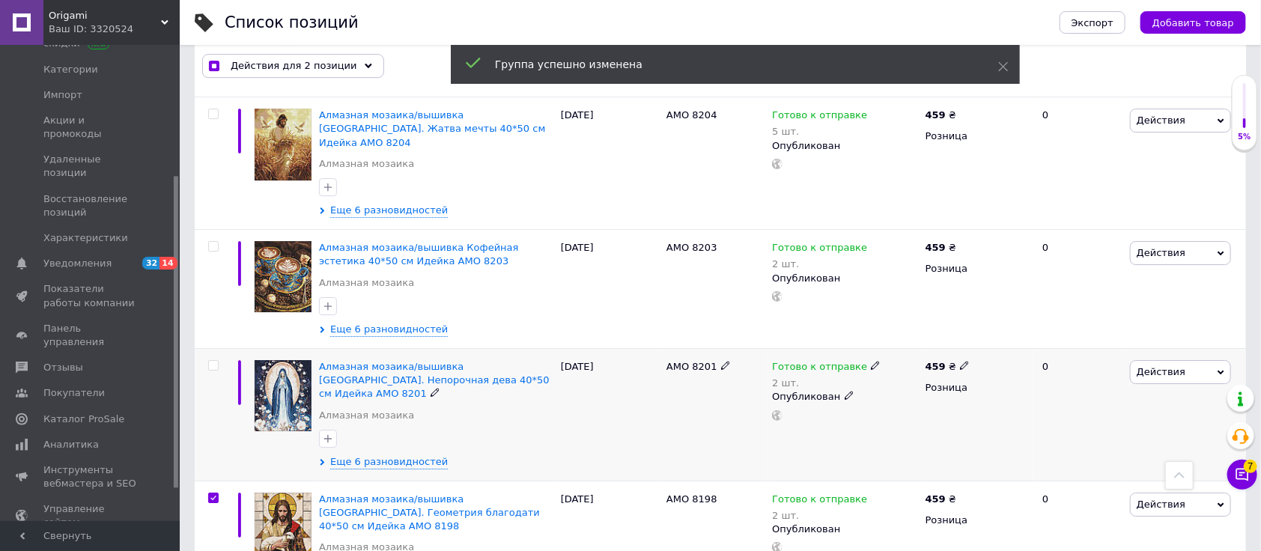
click at [216, 361] on input "checkbox" at bounding box center [213, 366] width 10 height 10
checkbox input "true"
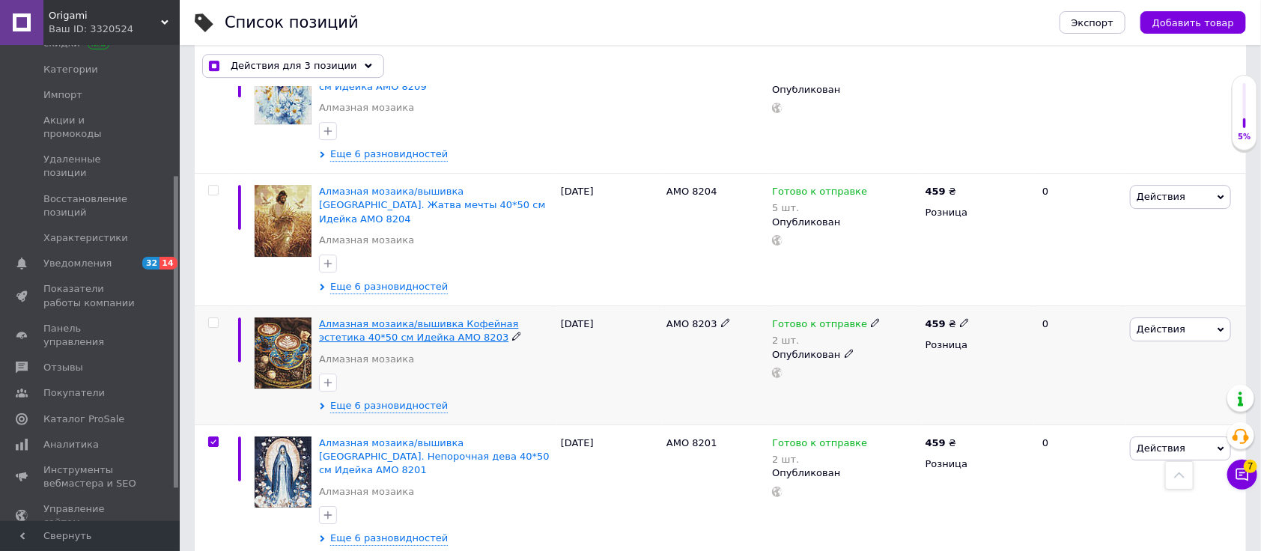
scroll to position [2294, 0]
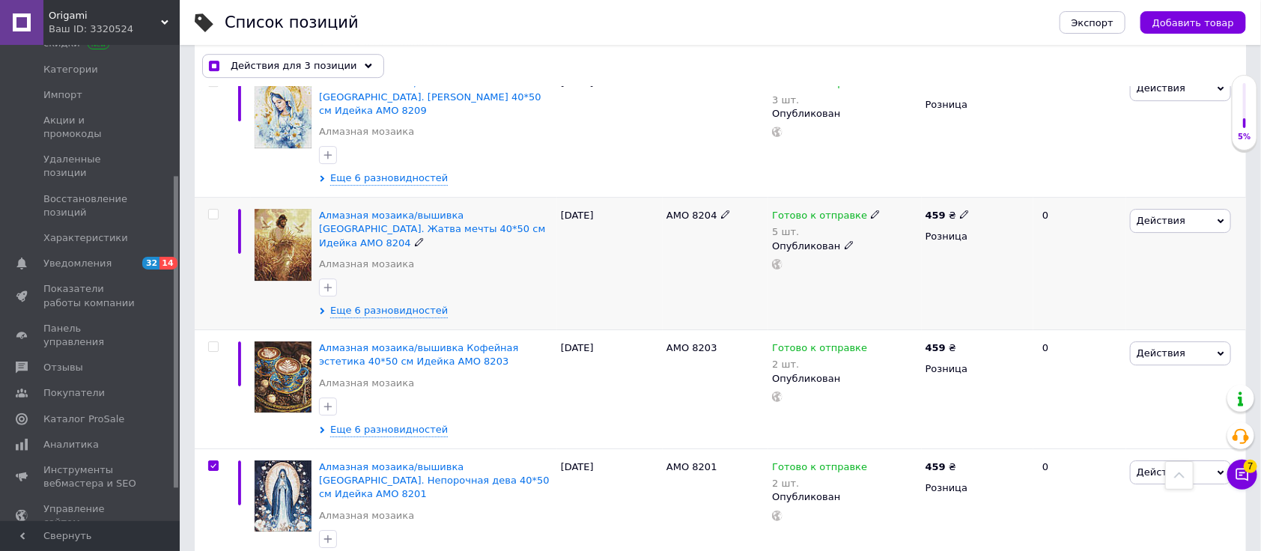
click at [211, 210] on input "checkbox" at bounding box center [213, 215] width 10 height 10
checkbox input "true"
click at [283, 79] on div "Действия для 4 позиции Выбрать все 5776 позиций Выбраны все 5776 позиций Отмени…" at bounding box center [720, 65] width 1051 height 39
click at [284, 67] on span "Действия для 4 позиции" at bounding box center [294, 65] width 127 height 13
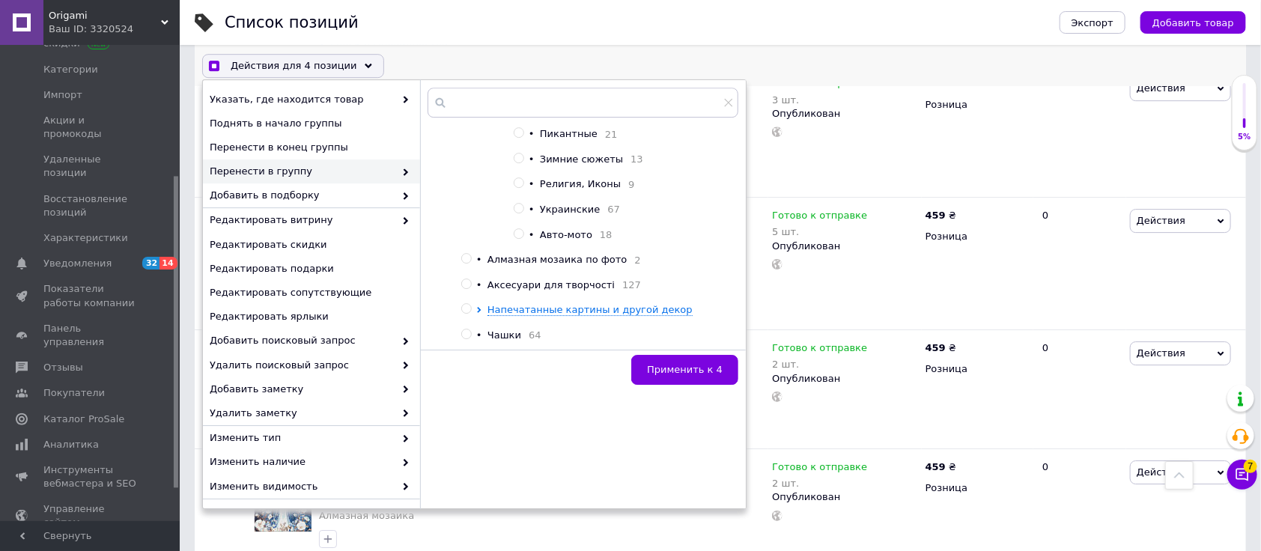
scroll to position [299, 0]
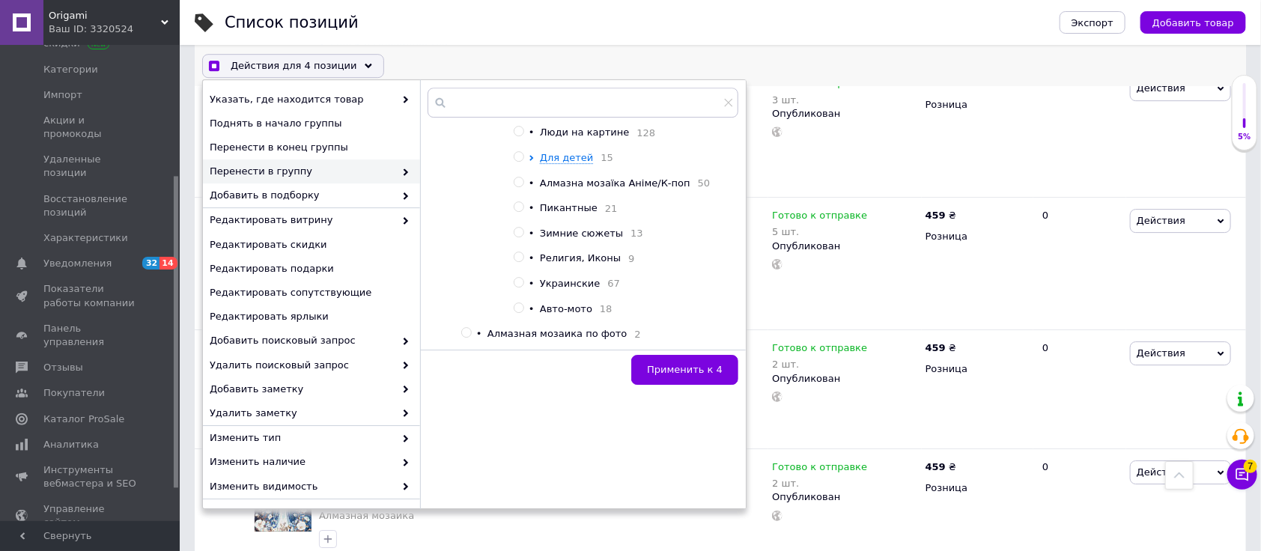
checkbox input "true"
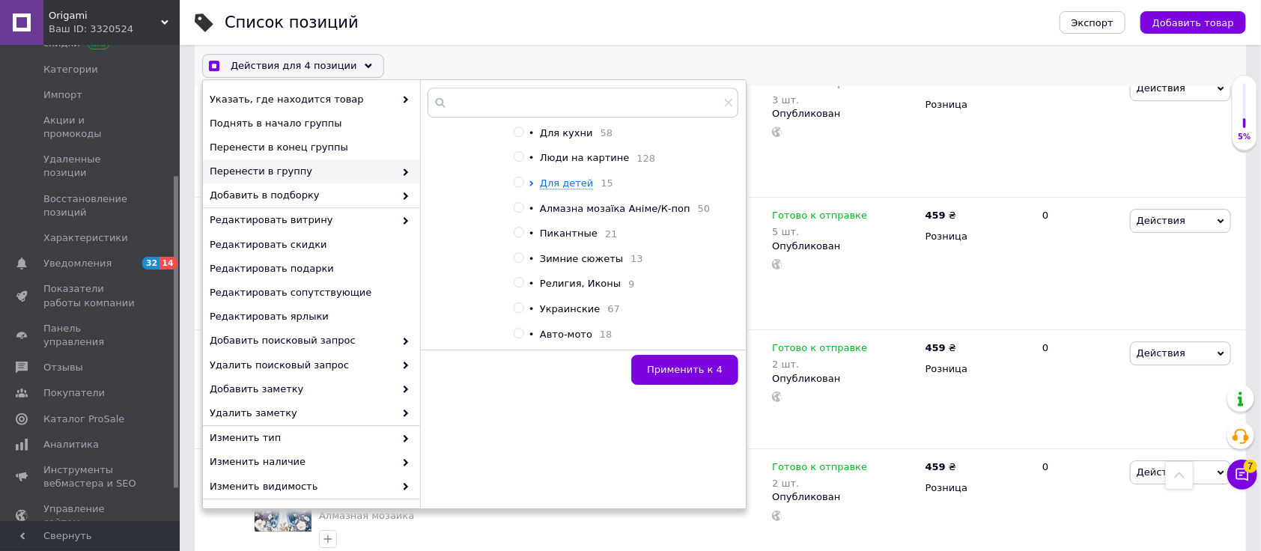
click at [514, 287] on input "radio" at bounding box center [519, 283] width 10 height 10
radio input "true"
checkbox input "true"
radio input "false"
click at [701, 367] on span "Применить к 4" at bounding box center [685, 369] width 76 height 11
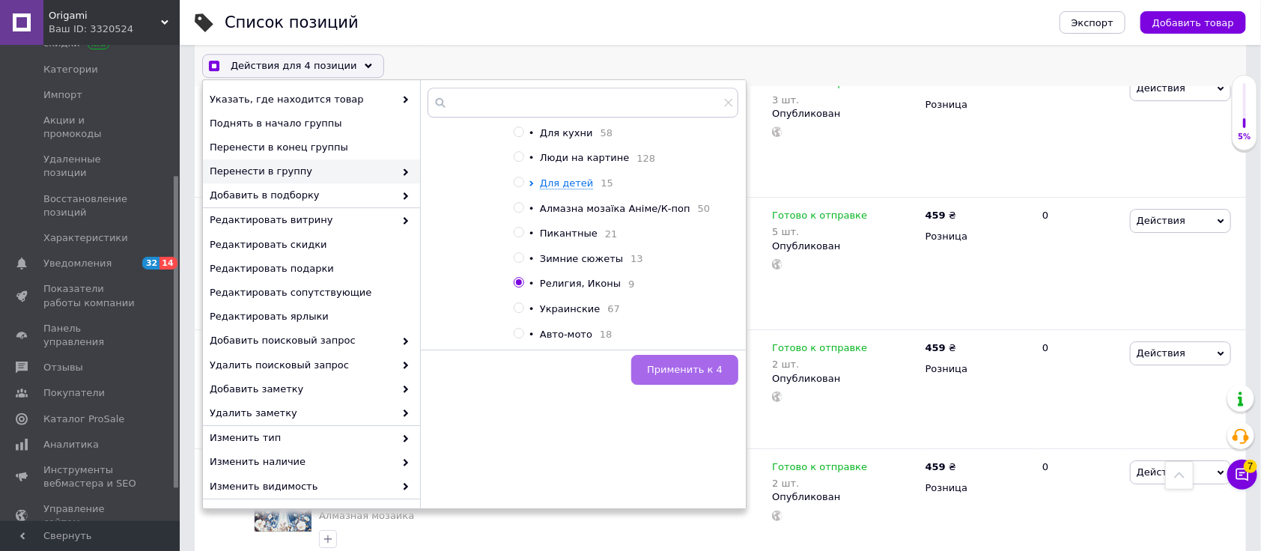
checkbox input "true"
checkbox input "false"
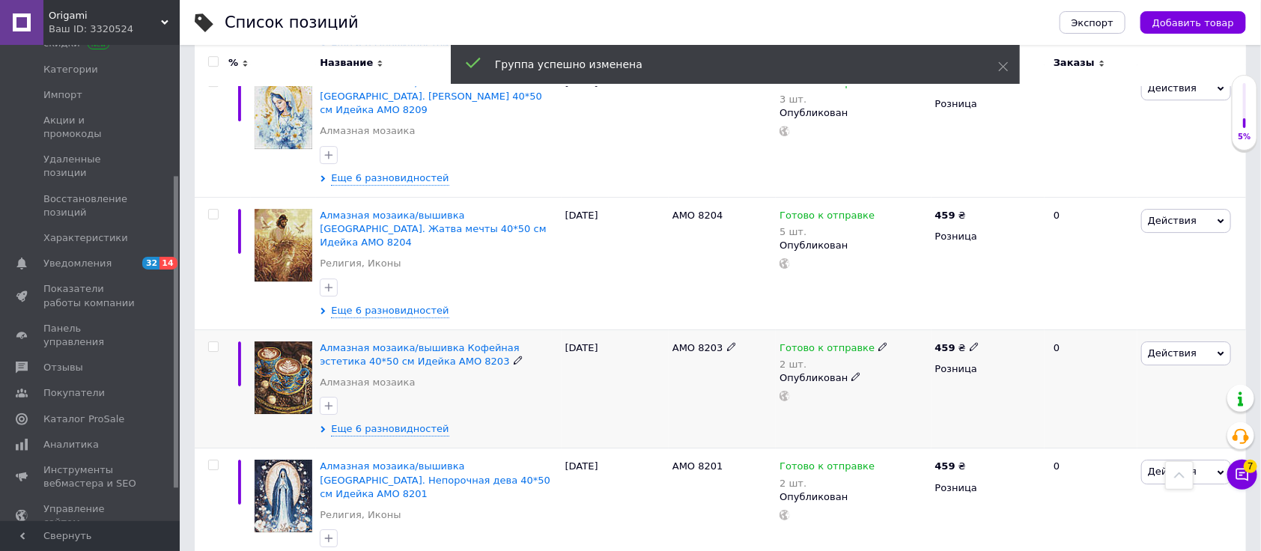
scroll to position [2395, 0]
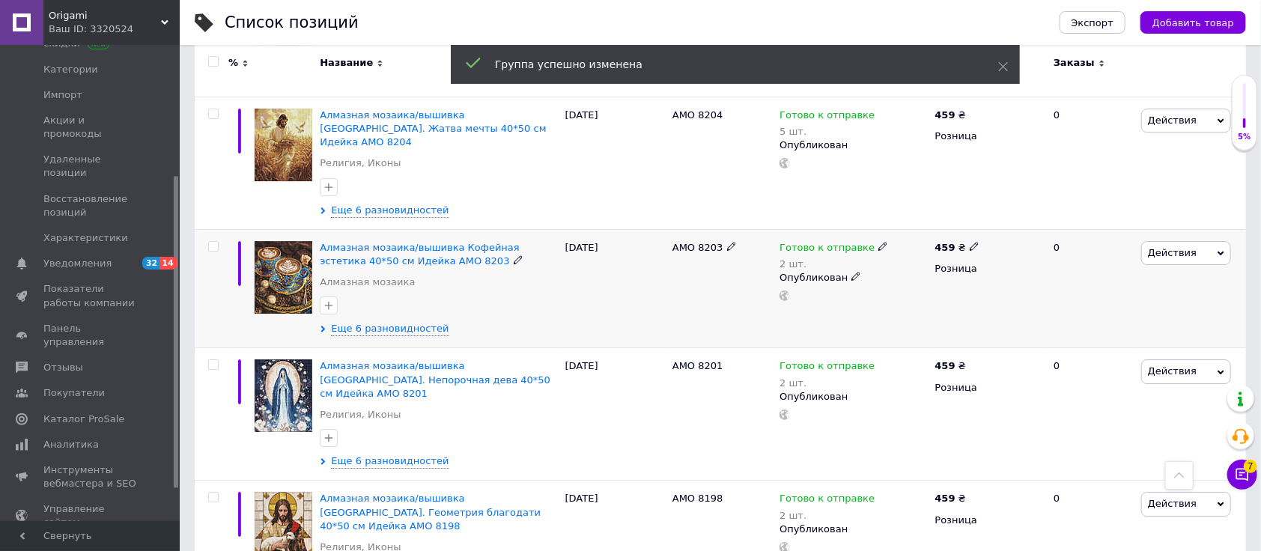
click at [214, 242] on input "checkbox" at bounding box center [213, 247] width 10 height 10
checkbox input "true"
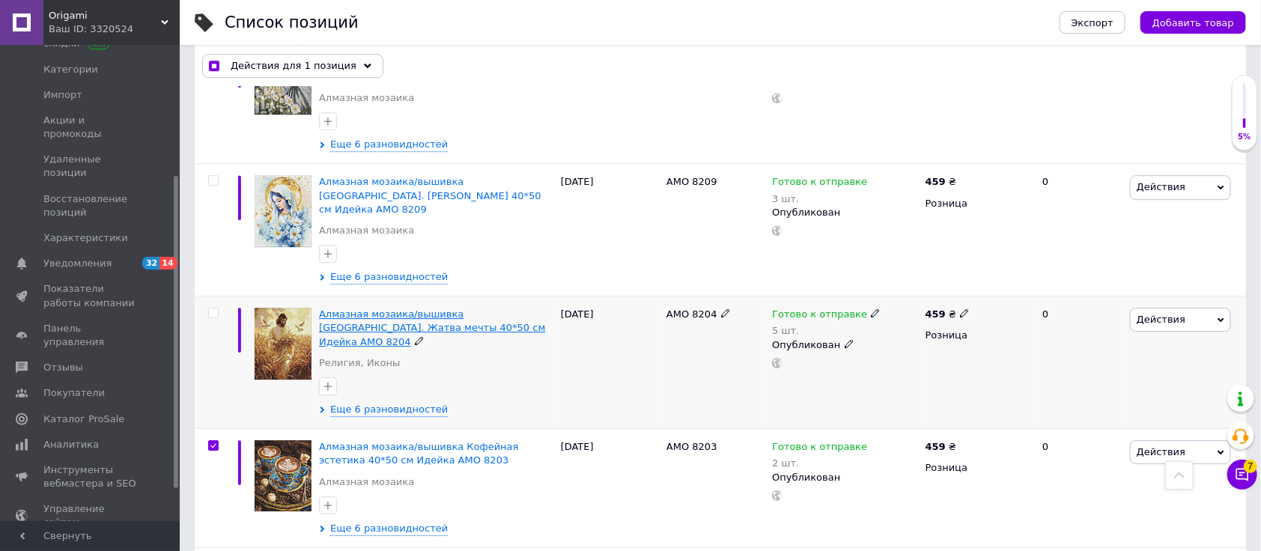
scroll to position [2096, 0]
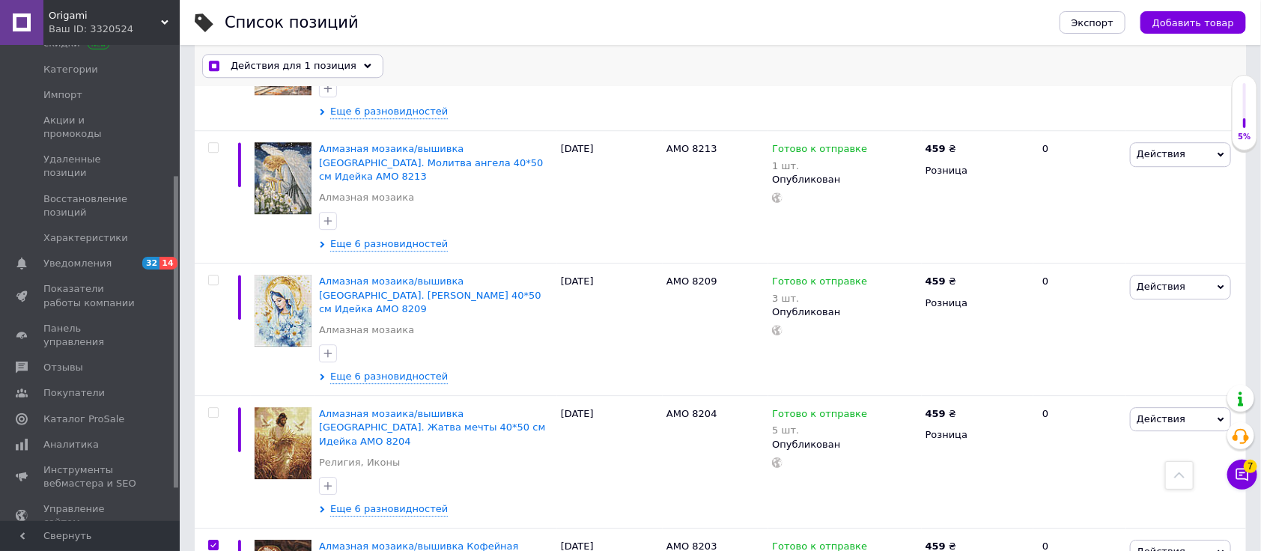
click at [293, 60] on span "Действия для 1 позиция" at bounding box center [294, 65] width 126 height 13
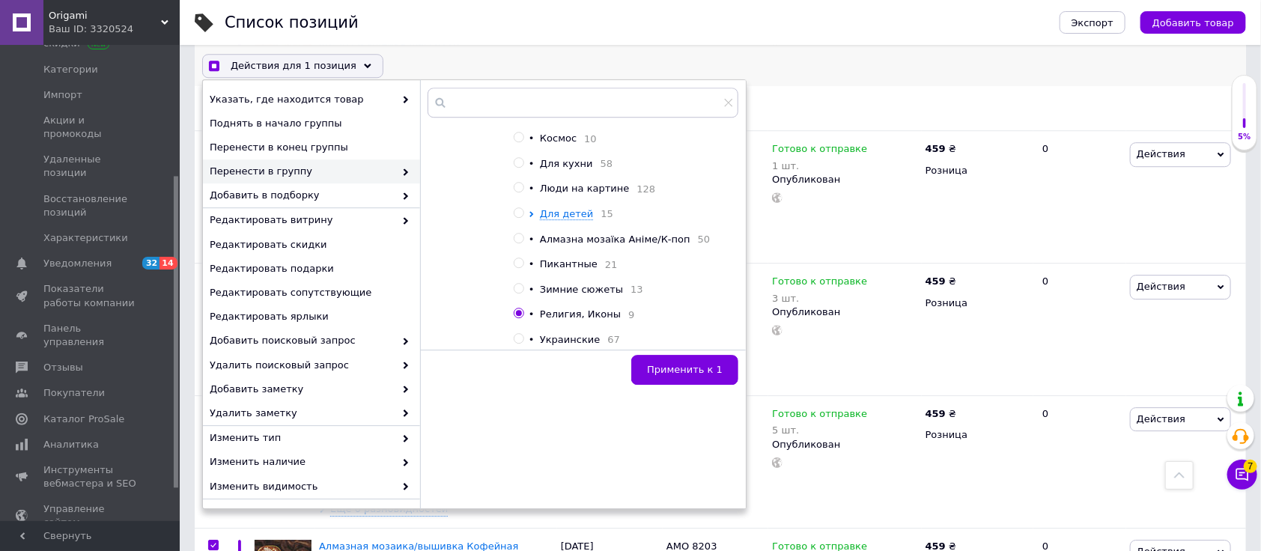
checkbox input "true"
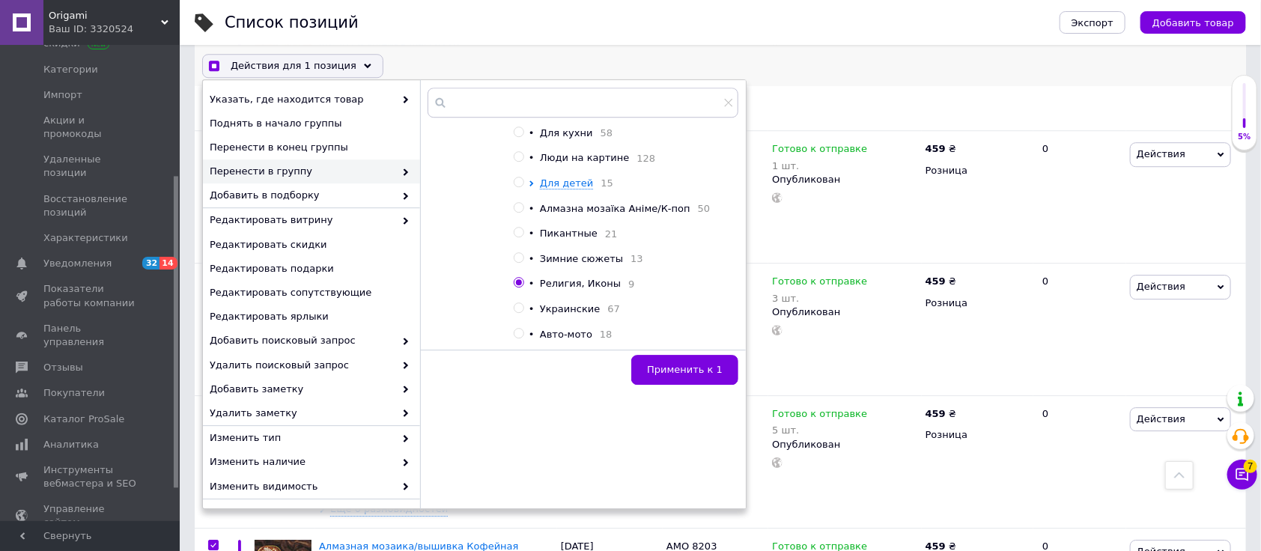
click at [520, 137] on input "radio" at bounding box center [519, 132] width 10 height 10
radio input "true"
checkbox input "true"
radio input "false"
click at [678, 356] on button "Применить к 1" at bounding box center [684, 370] width 107 height 30
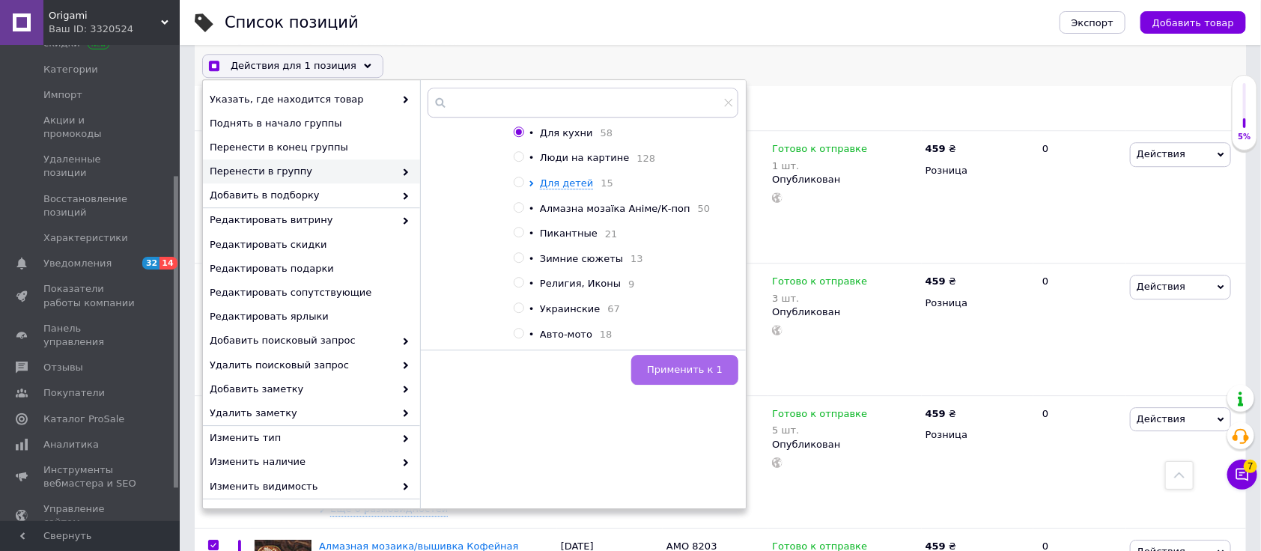
checkbox input "true"
checkbox input "false"
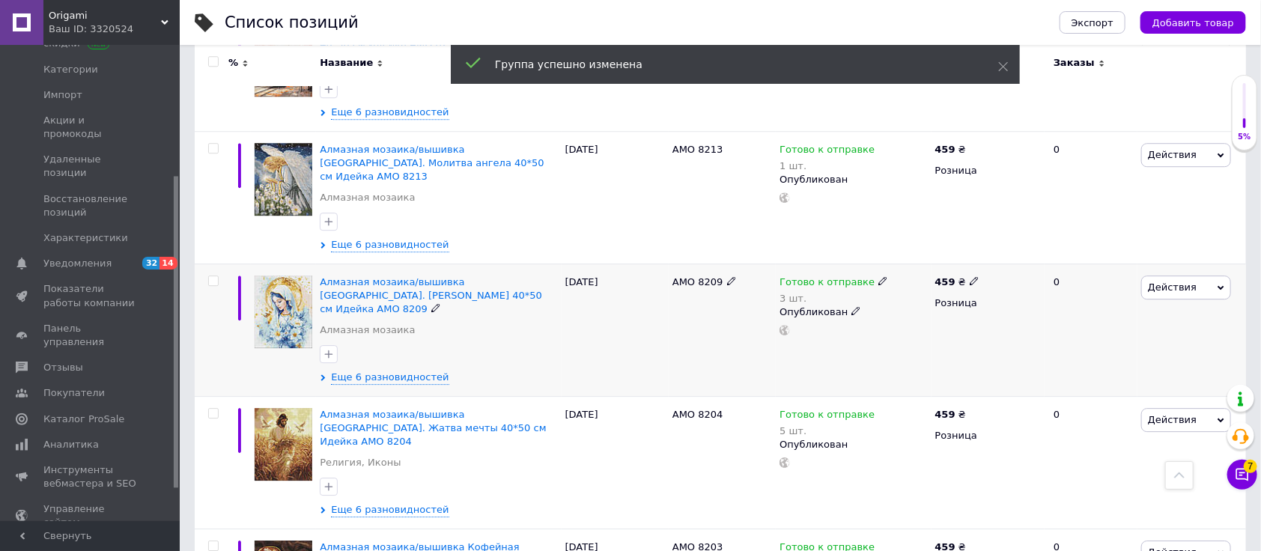
click at [215, 276] on input "checkbox" at bounding box center [213, 281] width 10 height 10
checkbox input "true"
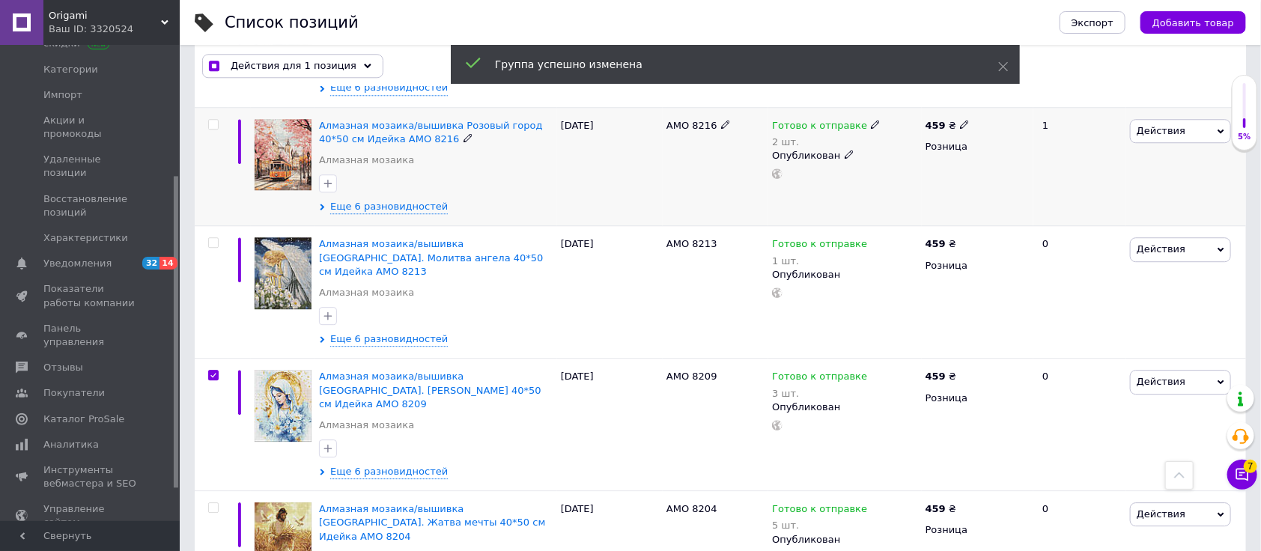
scroll to position [1896, 0]
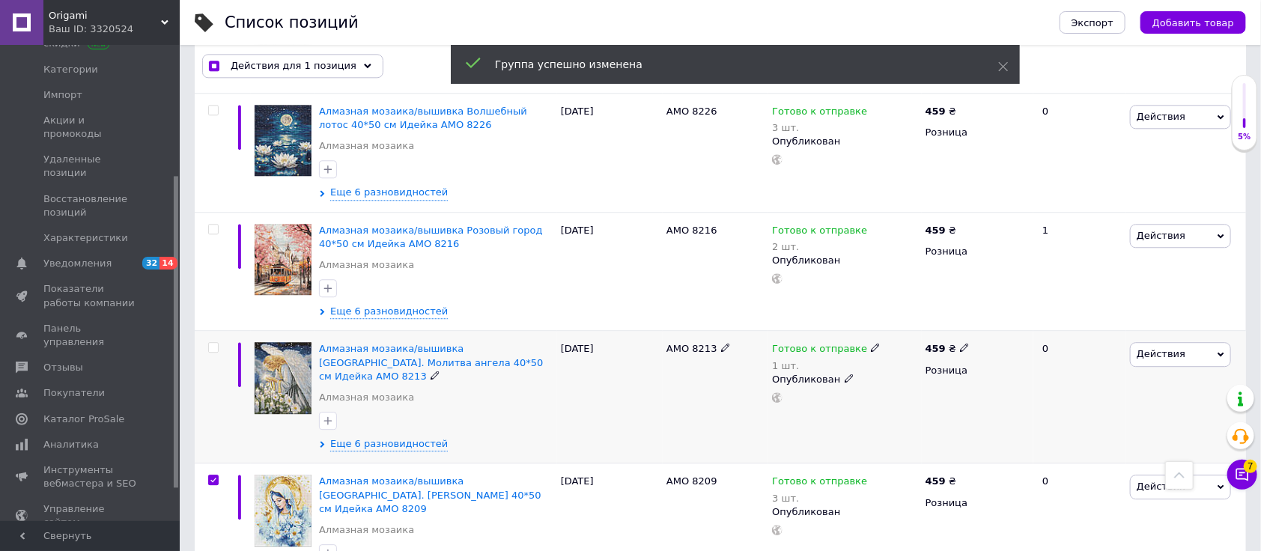
click at [211, 343] on input "checkbox" at bounding box center [213, 348] width 10 height 10
checkbox input "true"
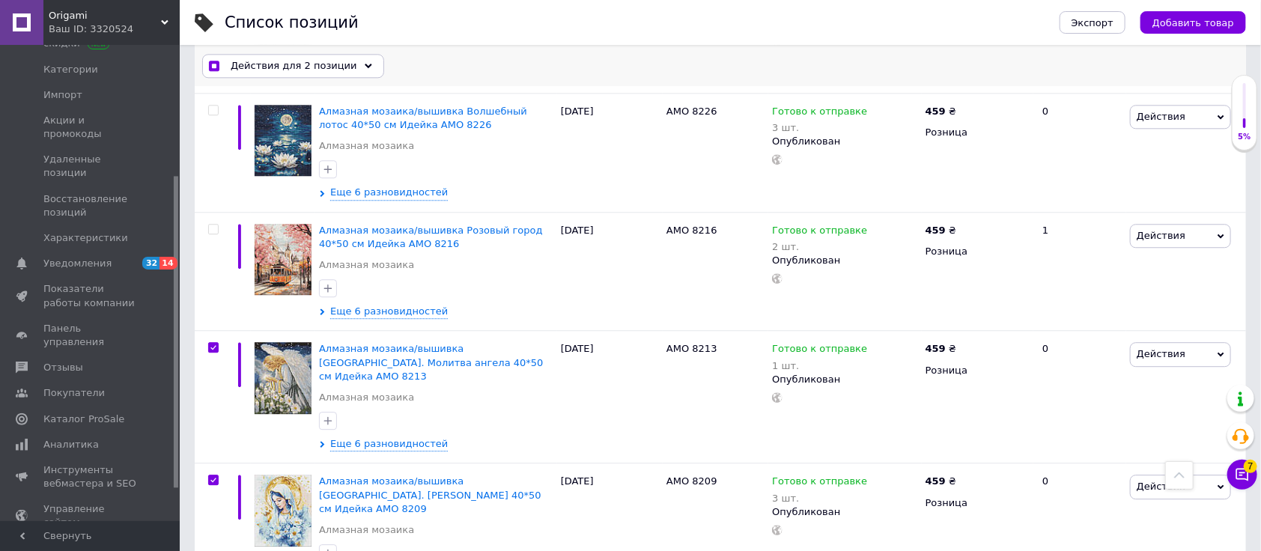
click at [297, 67] on span "Действия для 2 позиции" at bounding box center [294, 65] width 127 height 13
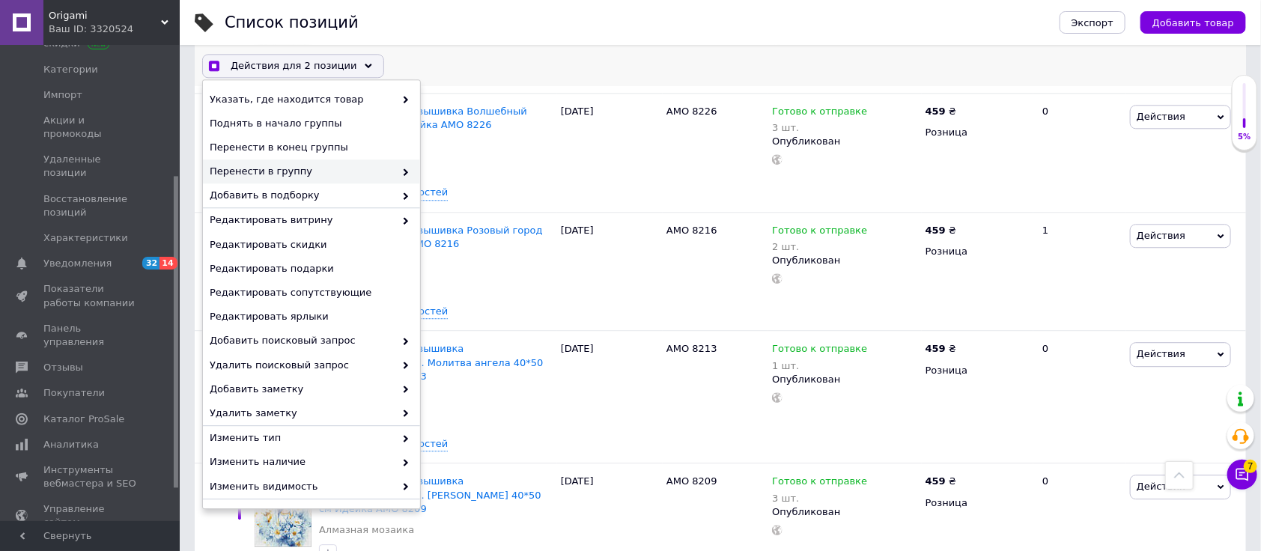
checkbox input "true"
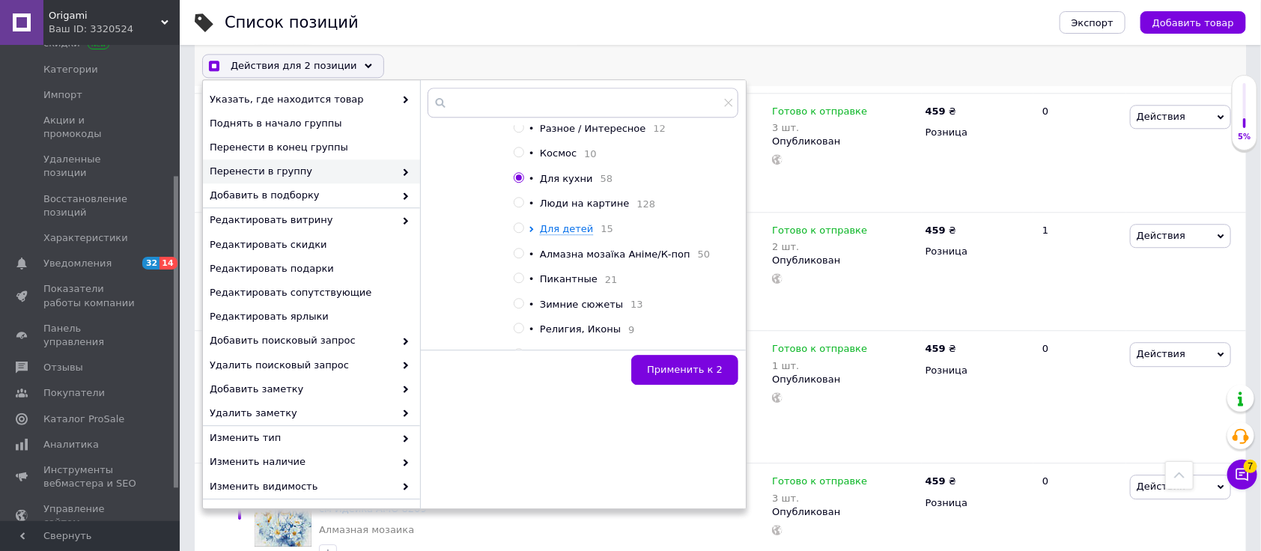
scroll to position [299, 0]
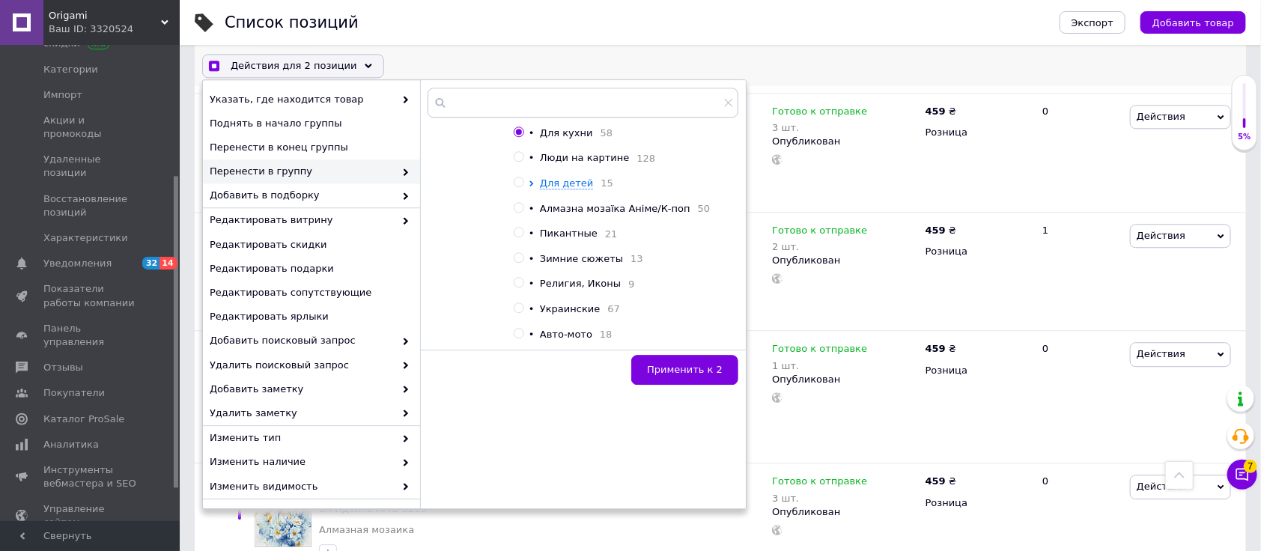
click at [517, 287] on input "radio" at bounding box center [519, 283] width 10 height 10
radio input "true"
checkbox input "true"
radio input "false"
click at [703, 369] on span "Применить к 2" at bounding box center [685, 369] width 76 height 11
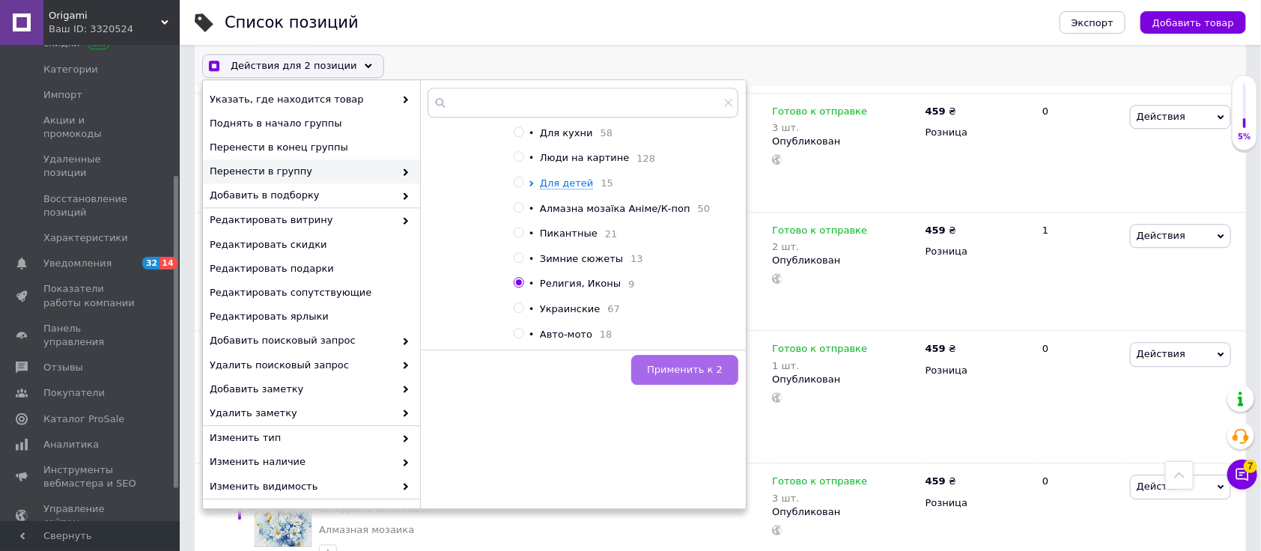
checkbox input "true"
checkbox input "false"
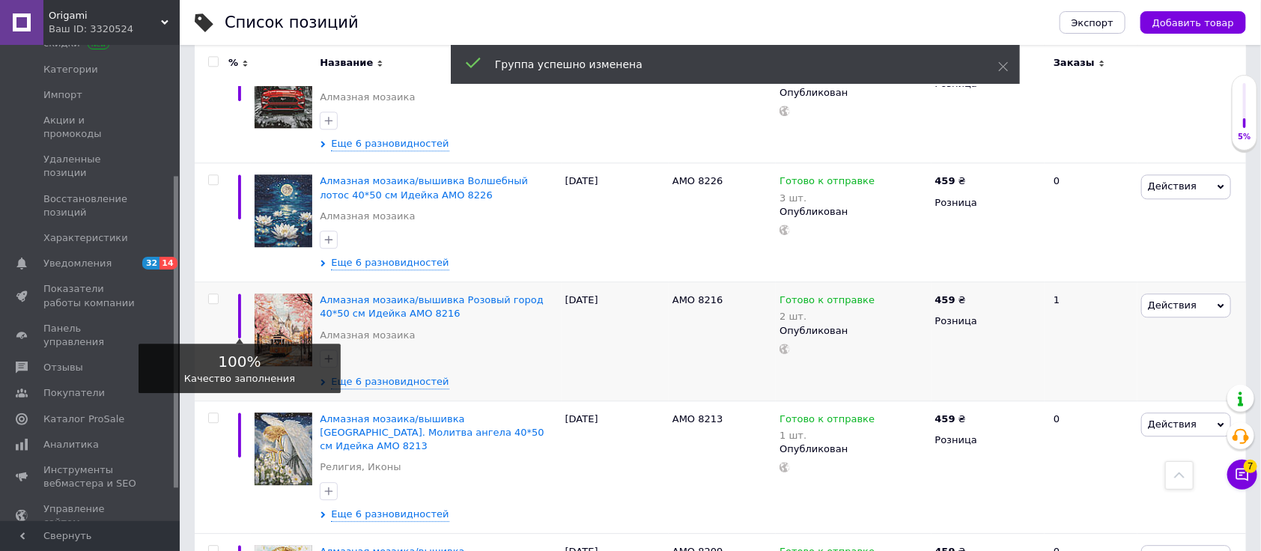
scroll to position [1797, 0]
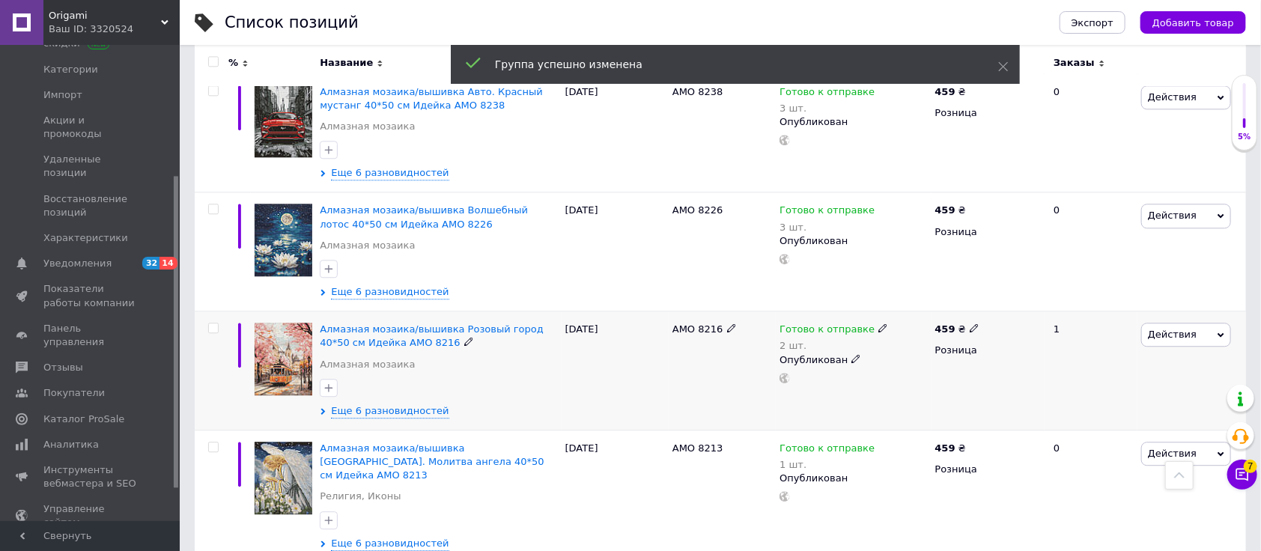
click at [213, 323] on input "checkbox" at bounding box center [213, 328] width 10 height 10
checkbox input "true"
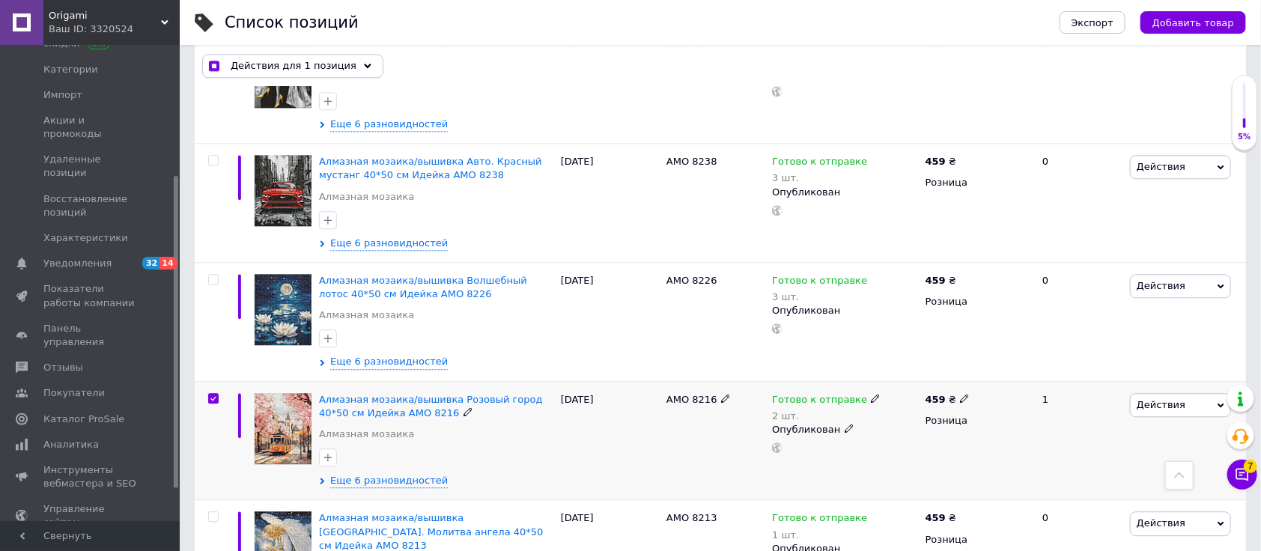
scroll to position [1697, 0]
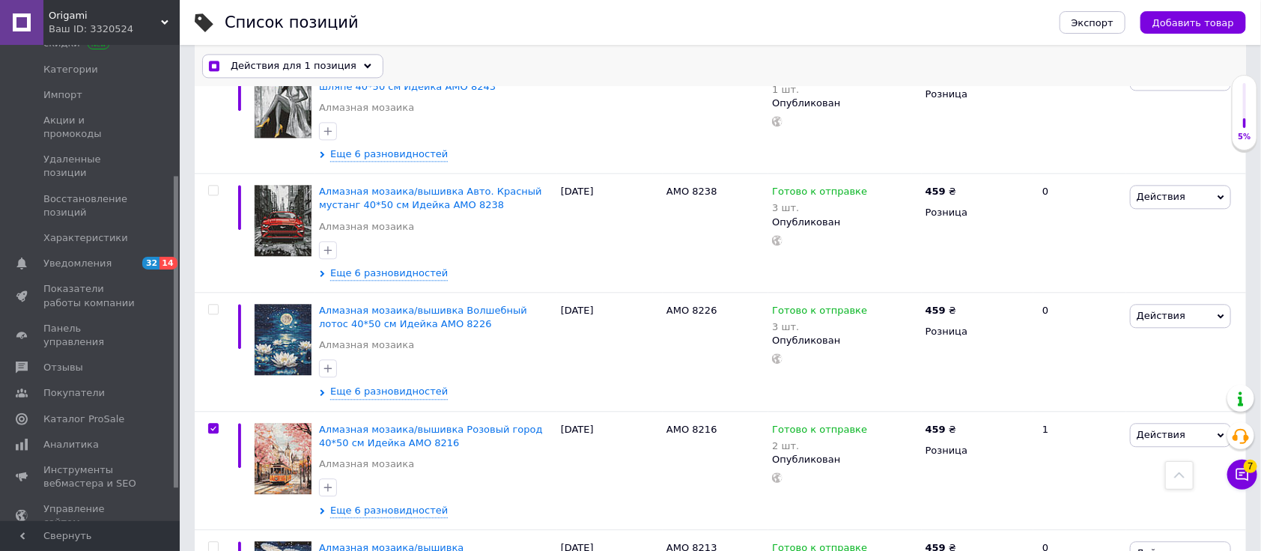
click at [320, 67] on span "Действия для 1 позиция" at bounding box center [294, 65] width 126 height 13
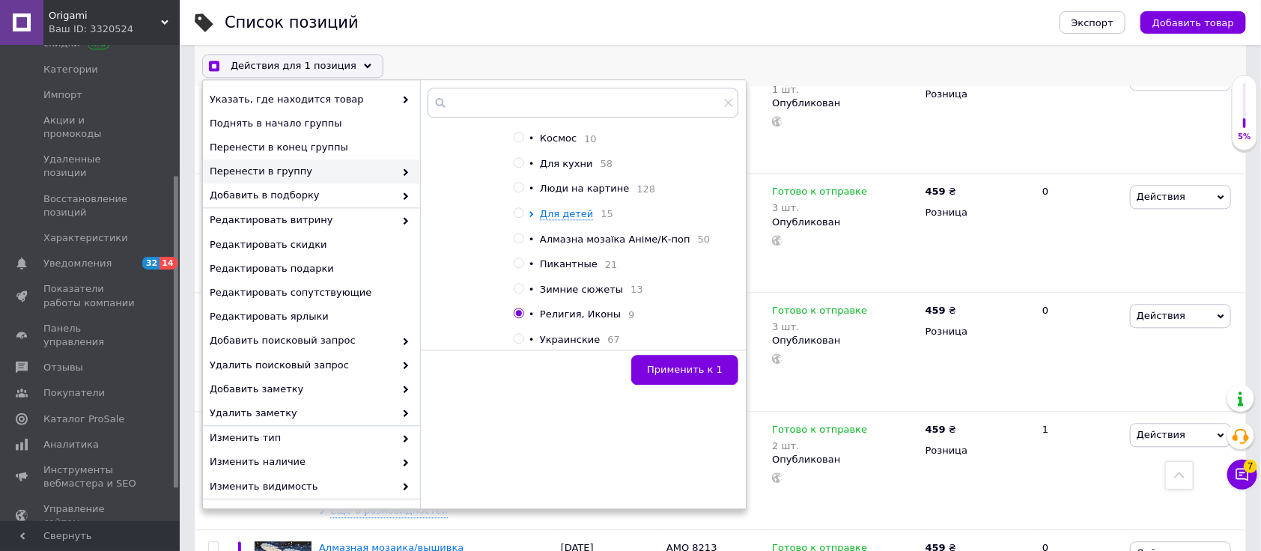
scroll to position [168, 0]
checkbox input "true"
click at [515, 192] on input "radio" at bounding box center [519, 188] width 10 height 10
radio input "true"
checkbox input "true"
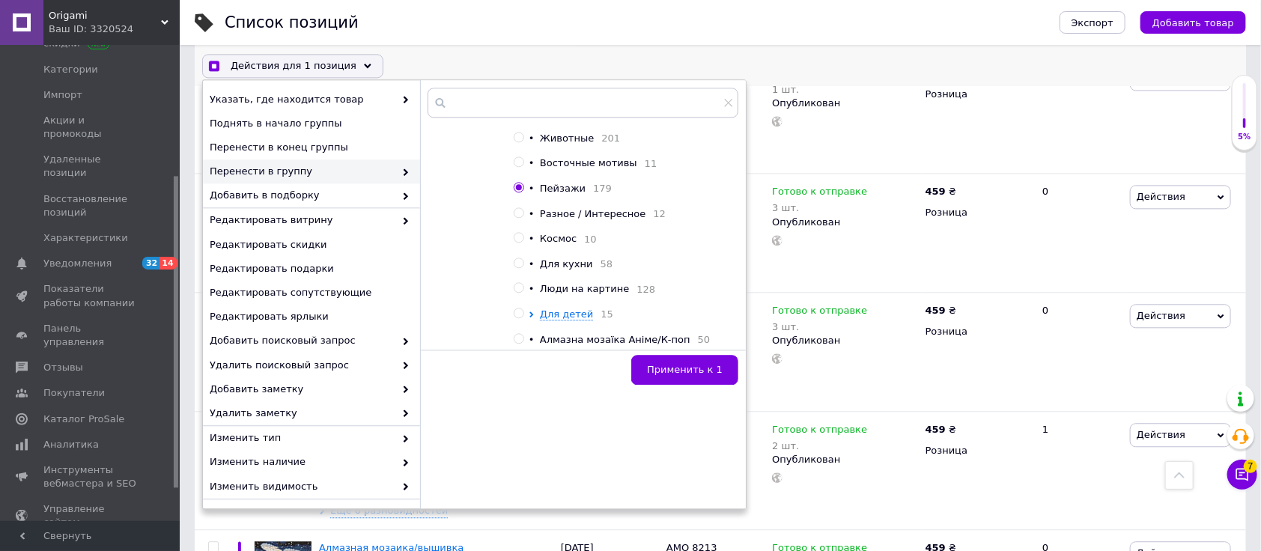
radio input "false"
checkbox input "true"
click at [692, 364] on span "Применить к 1" at bounding box center [685, 369] width 76 height 11
checkbox input "false"
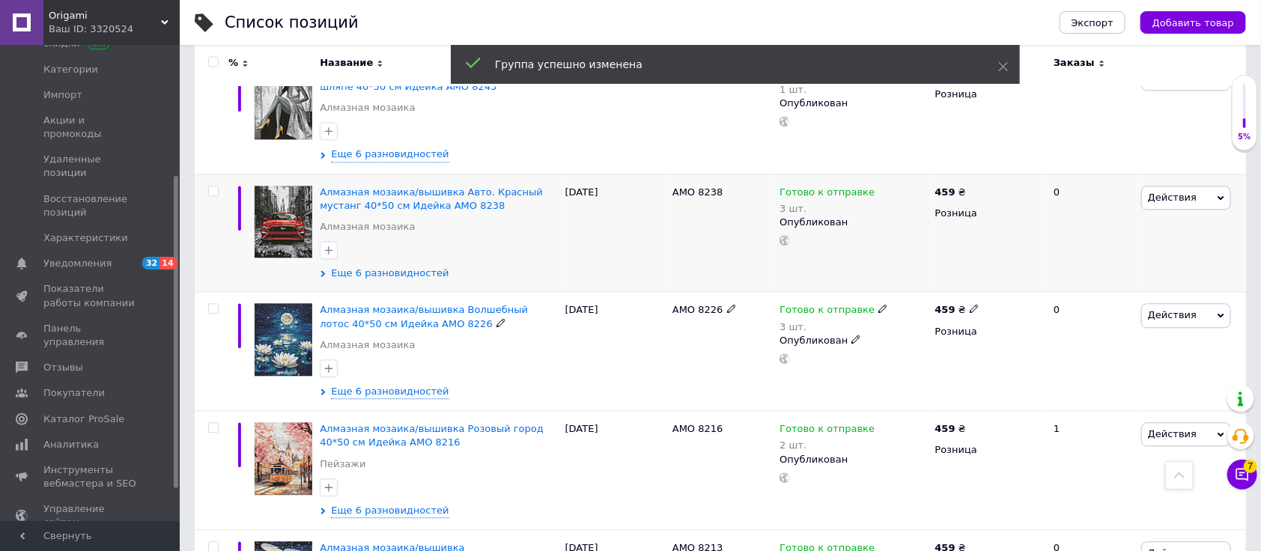
scroll to position [1597, 0]
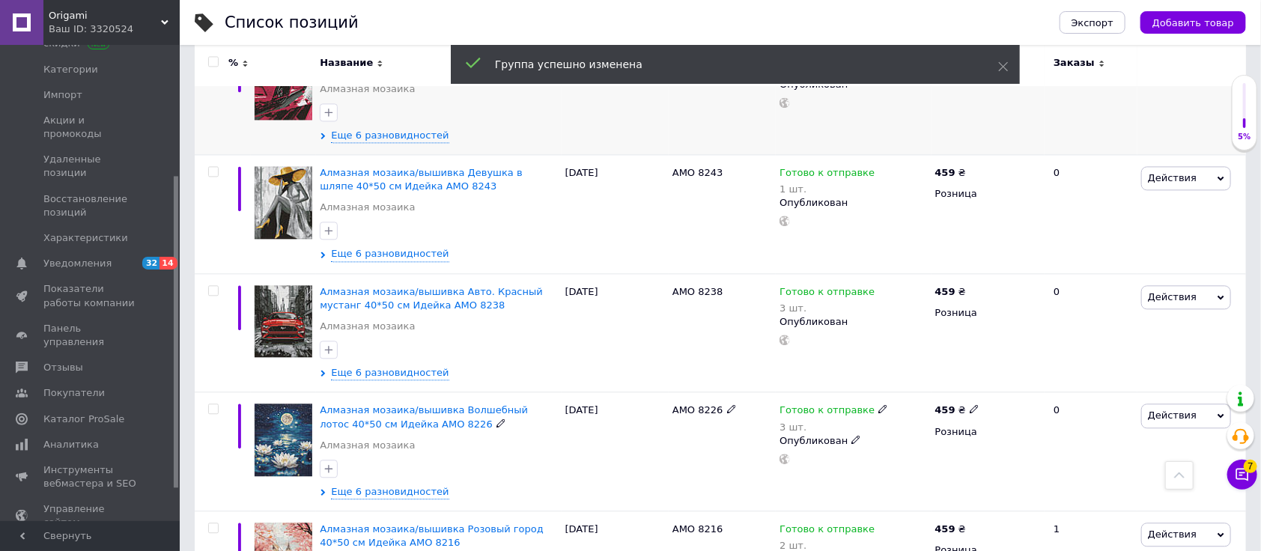
drag, startPoint x: 213, startPoint y: 380, endPoint x: 297, endPoint y: 87, distance: 304.7
click at [213, 404] on input "checkbox" at bounding box center [213, 409] width 10 height 10
checkbox input "true"
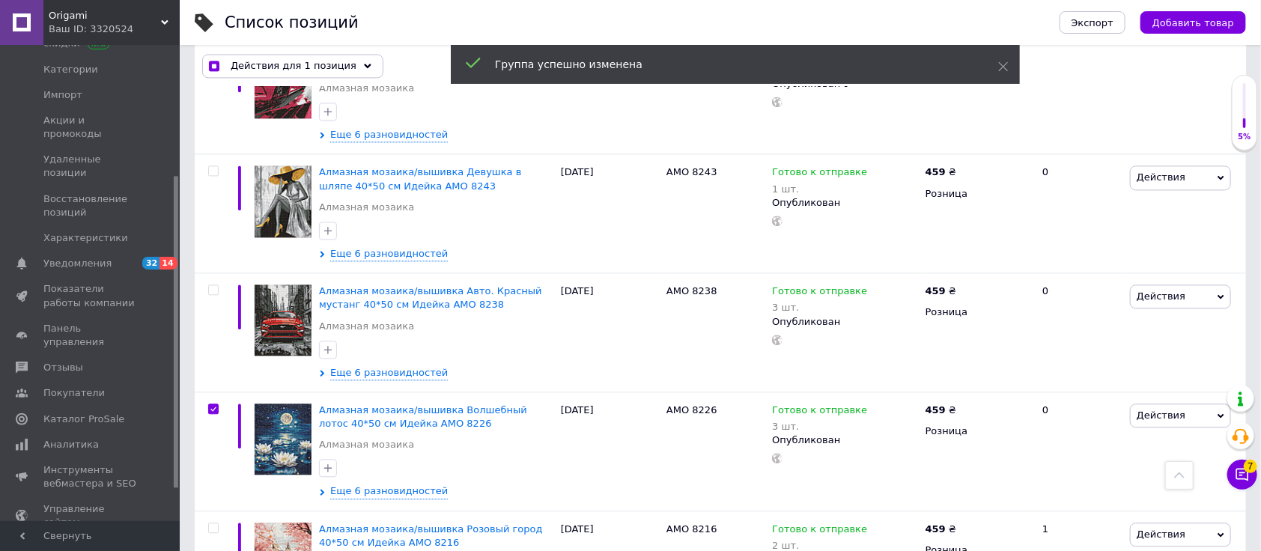
scroll to position [1596, 0]
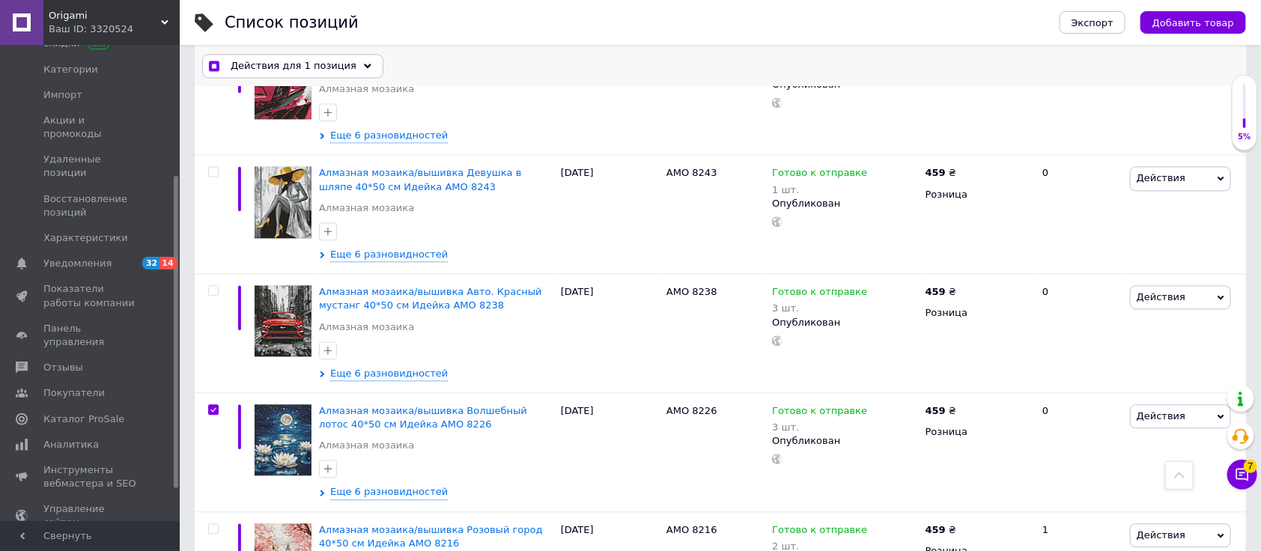
click at [314, 63] on span "Действия для 1 позиция" at bounding box center [294, 65] width 126 height 13
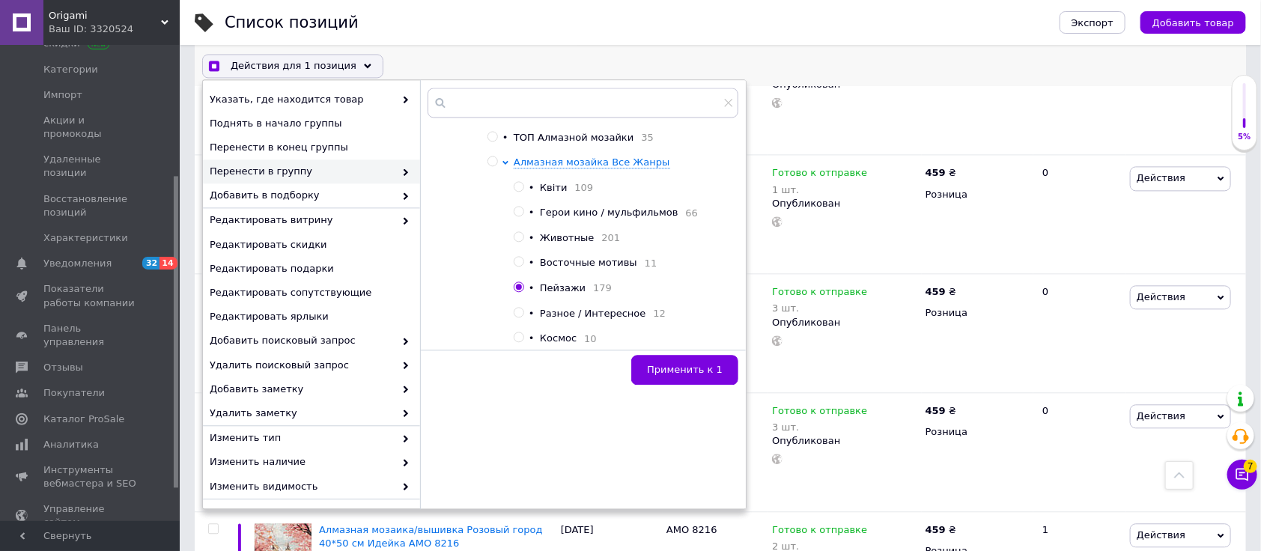
scroll to position [100, 0]
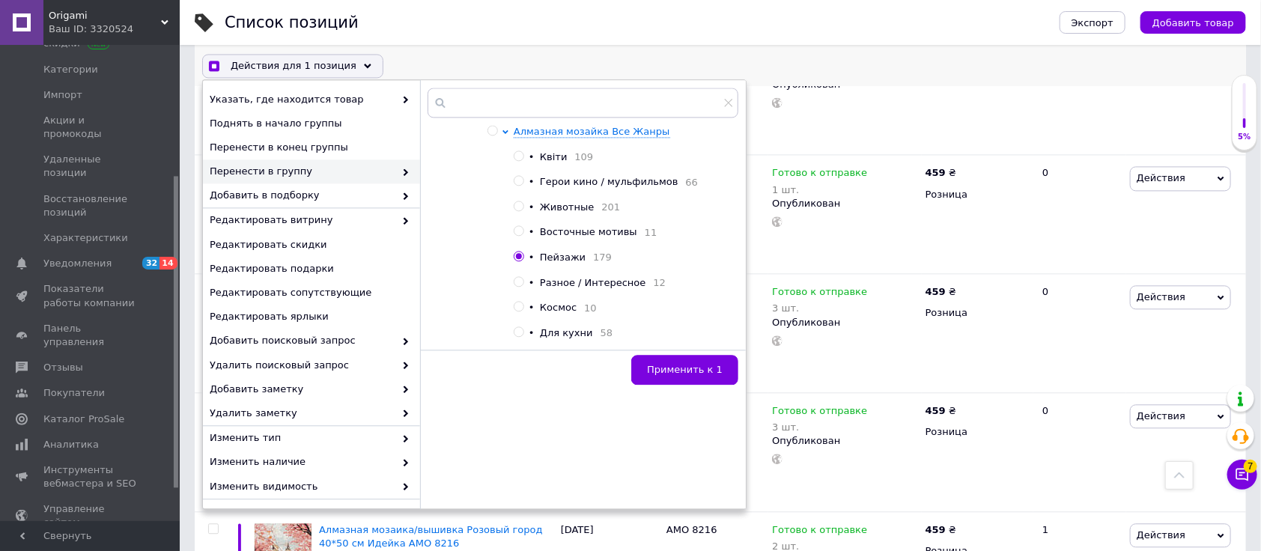
click at [687, 350] on div "Применить к 1" at bounding box center [583, 367] width 326 height 35
click at [692, 368] on span "Применить к 1" at bounding box center [685, 369] width 76 height 11
checkbox input "true"
checkbox input "false"
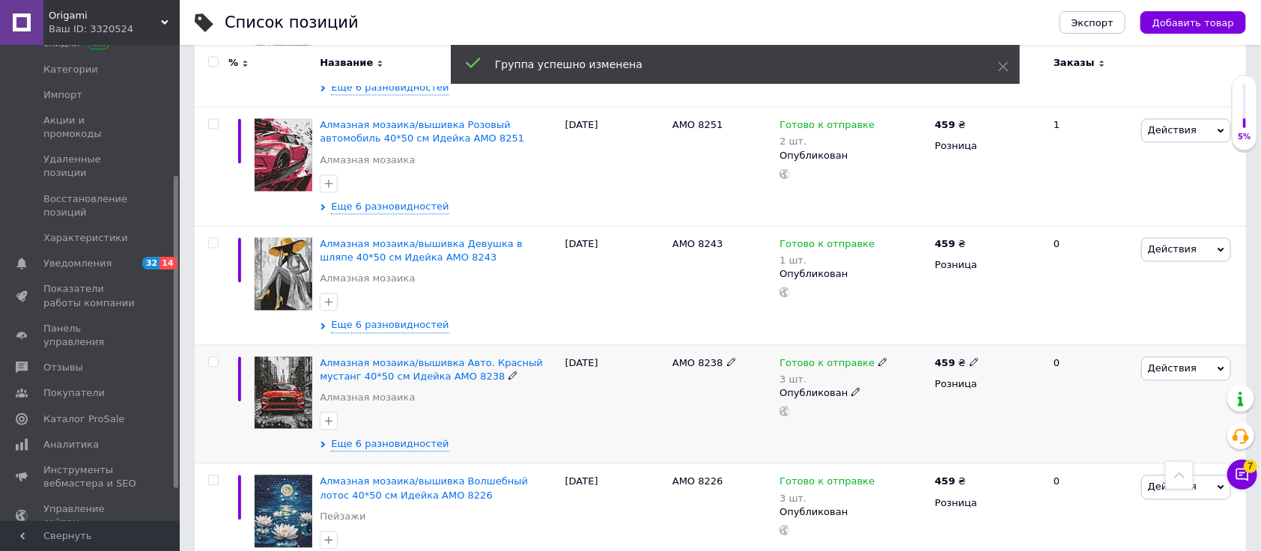
scroll to position [1497, 0]
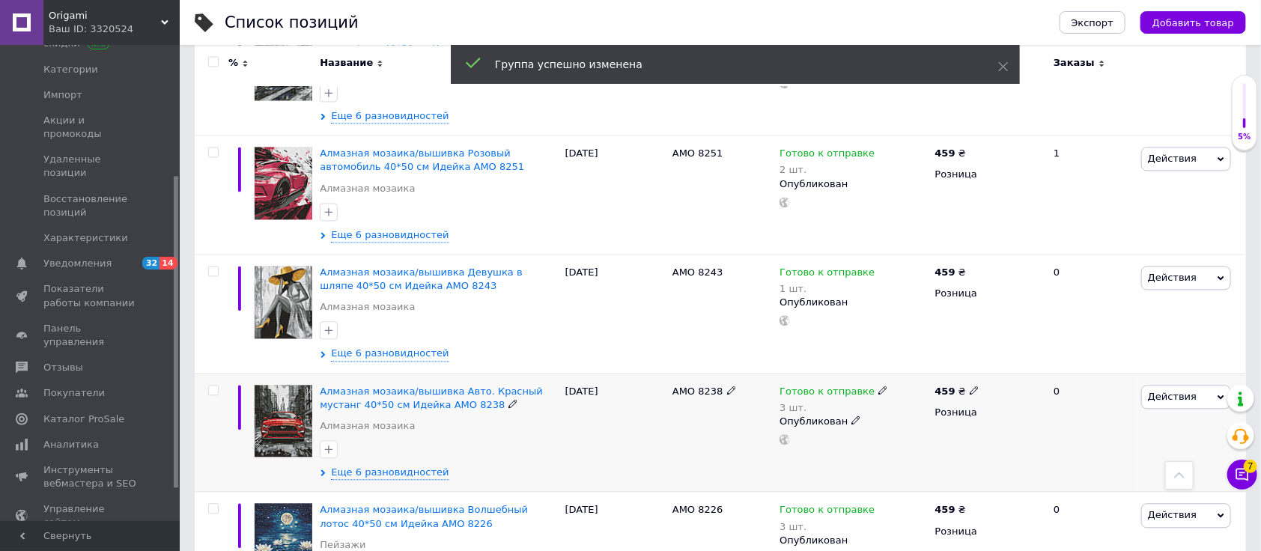
click at [214, 386] on input "checkbox" at bounding box center [213, 391] width 10 height 10
checkbox input "true"
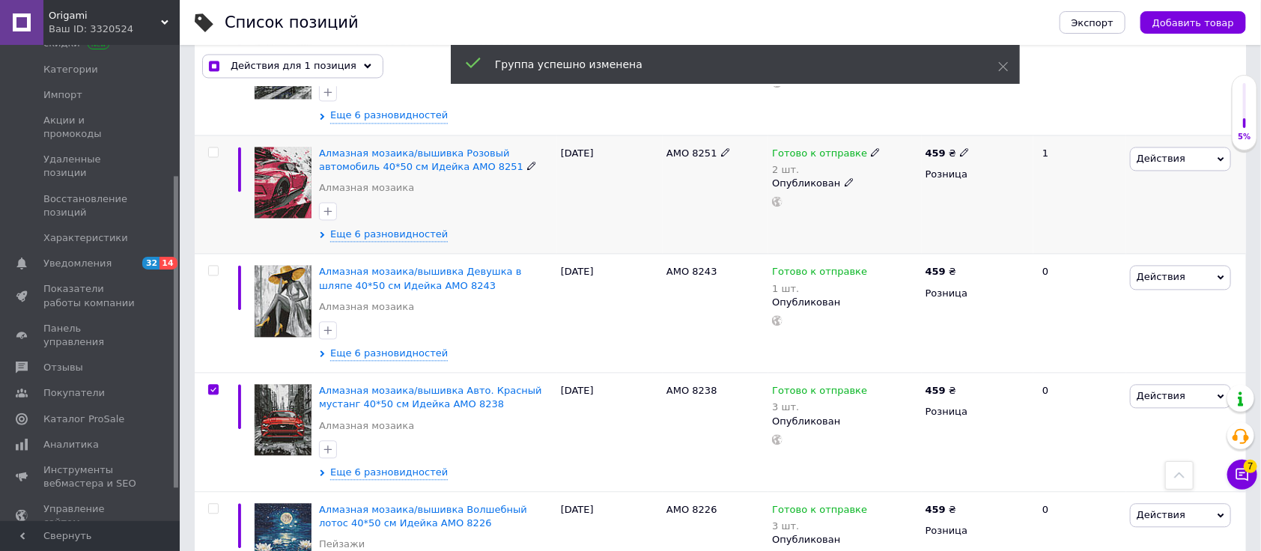
click at [210, 147] on input "checkbox" at bounding box center [213, 152] width 10 height 10
checkbox input "true"
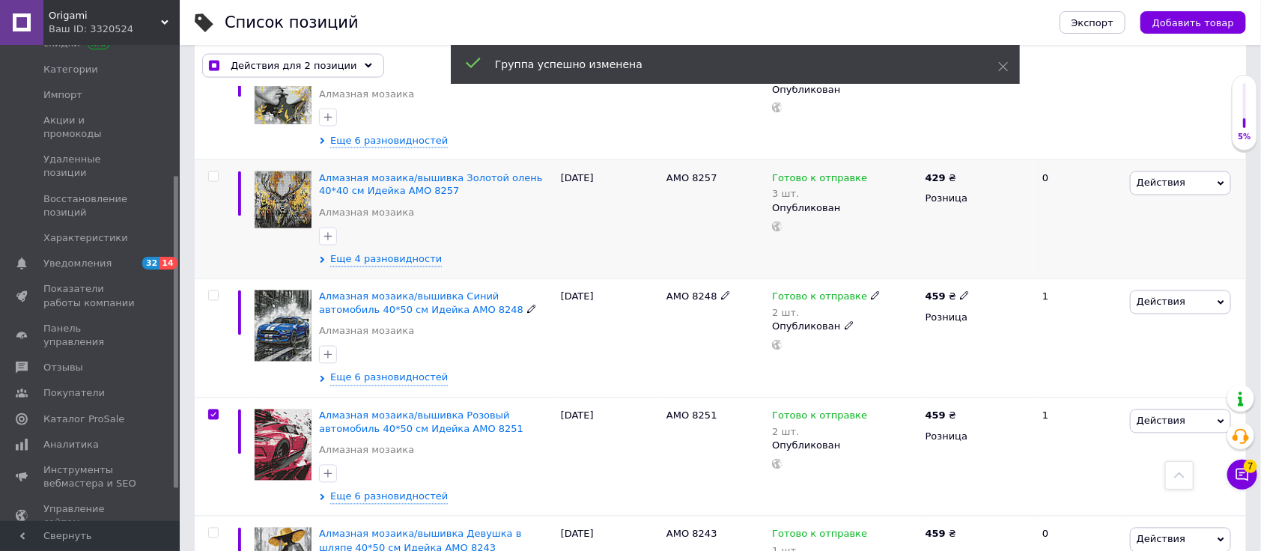
scroll to position [1198, 0]
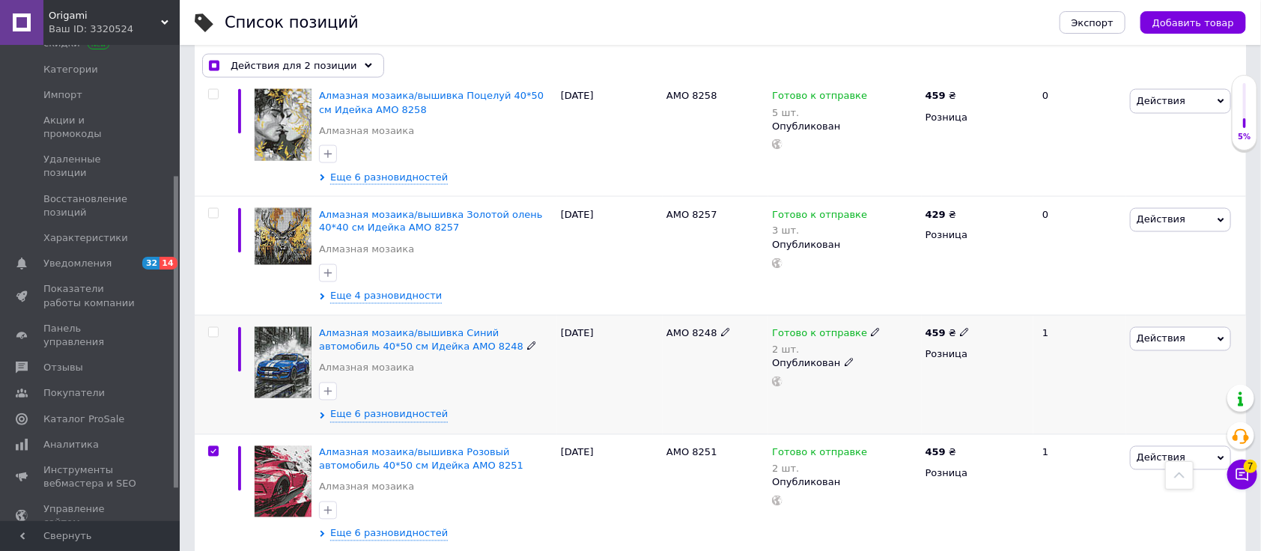
click at [215, 328] on input "checkbox" at bounding box center [213, 333] width 10 height 10
checkbox input "true"
click at [320, 65] on span "Действия для 3 позиции" at bounding box center [294, 65] width 127 height 13
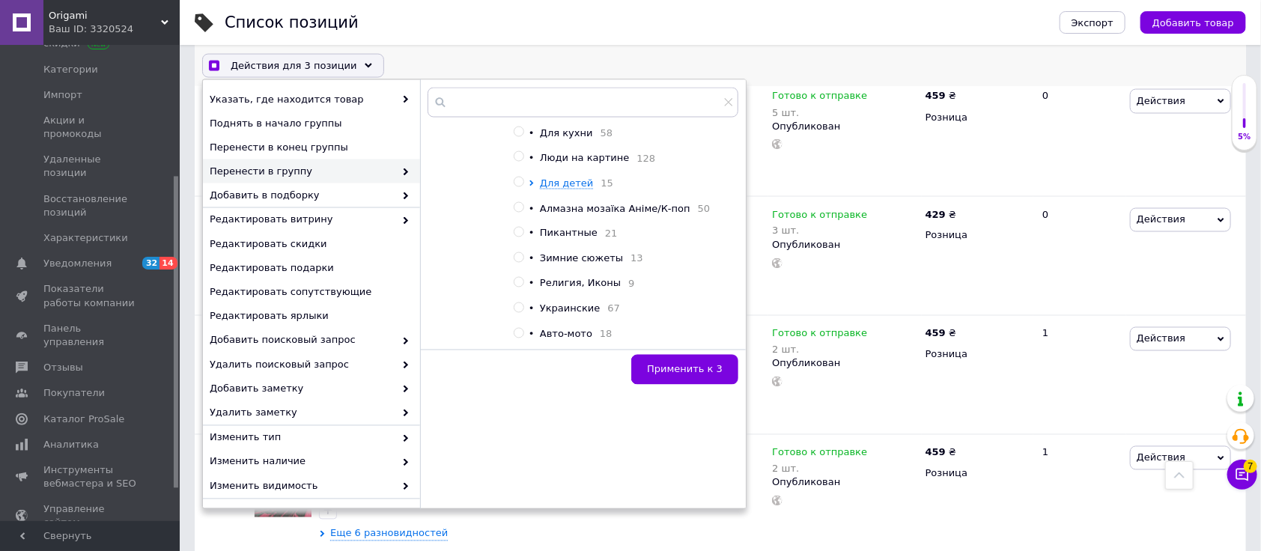
checkbox input "true"
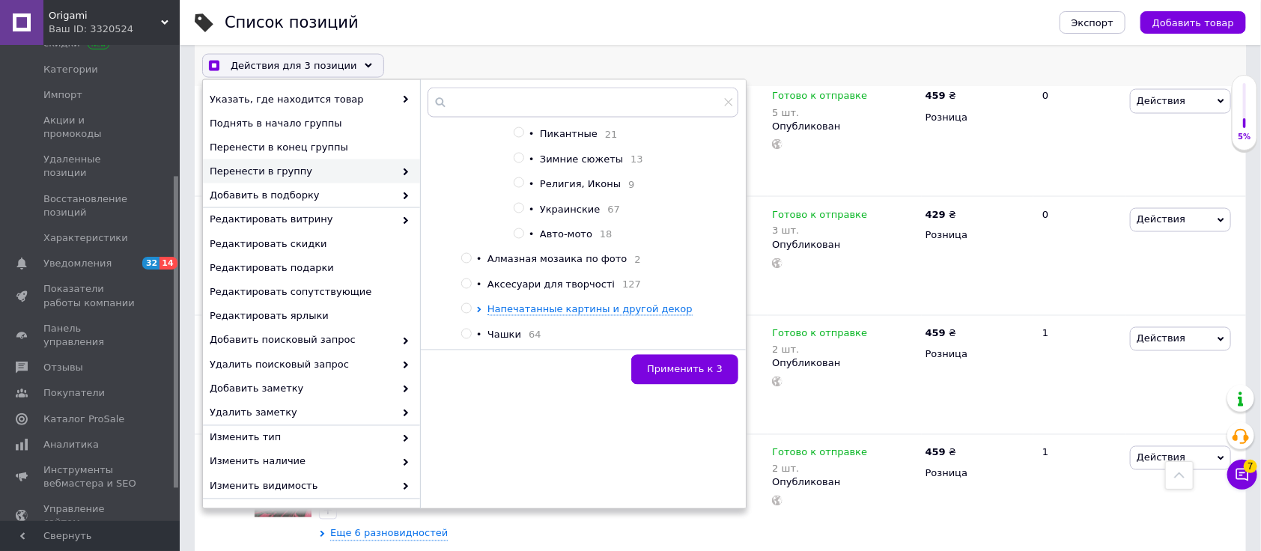
click at [512, 264] on ul "Картины по номерам Алмазная мозаика 30 • ТОП Алмазной мозайки 35 Алмазная мозай…" at bounding box center [595, 72] width 269 height 642
click at [515, 239] on input "radio" at bounding box center [519, 234] width 10 height 10
radio input "true"
checkbox input "true"
radio input "false"
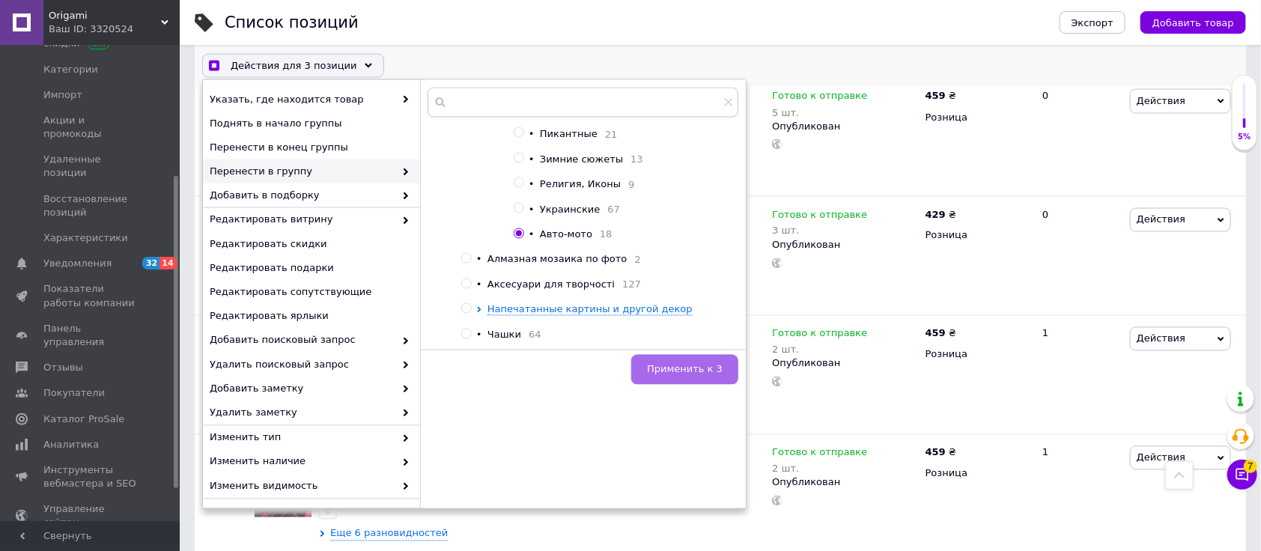
click at [680, 381] on button "Применить к 3" at bounding box center [684, 370] width 107 height 30
checkbox input "false"
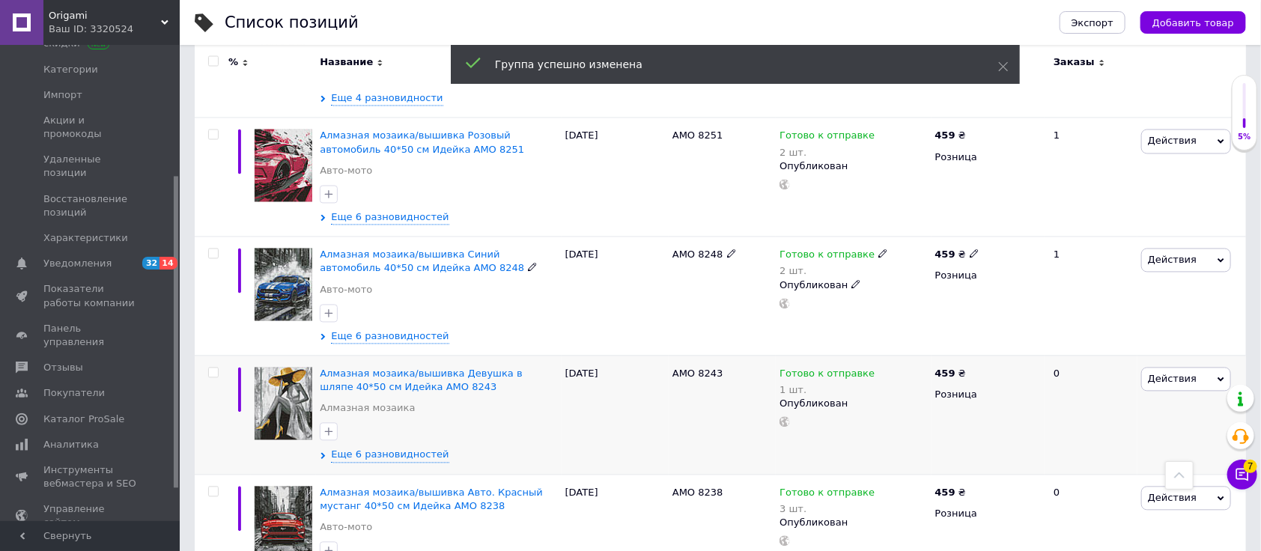
scroll to position [1398, 0]
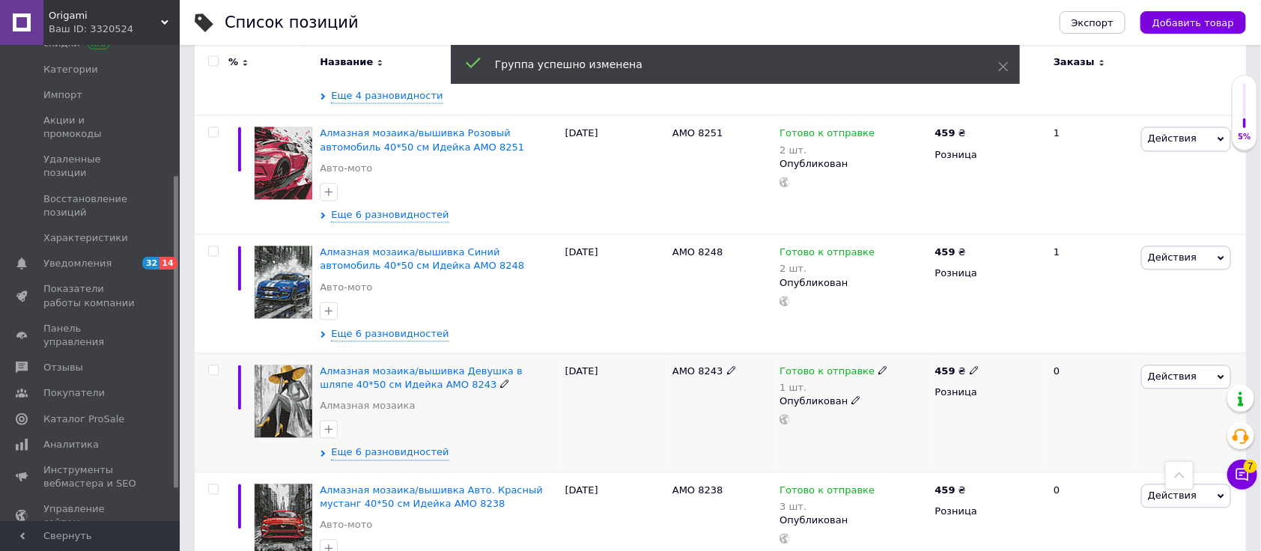
click at [219, 365] on div at bounding box center [213, 370] width 30 height 10
click at [218, 365] on div at bounding box center [213, 370] width 30 height 10
click at [217, 366] on input "checkbox" at bounding box center [213, 371] width 10 height 10
checkbox input "true"
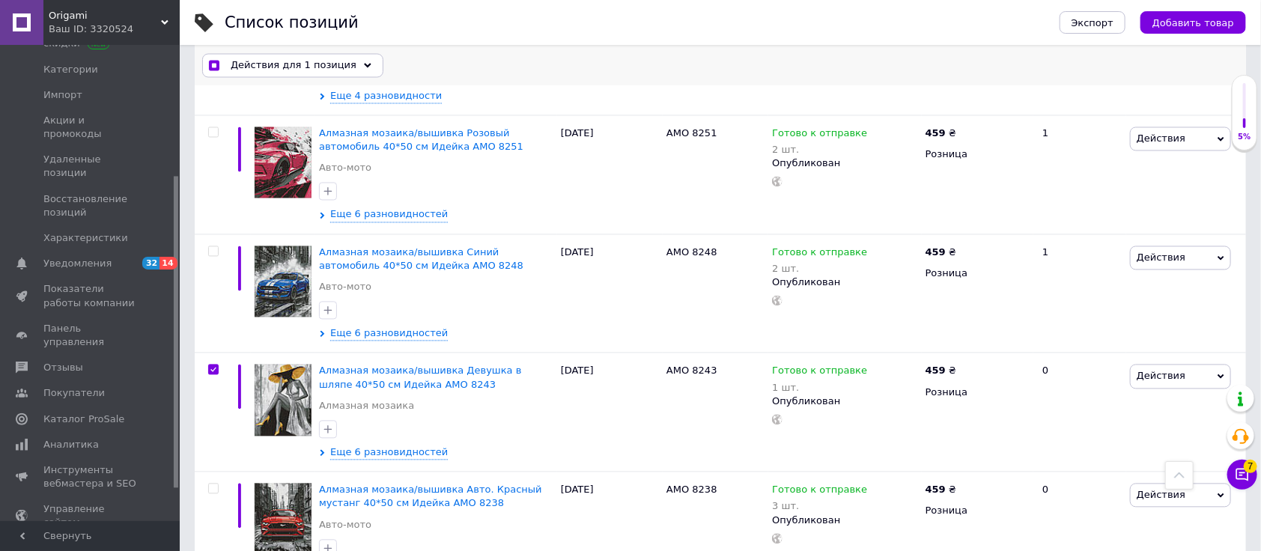
click at [306, 67] on span "Действия для 1 позиция" at bounding box center [294, 65] width 126 height 13
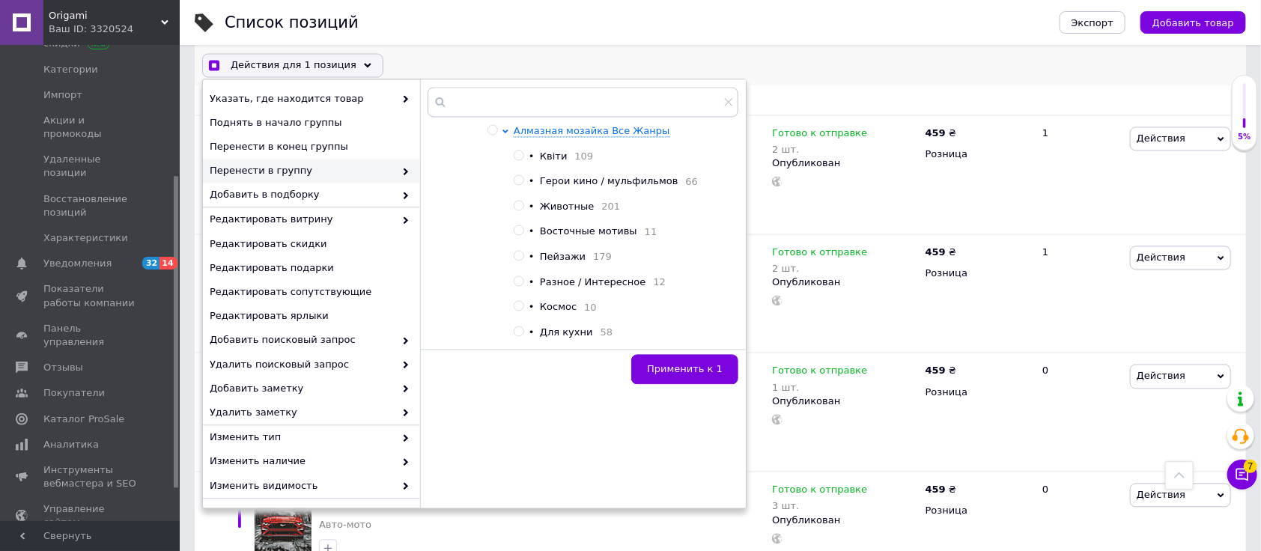
checkbox input "true"
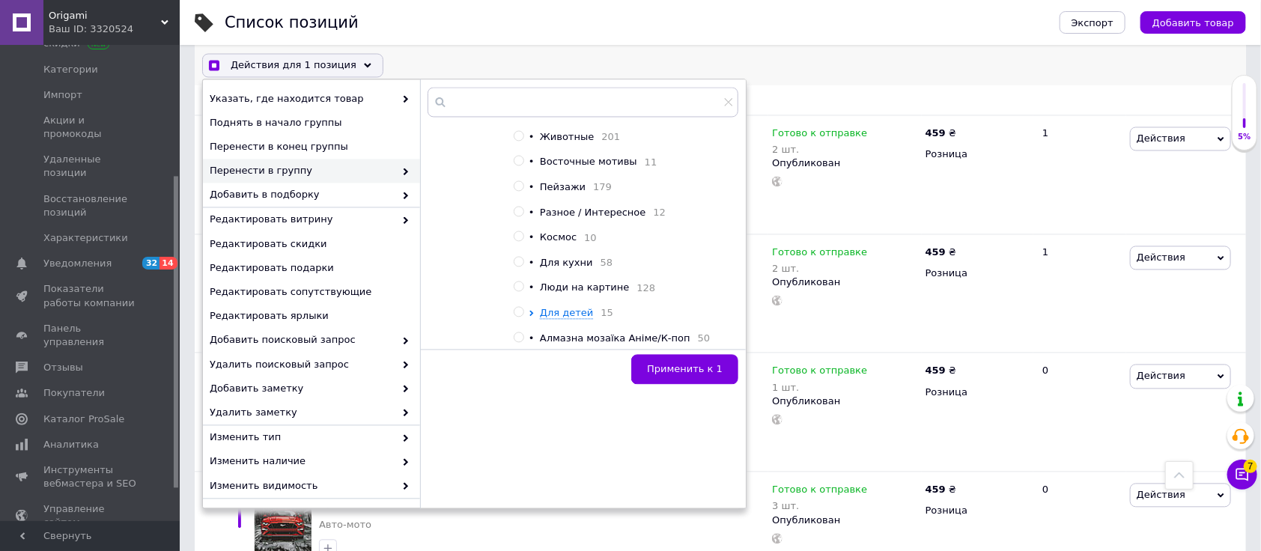
scroll to position [199, 0]
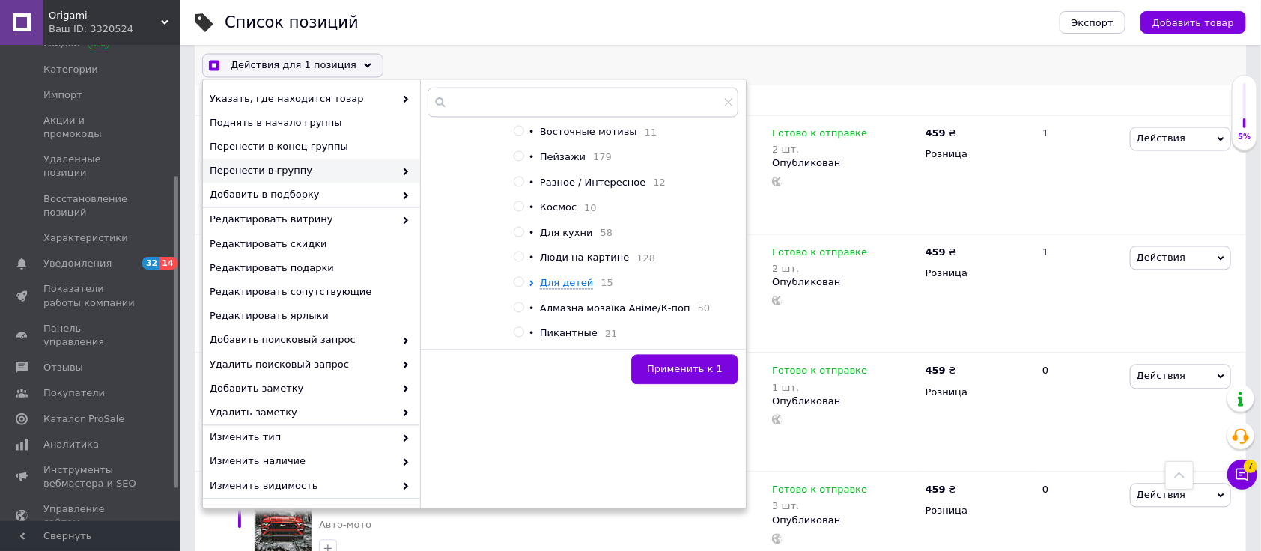
click at [519, 262] on input "radio" at bounding box center [519, 257] width 10 height 10
radio input "true"
checkbox input "true"
radio input "false"
click at [693, 380] on button "Применить к 1" at bounding box center [684, 370] width 107 height 30
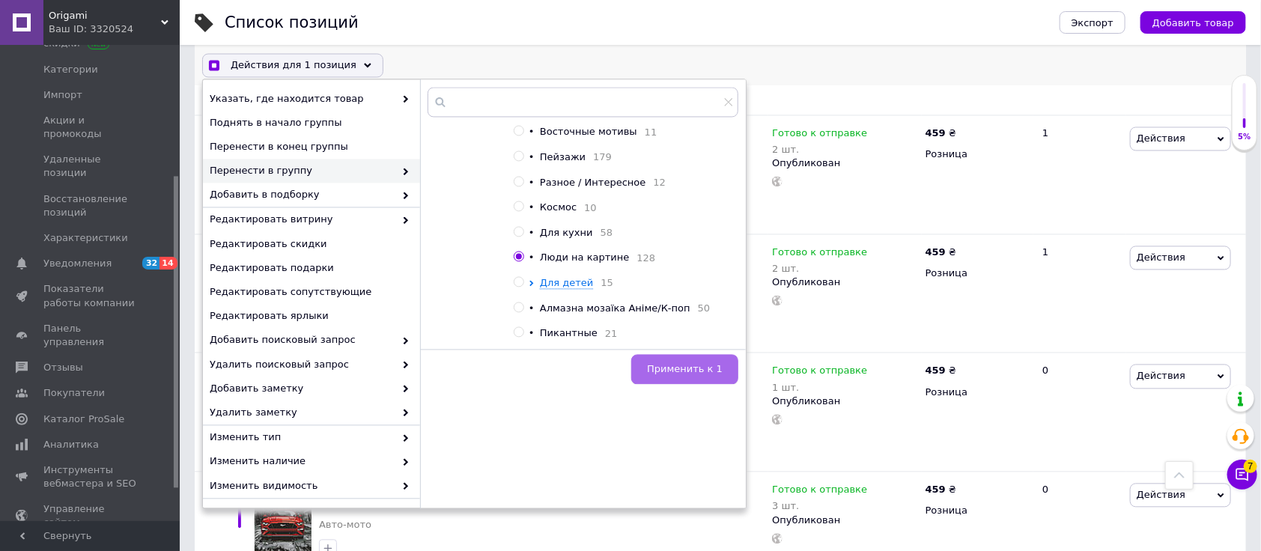
checkbox input "true"
checkbox input "false"
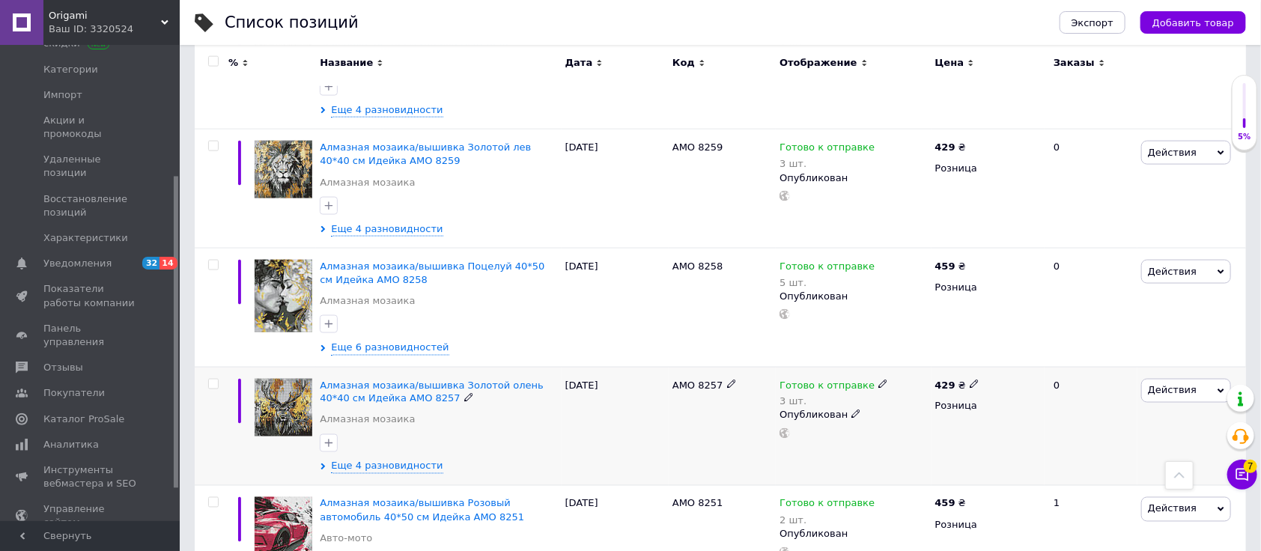
scroll to position [999, 0]
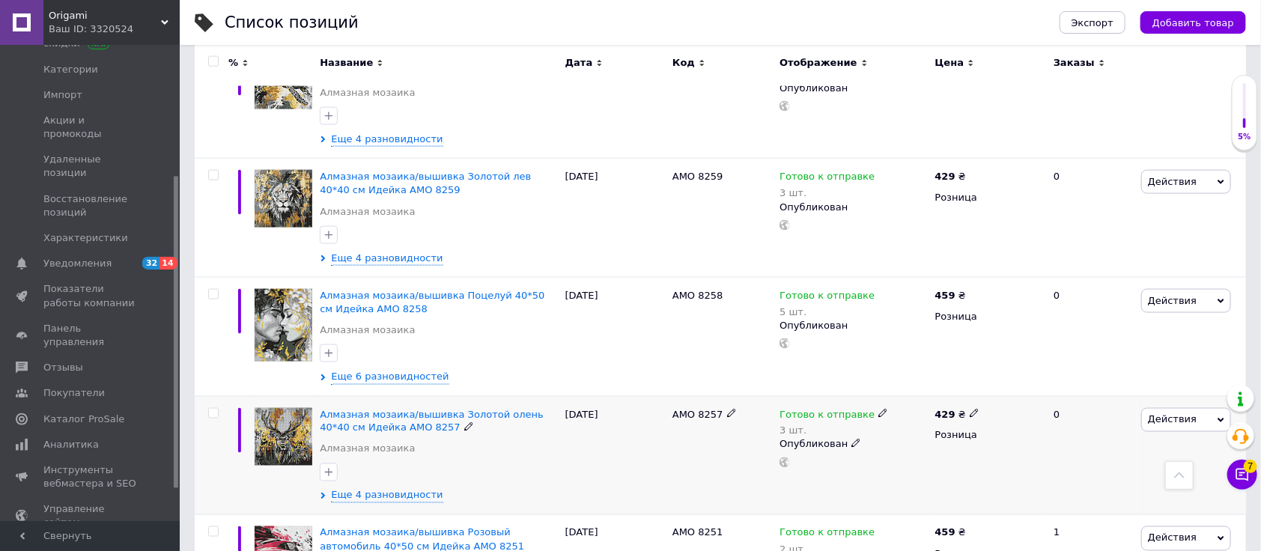
click at [215, 409] on input "checkbox" at bounding box center [213, 414] width 10 height 10
checkbox input "true"
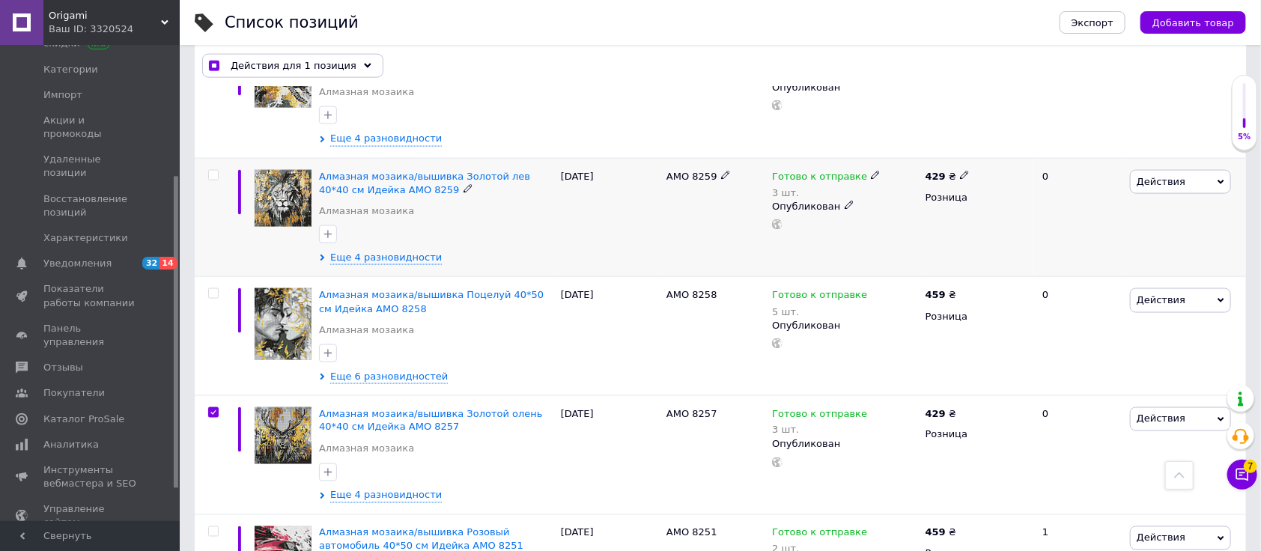
click at [216, 171] on input "checkbox" at bounding box center [213, 176] width 10 height 10
checkbox input "true"
click at [301, 55] on div "Действия для 2 позиции" at bounding box center [293, 66] width 182 height 24
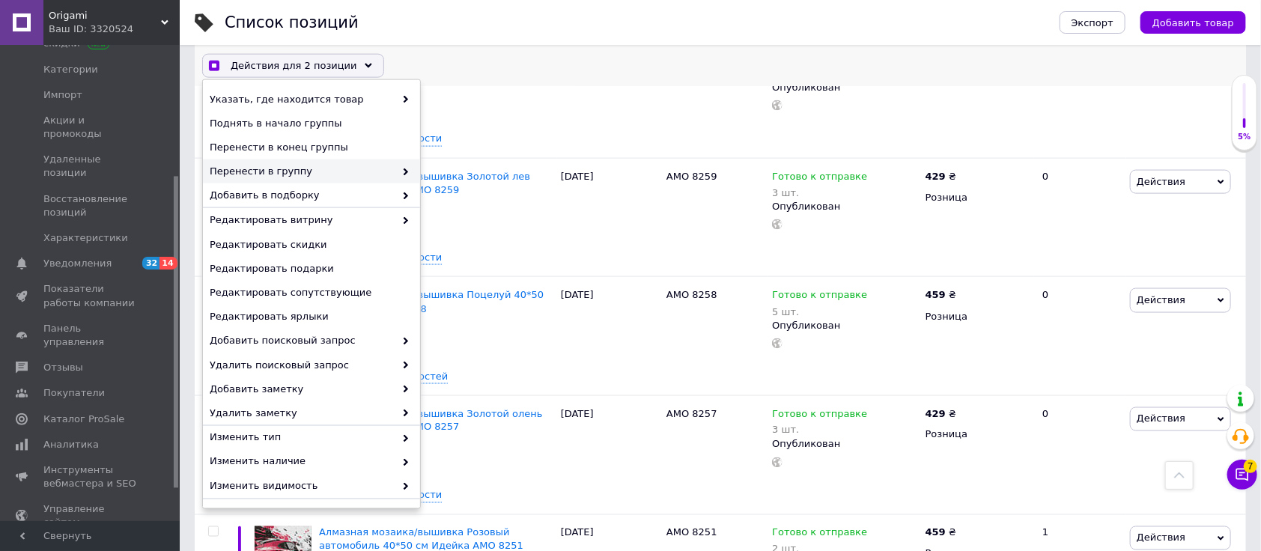
checkbox input "true"
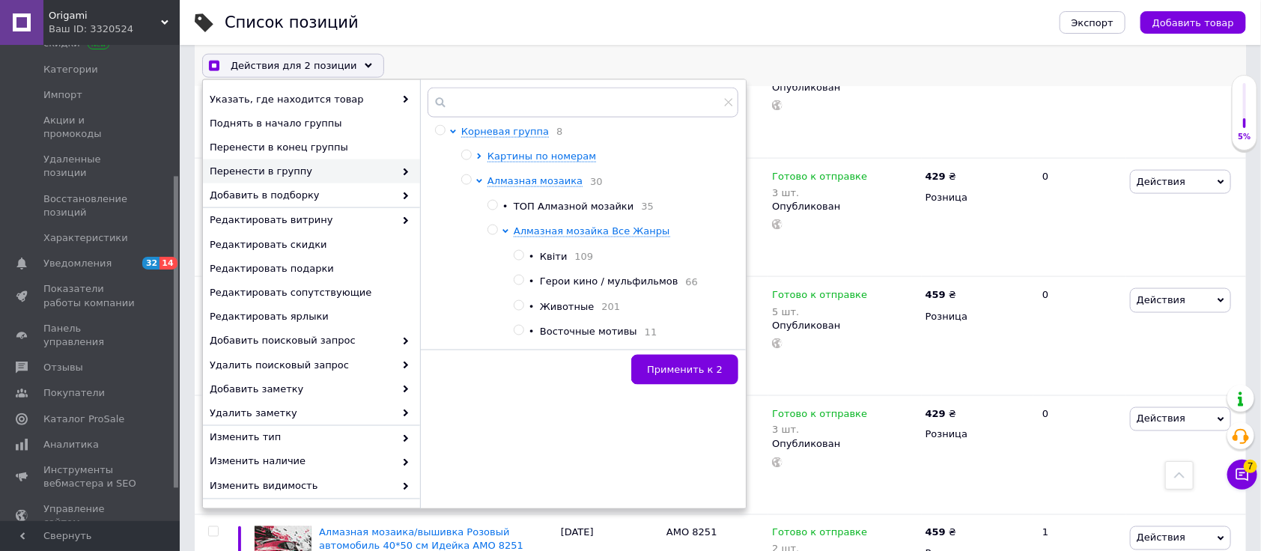
click at [519, 311] on input "radio" at bounding box center [519, 306] width 10 height 10
radio input "true"
checkbox input "true"
radio input "false"
click at [681, 361] on button "Применить к 2" at bounding box center [684, 370] width 107 height 30
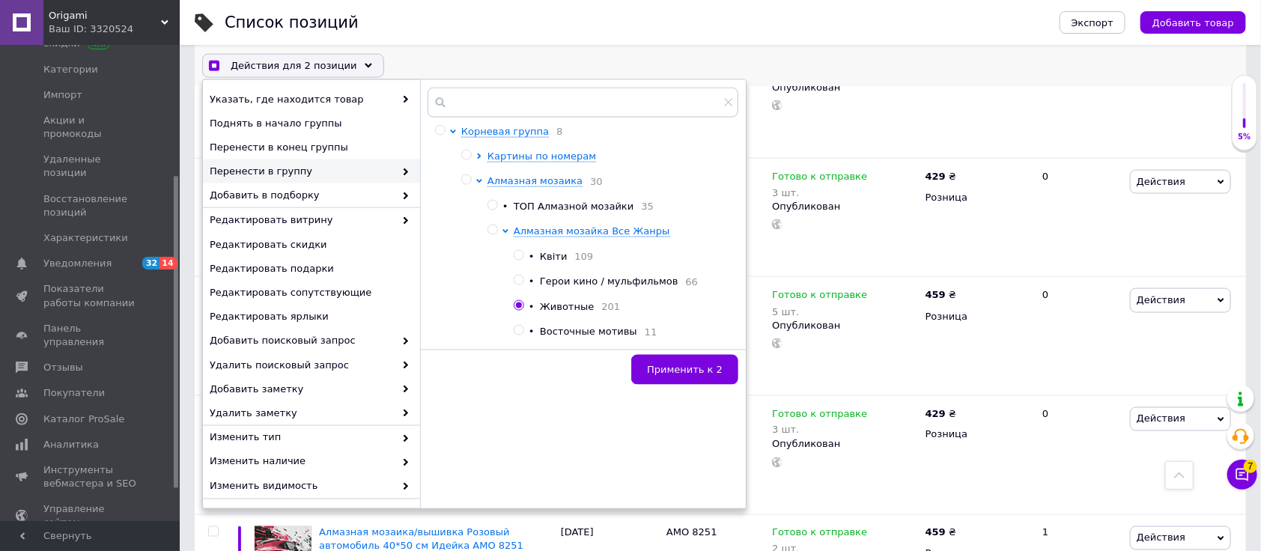
checkbox input "true"
checkbox input "false"
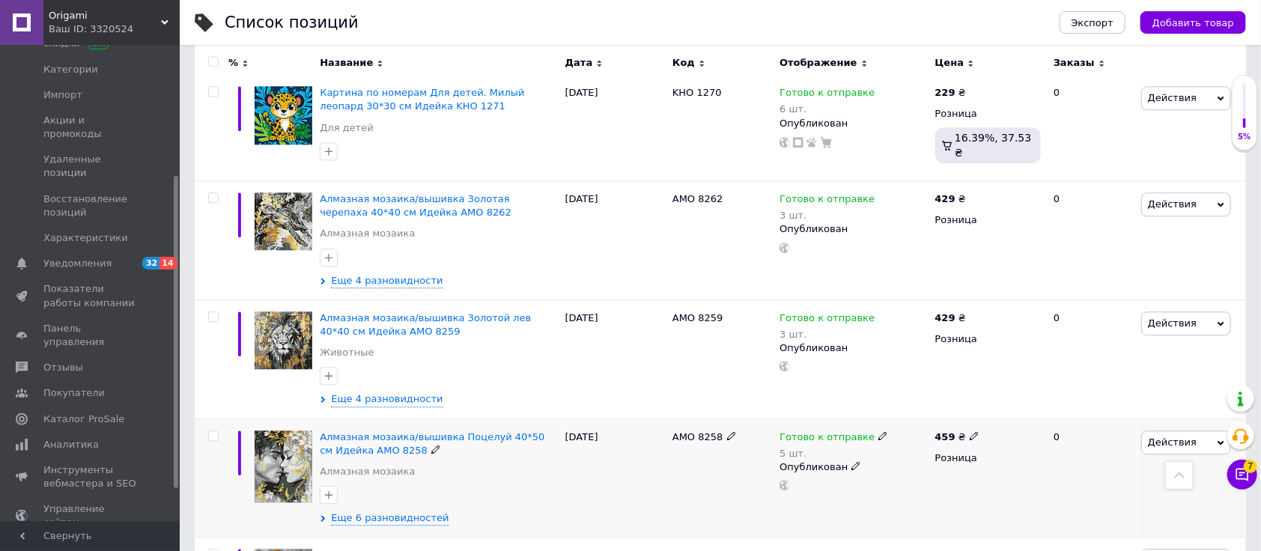
scroll to position [1697, 0]
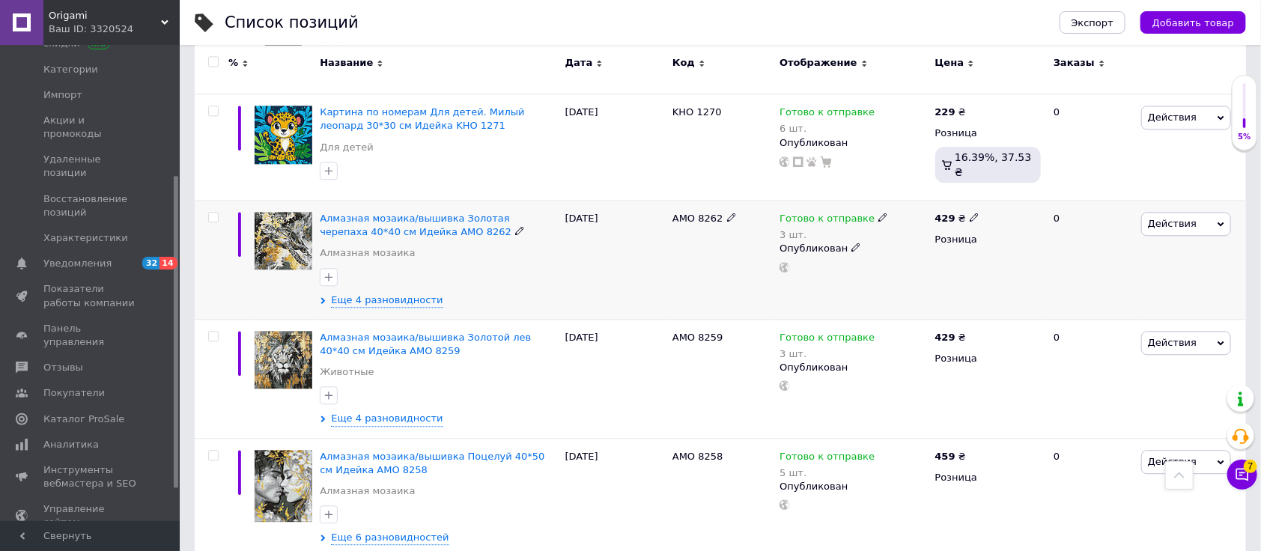
click at [215, 213] on input "checkbox" at bounding box center [213, 218] width 10 height 10
checkbox input "true"
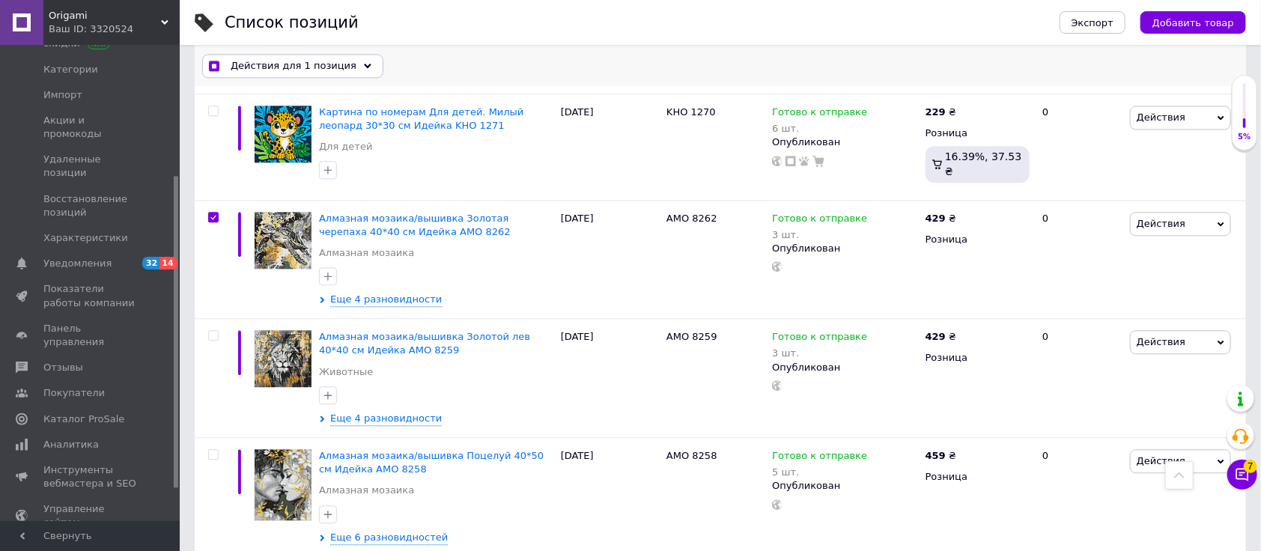
scroll to position [1697, 0]
click at [280, 64] on span "Действия для 1 позиция" at bounding box center [294, 65] width 126 height 13
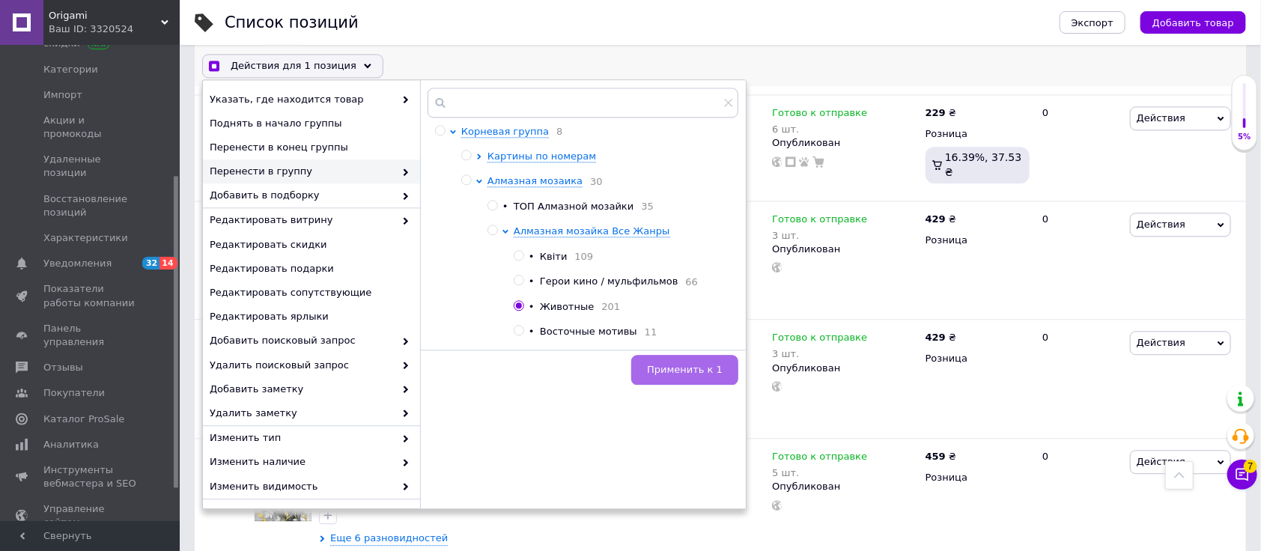
click at [698, 371] on span "Применить к 1" at bounding box center [685, 369] width 76 height 11
checkbox input "true"
checkbox input "false"
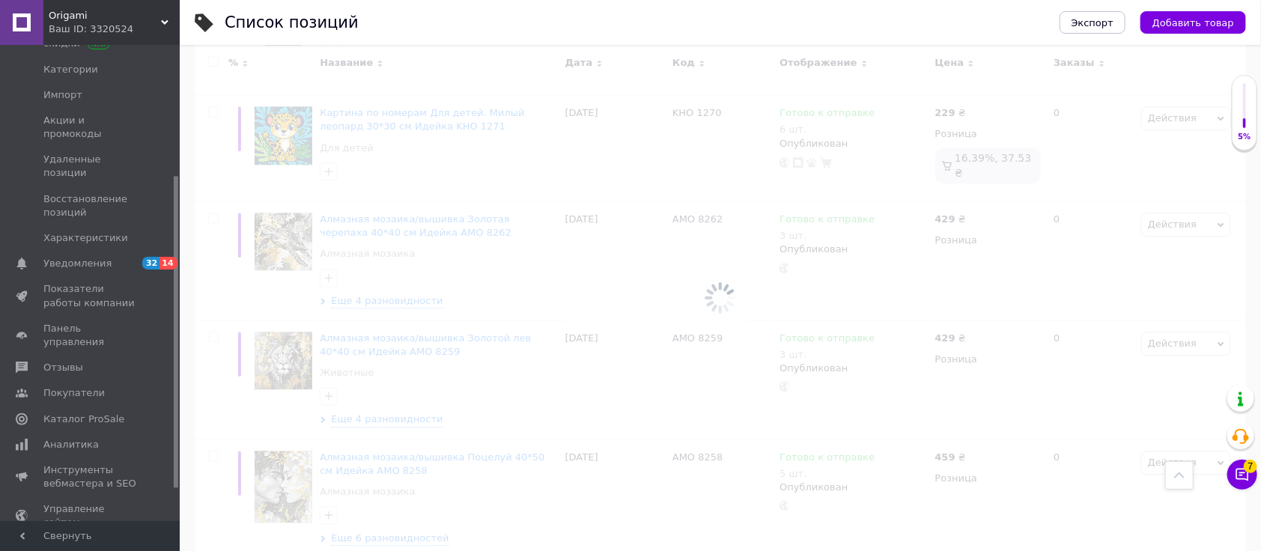
scroll to position [1697, 0]
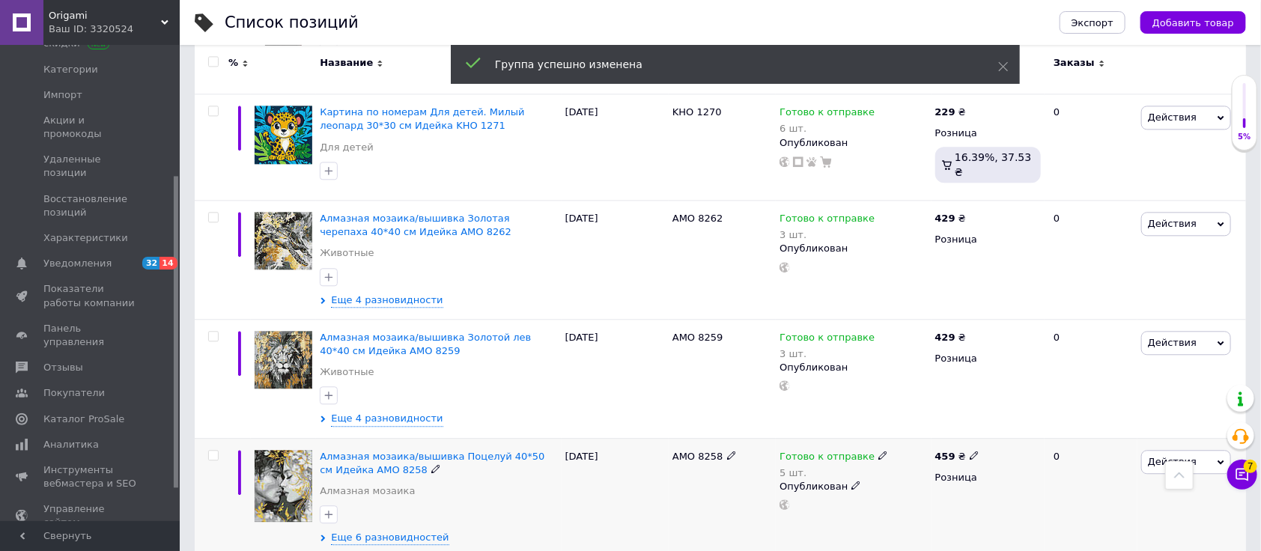
click at [211, 451] on input "checkbox" at bounding box center [213, 456] width 10 height 10
checkbox input "true"
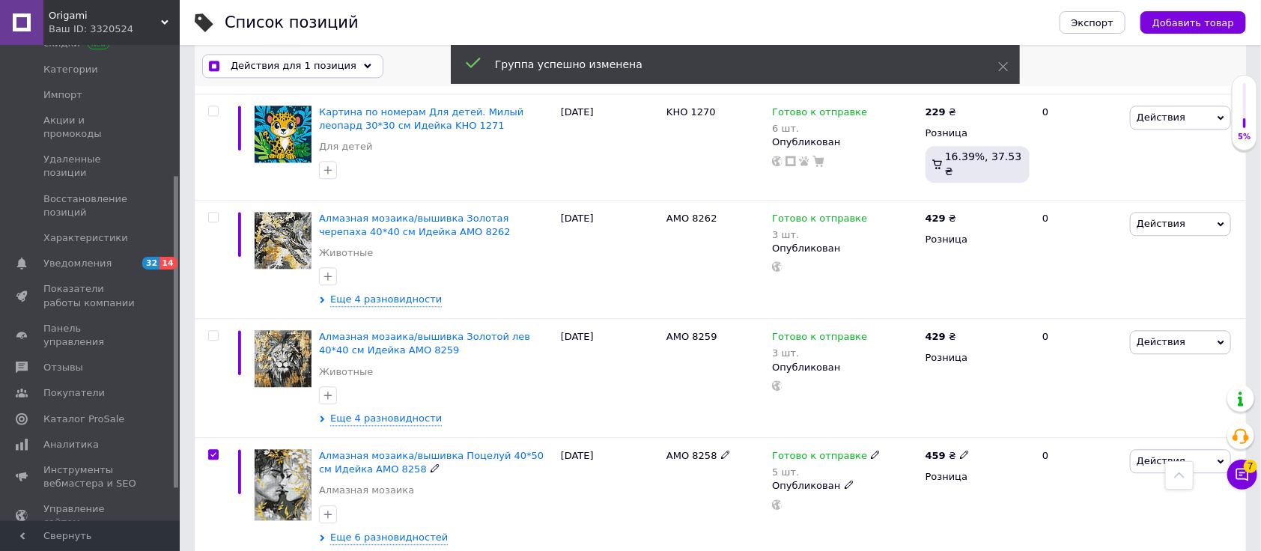
scroll to position [1697, 0]
click at [287, 66] on span "Действия для 1 позиция" at bounding box center [294, 65] width 126 height 13
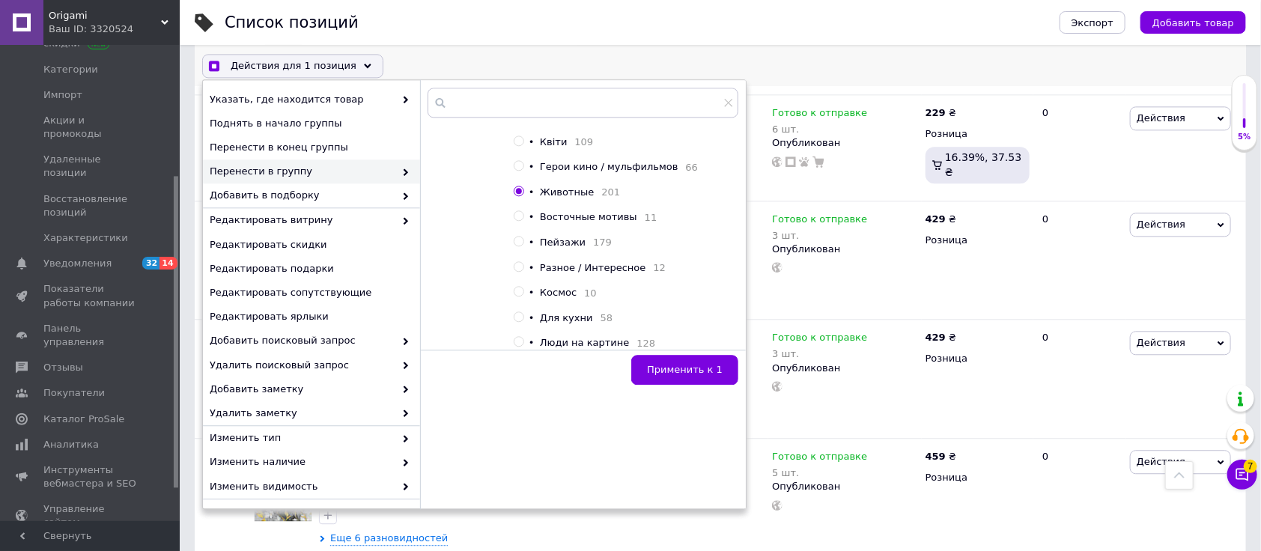
checkbox input "true"
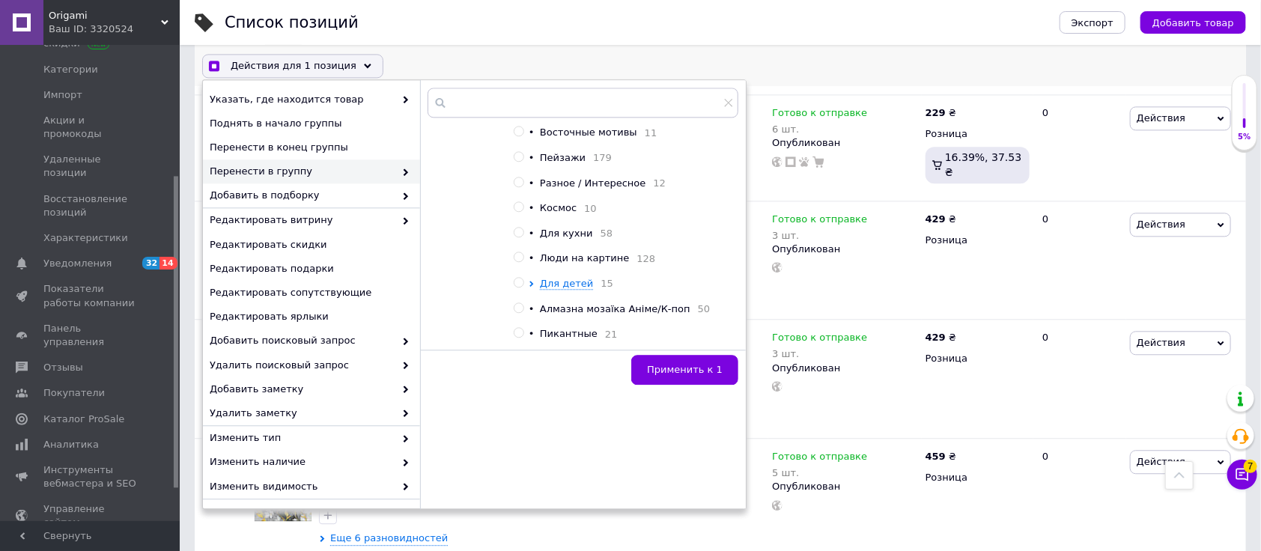
click at [520, 262] on input "radio" at bounding box center [519, 257] width 10 height 10
radio input "true"
checkbox input "true"
radio input "false"
click at [708, 371] on span "Применить к 1" at bounding box center [685, 369] width 76 height 11
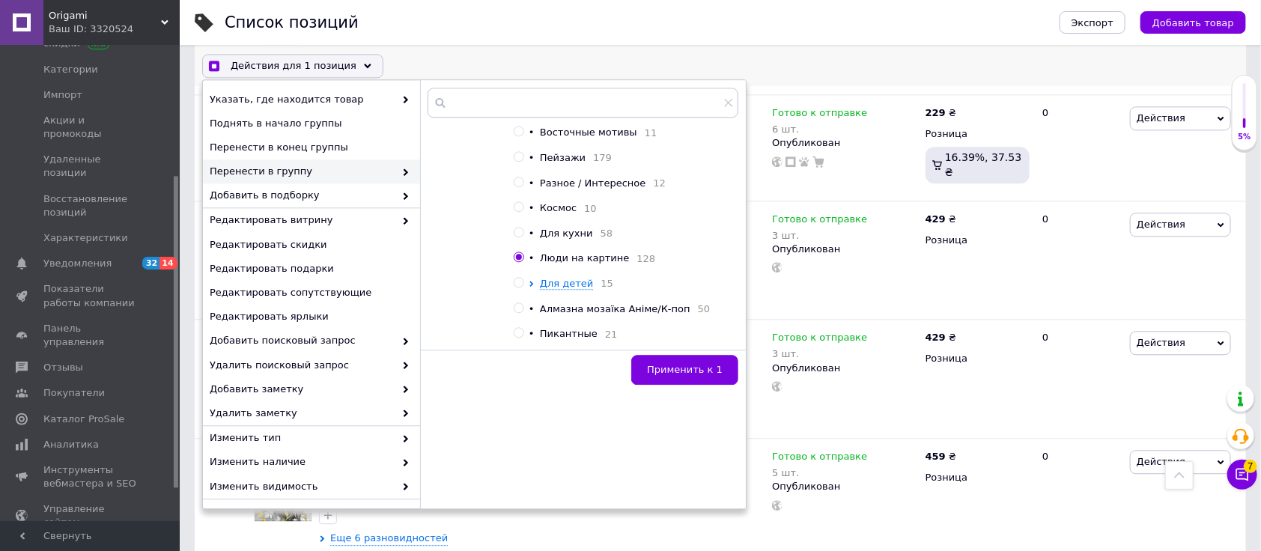
checkbox input "false"
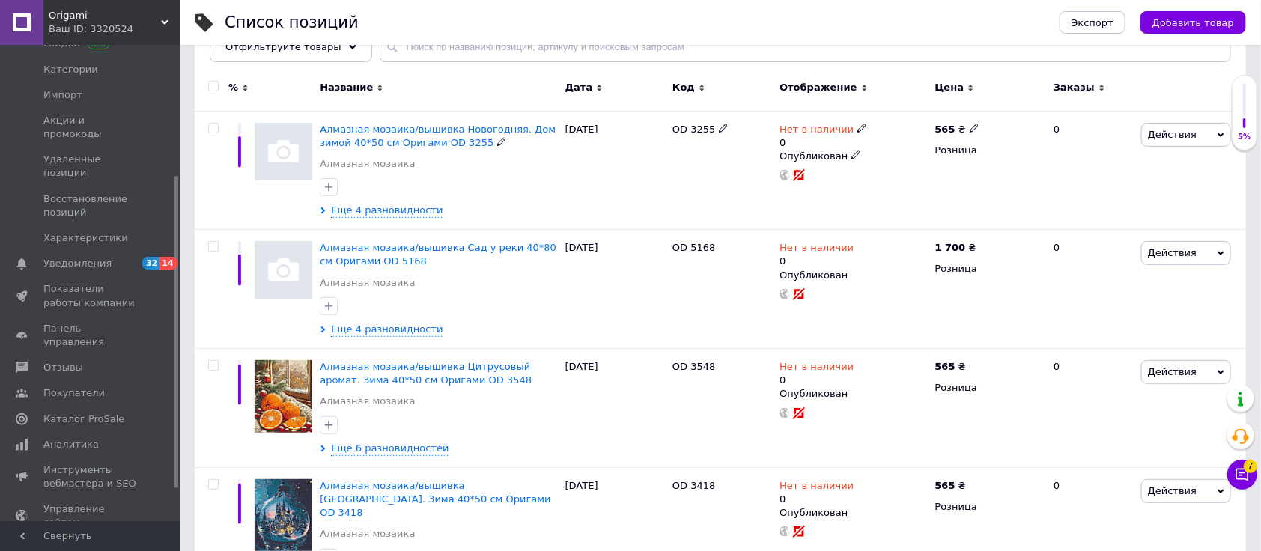
scroll to position [0, 0]
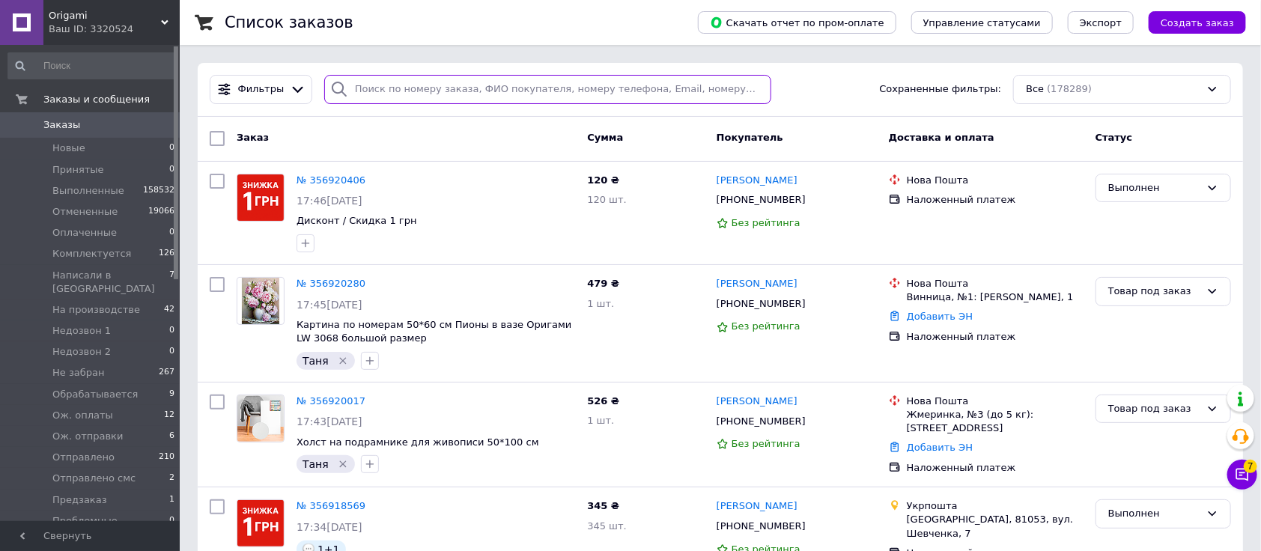
click at [503, 91] on input "search" at bounding box center [547, 89] width 447 height 29
paste input "356899750"
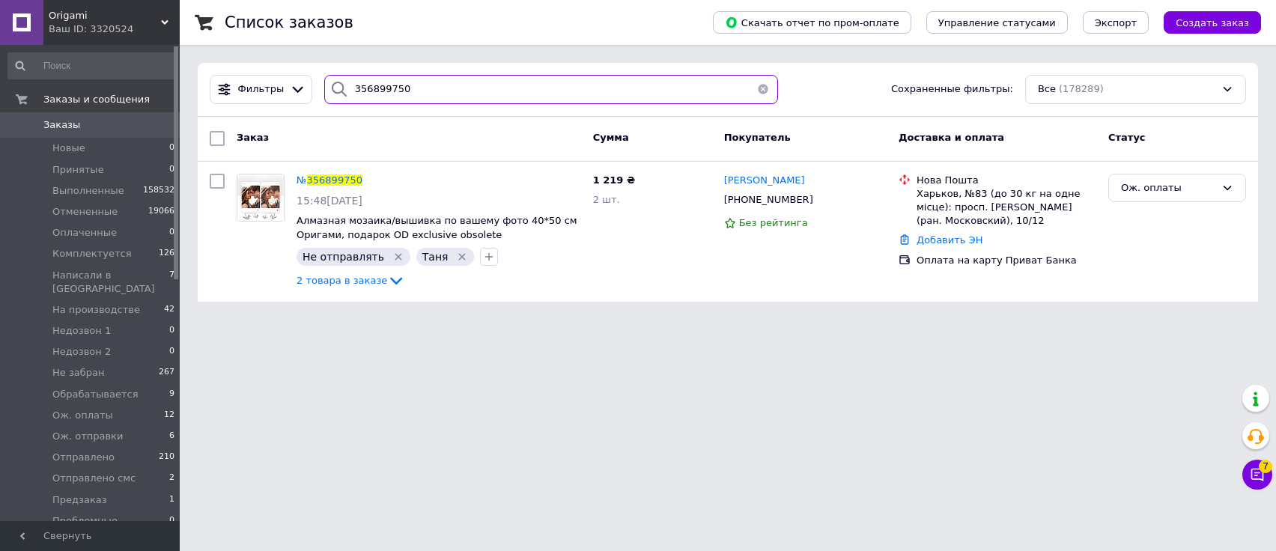
type input "356899750"
